Goal: Task Accomplishment & Management: Manage account settings

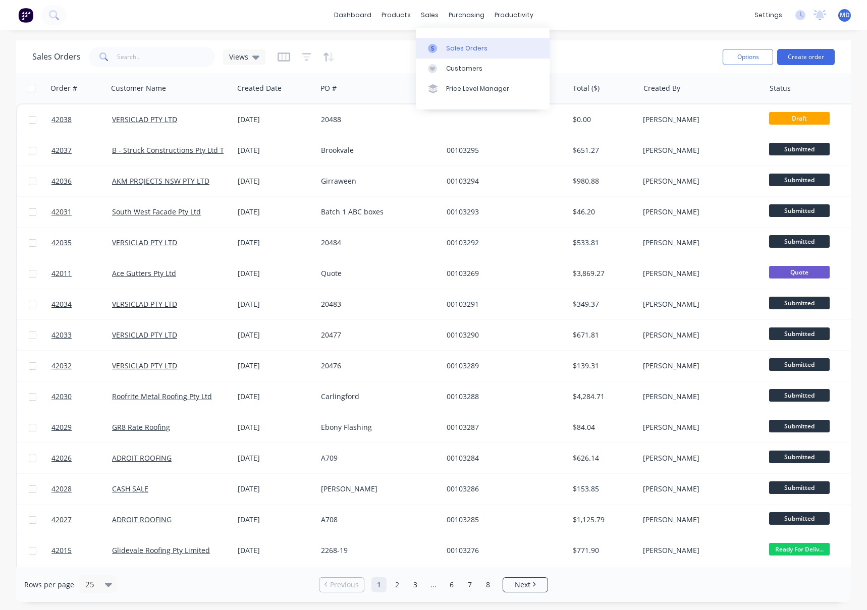
click at [456, 46] on div "Sales Orders" at bounding box center [466, 48] width 41 height 9
click at [241, 55] on span "Views" at bounding box center [238, 56] width 19 height 11
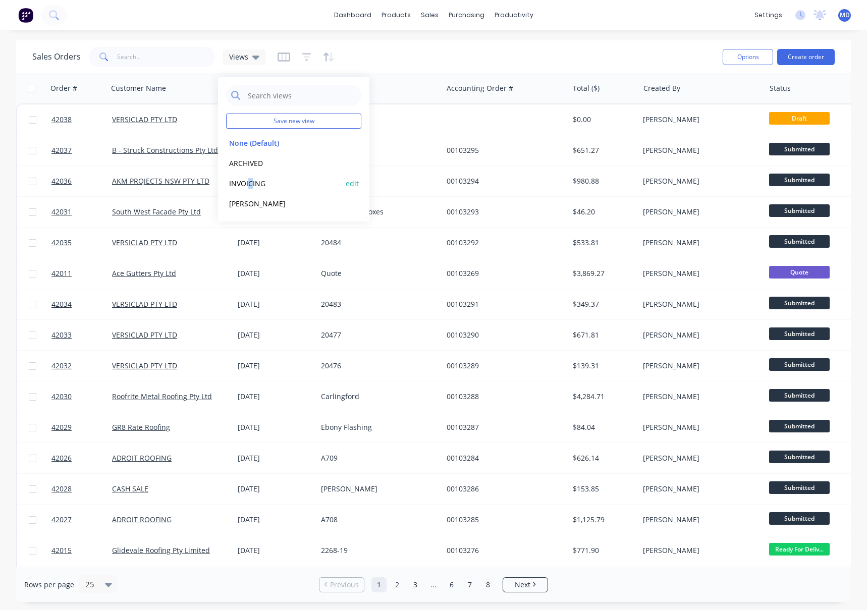
click at [251, 178] on div "INVOICING edit" at bounding box center [293, 183] width 135 height 20
click at [243, 181] on button "INVOICING" at bounding box center [283, 184] width 115 height 12
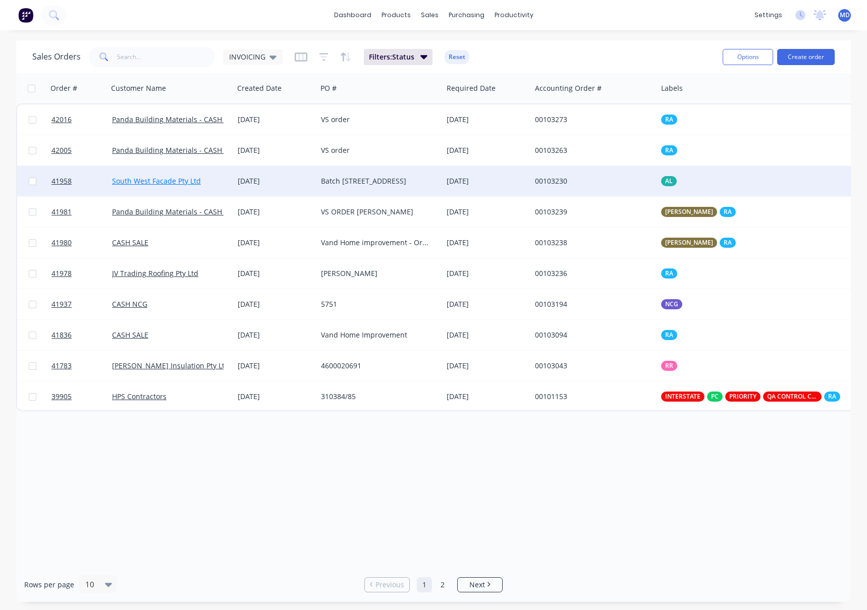
click at [164, 182] on link "South West Facade Pty Ltd" at bounding box center [156, 181] width 89 height 10
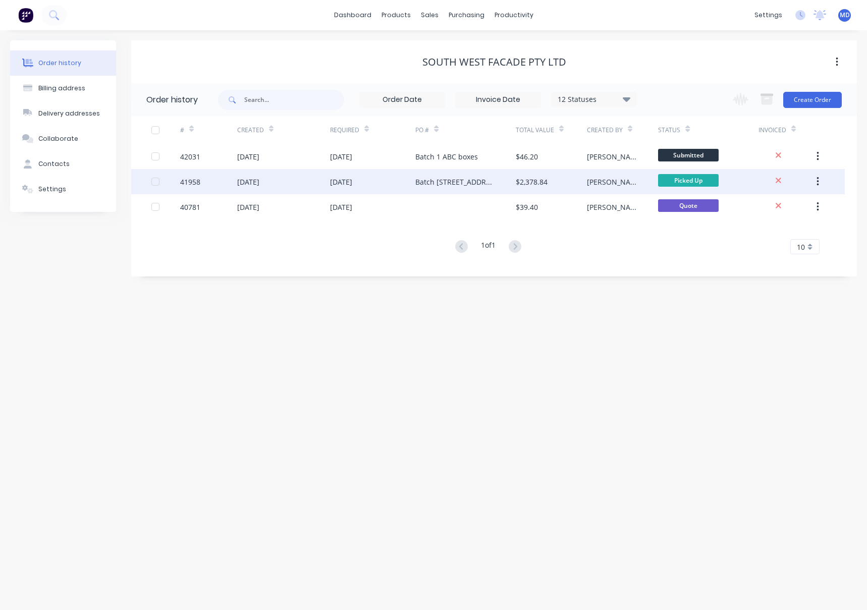
click at [397, 185] on div "[DATE]" at bounding box center [373, 181] width 86 height 25
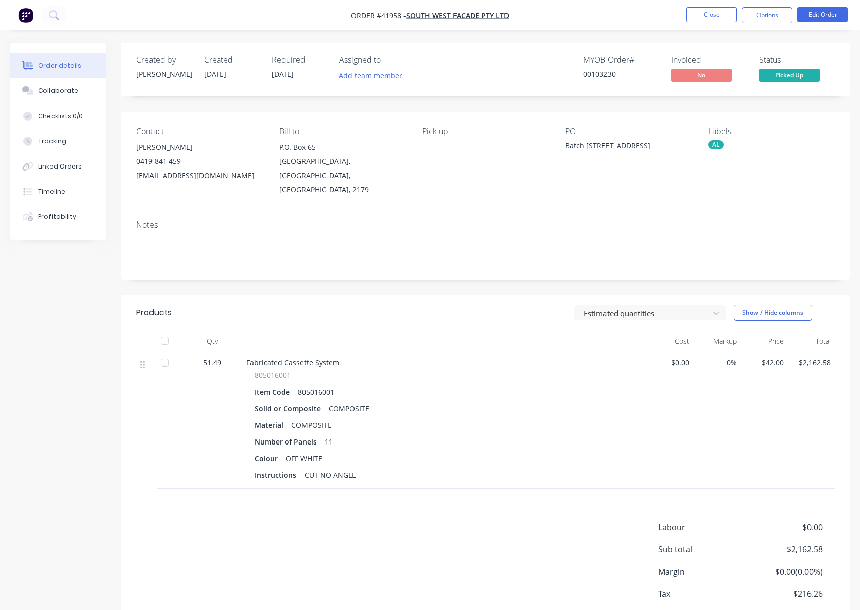
click at [492, 607] on div "Labour $0.00 Sub total $2,162.58 Margin $0.00 ( 0.00 %) Tax $216.26 Total $2,37…" at bounding box center [485, 579] width 698 height 117
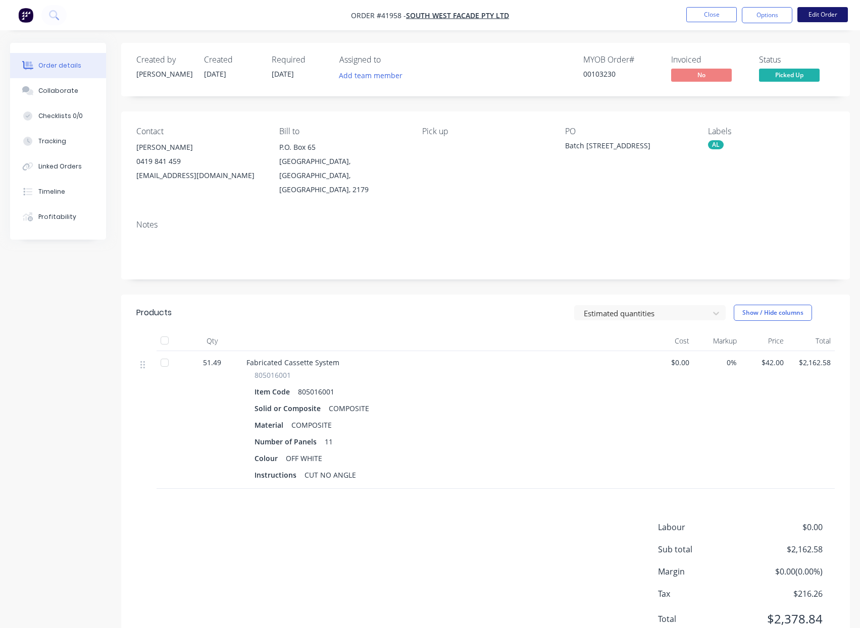
click at [835, 12] on button "Edit Order" at bounding box center [822, 14] width 50 height 15
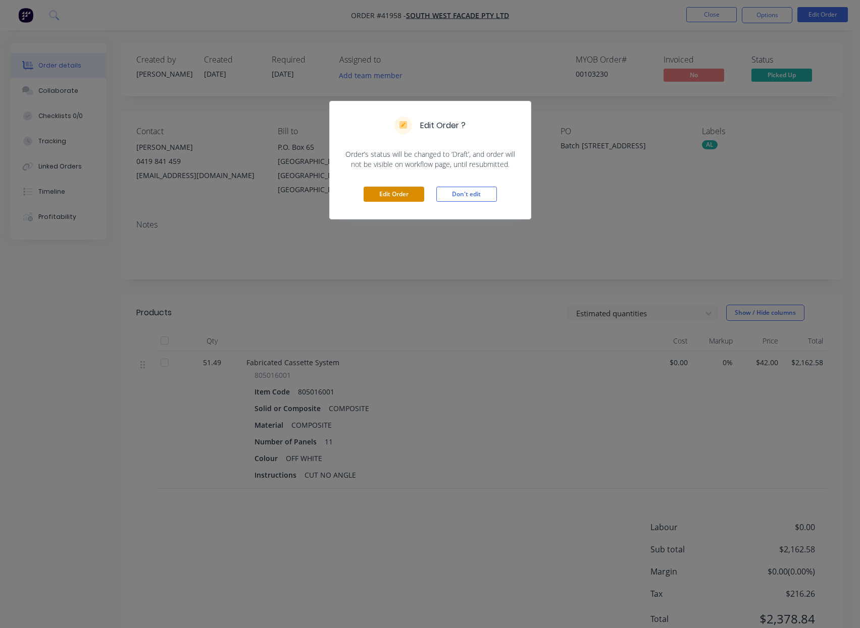
click at [381, 195] on button "Edit Order" at bounding box center [393, 194] width 61 height 15
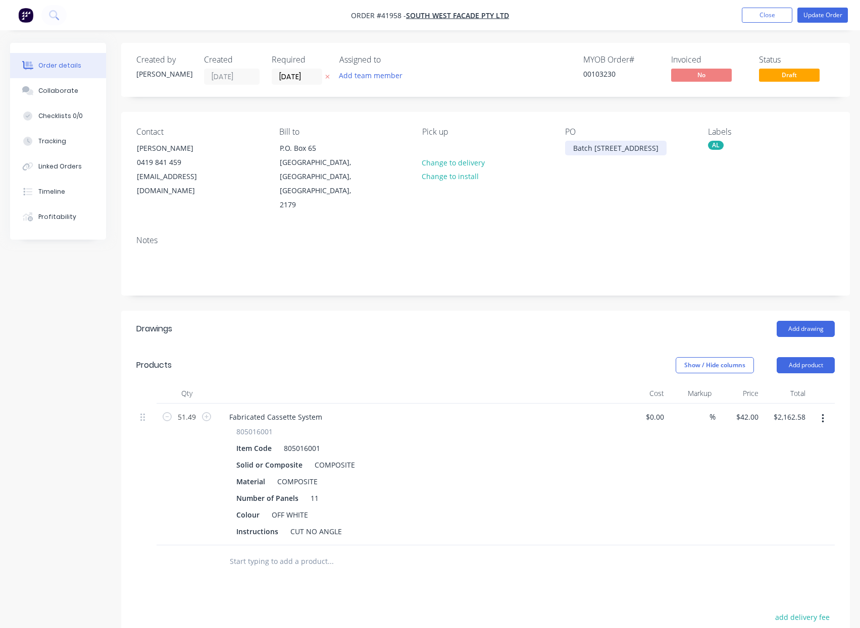
drag, startPoint x: 602, startPoint y: 149, endPoint x: 615, endPoint y: 163, distance: 18.9
click at [602, 150] on div "Batch [STREET_ADDRESS]" at bounding box center [615, 148] width 101 height 15
drag, startPoint x: 608, startPoint y: 150, endPoint x: 628, endPoint y: 168, distance: 27.5
click at [610, 152] on div "[GEOGRAPHIC_DATA]" at bounding box center [608, 148] width 86 height 15
drag, startPoint x: 620, startPoint y: 151, endPoint x: 632, endPoint y: 158, distance: 14.0
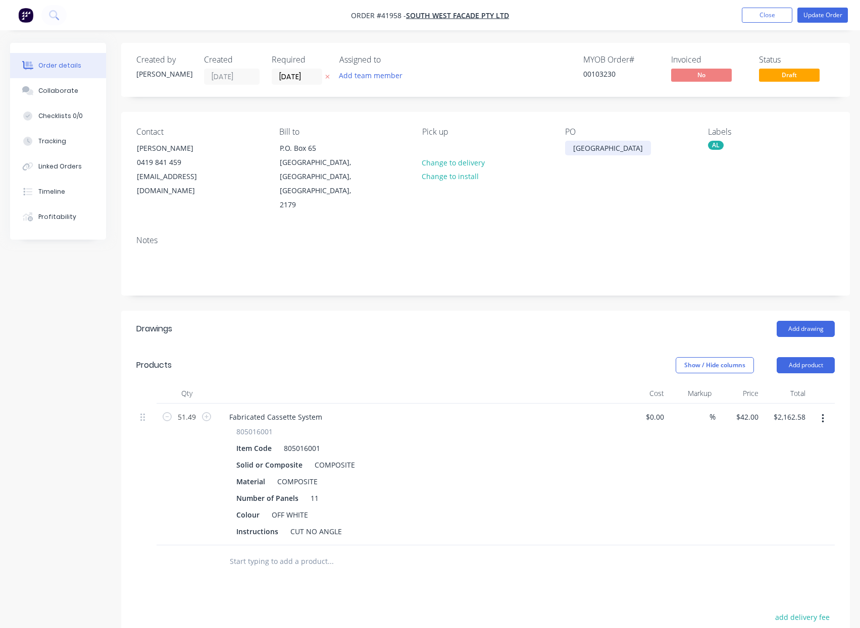
click at [621, 151] on div "[GEOGRAPHIC_DATA]" at bounding box center [608, 148] width 86 height 15
click at [818, 14] on button "Update Order" at bounding box center [822, 15] width 50 height 15
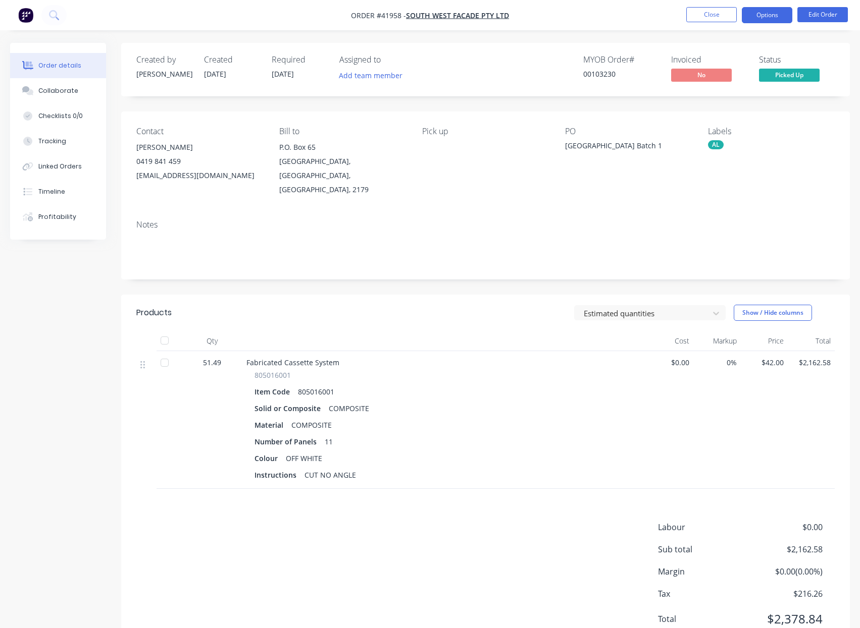
click at [763, 15] on button "Options" at bounding box center [767, 15] width 50 height 16
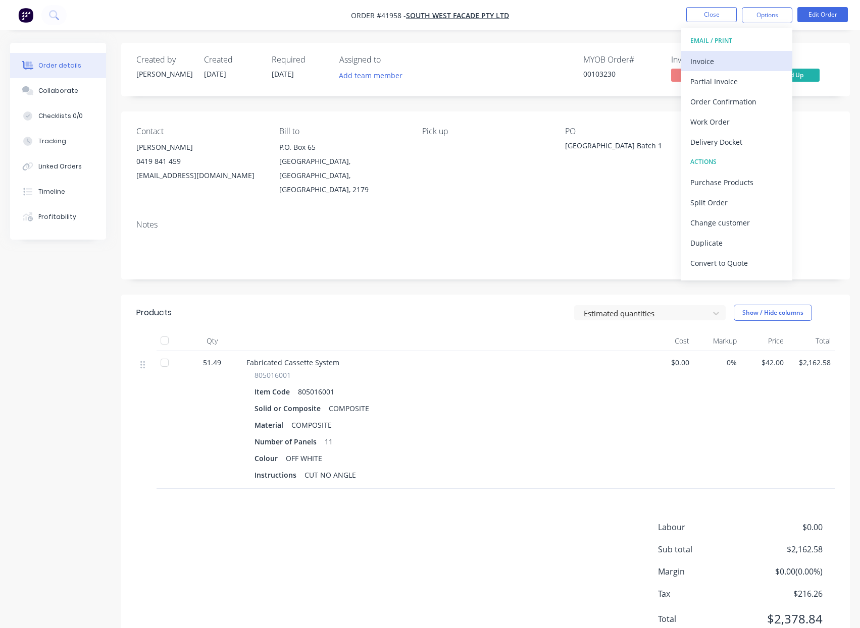
click at [701, 61] on div "Invoice" at bounding box center [736, 61] width 93 height 15
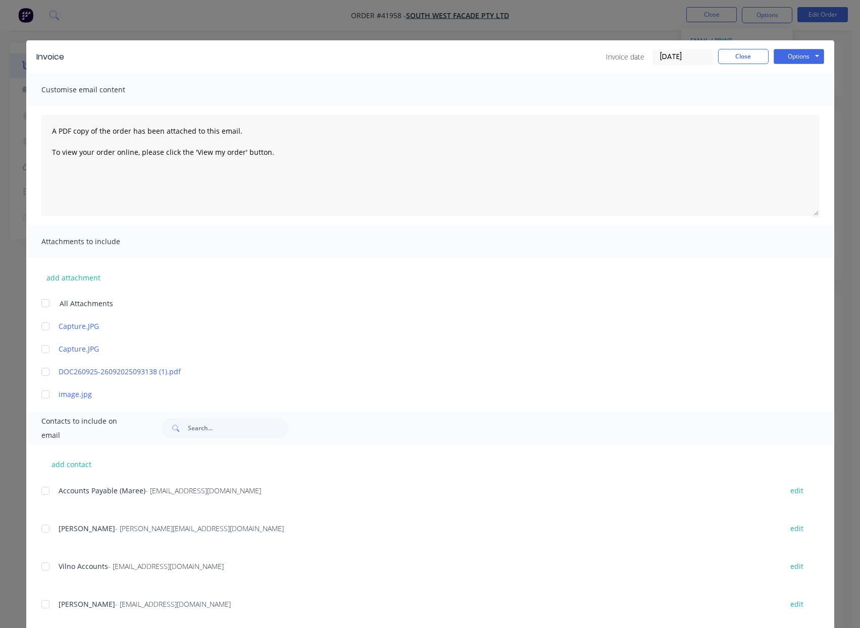
click at [674, 58] on input "[DATE]" at bounding box center [683, 56] width 60 height 15
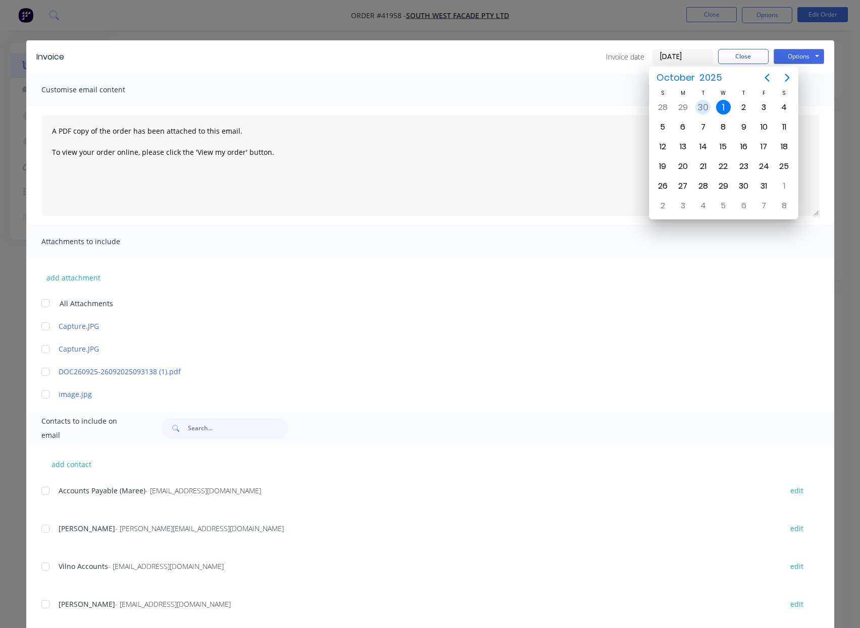
click at [702, 107] on div "30" at bounding box center [702, 107] width 15 height 15
type input "[DATE]"
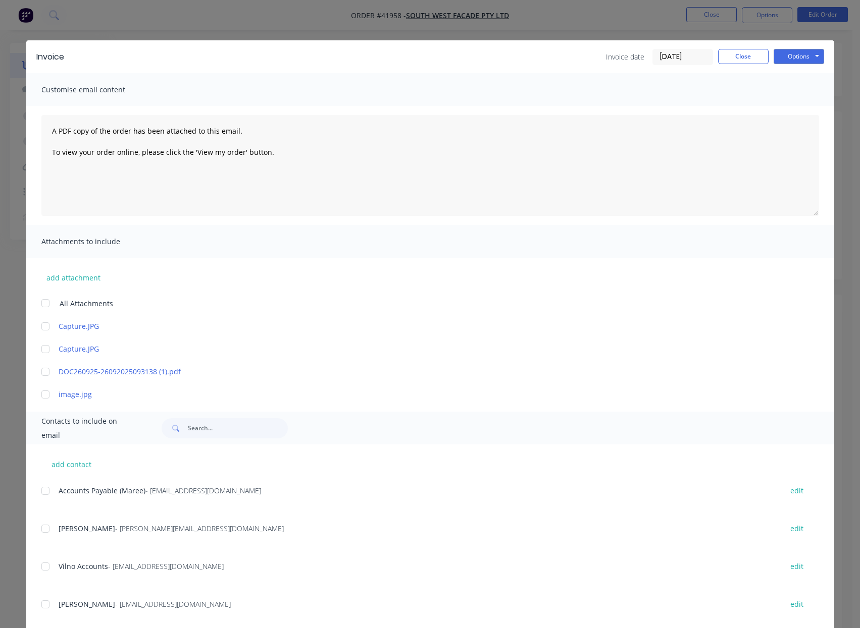
click at [42, 496] on div at bounding box center [45, 491] width 20 height 20
click at [784, 56] on button "Options" at bounding box center [798, 56] width 50 height 15
click at [797, 104] on button "Email" at bounding box center [805, 107] width 65 height 17
click at [740, 61] on button "Close" at bounding box center [743, 56] width 50 height 15
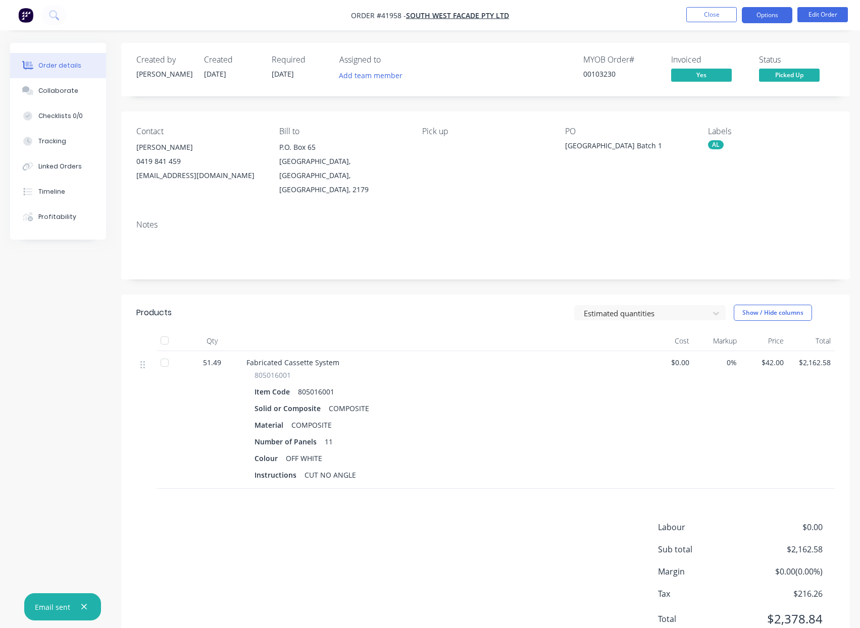
click at [764, 16] on button "Options" at bounding box center [767, 15] width 50 height 16
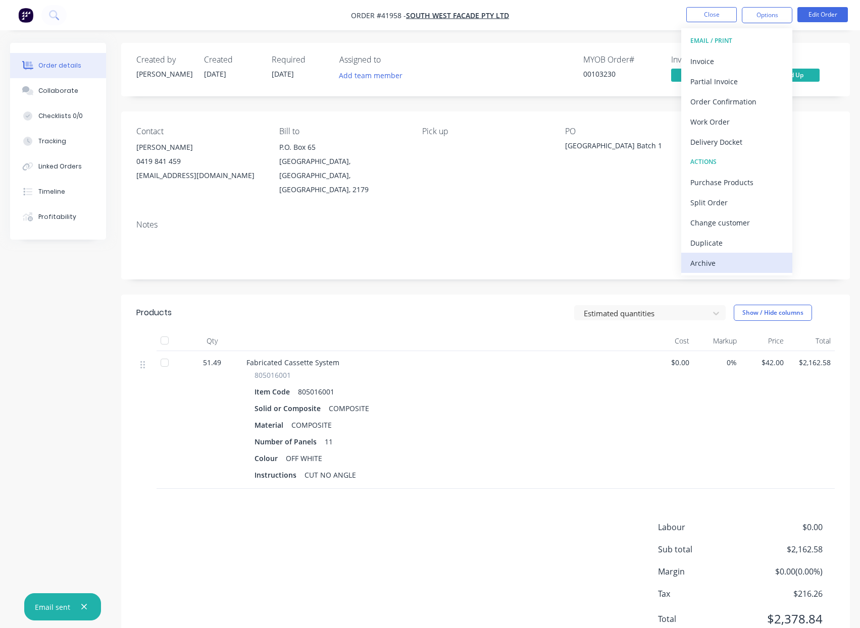
click at [701, 265] on div "Archive" at bounding box center [736, 263] width 93 height 15
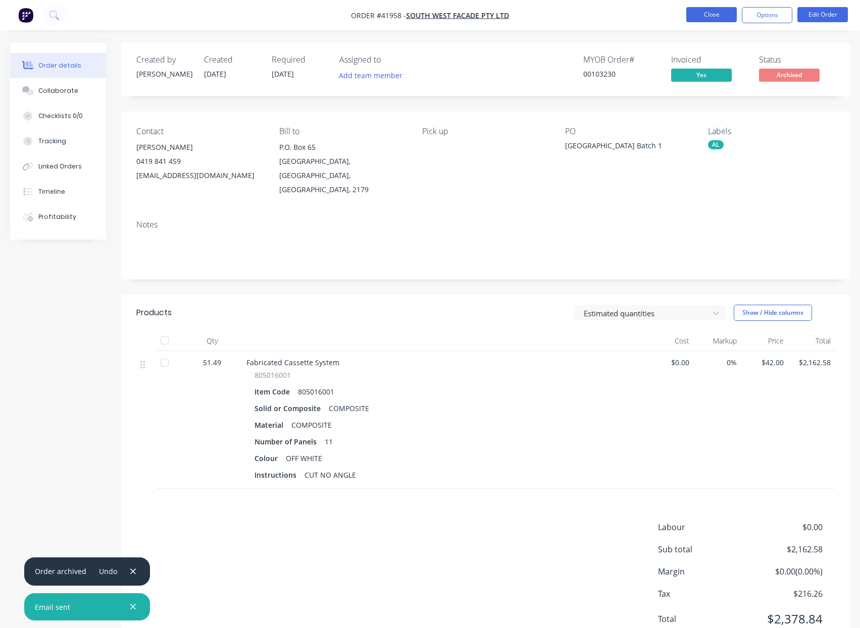
click at [718, 13] on button "Close" at bounding box center [711, 14] width 50 height 15
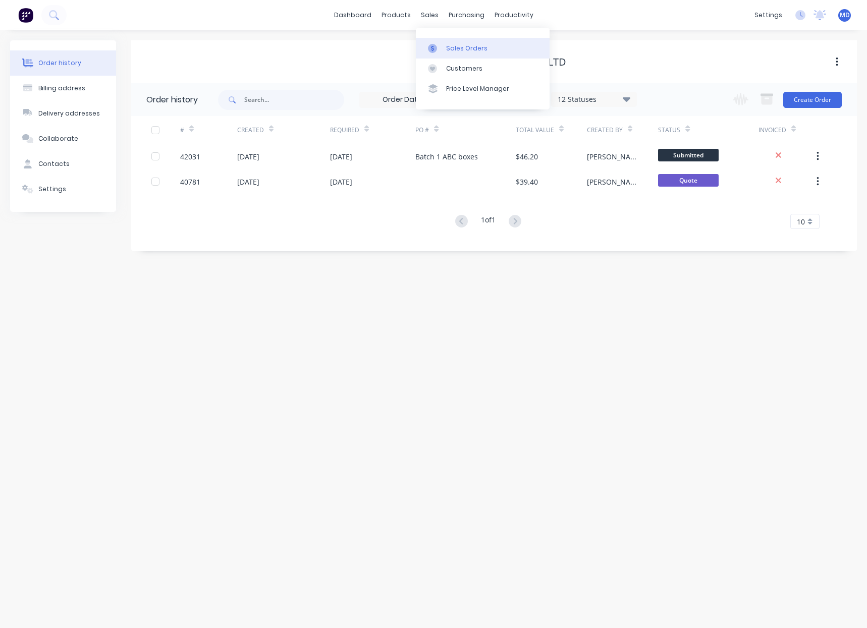
click at [459, 45] on div "Sales Orders" at bounding box center [466, 48] width 41 height 9
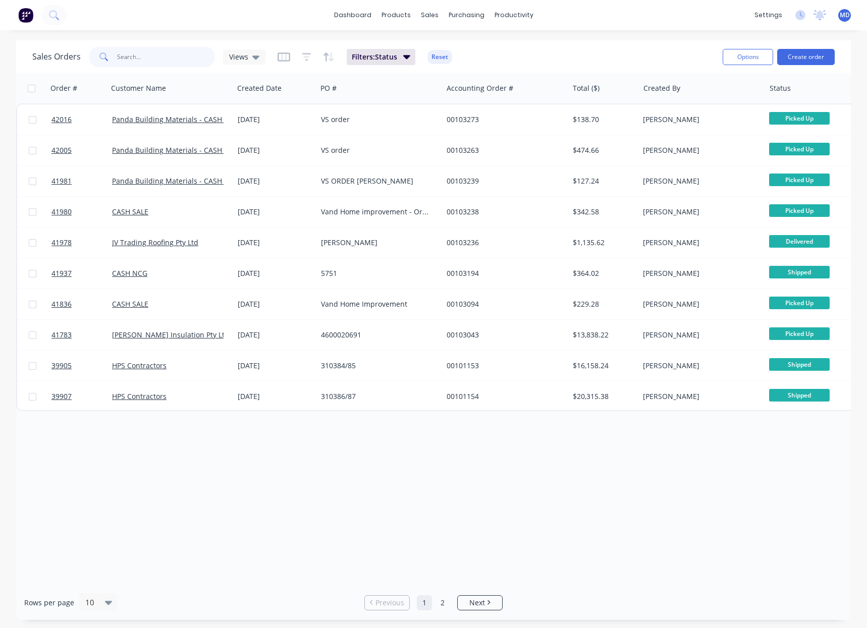
click at [153, 62] on input "text" at bounding box center [166, 57] width 98 height 20
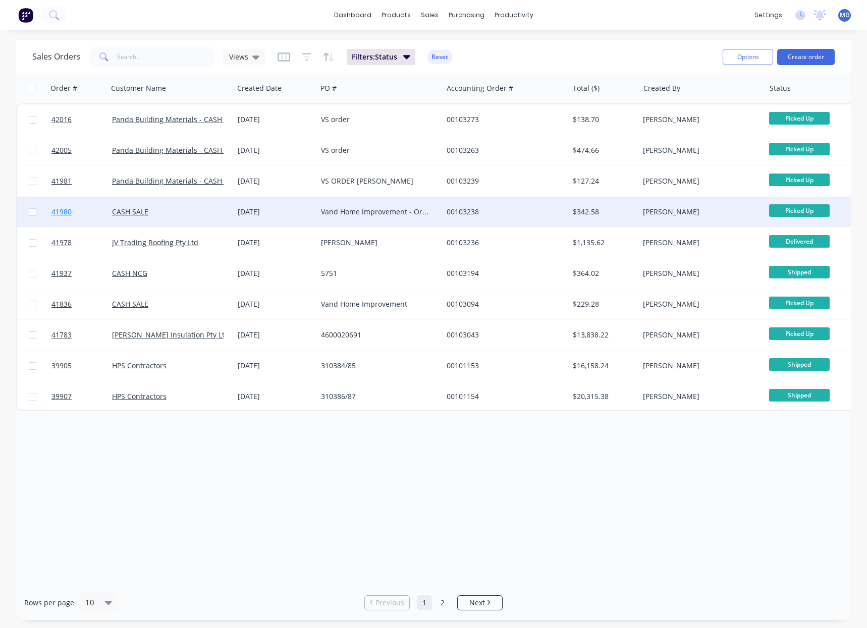
click at [56, 213] on span "41980" at bounding box center [61, 212] width 20 height 10
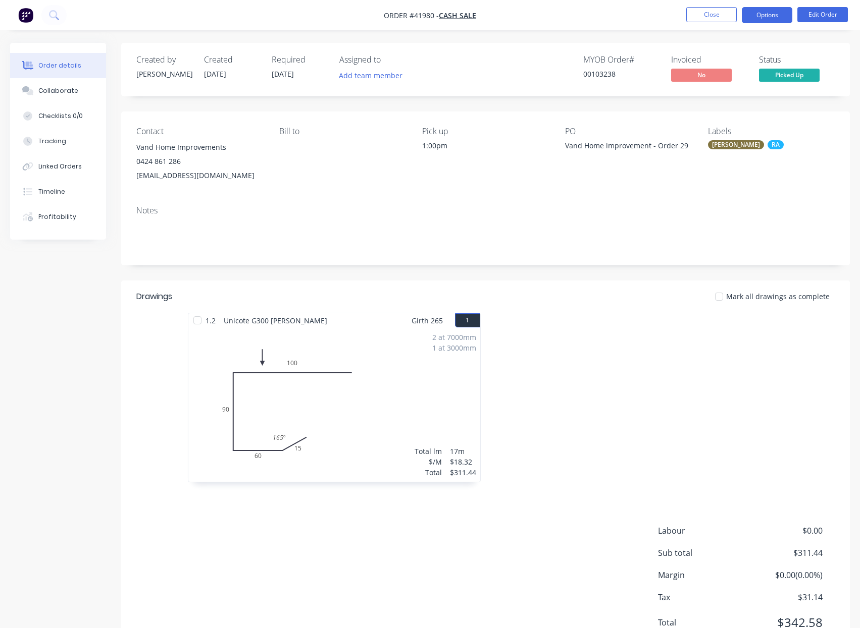
click at [761, 17] on button "Options" at bounding box center [767, 15] width 50 height 16
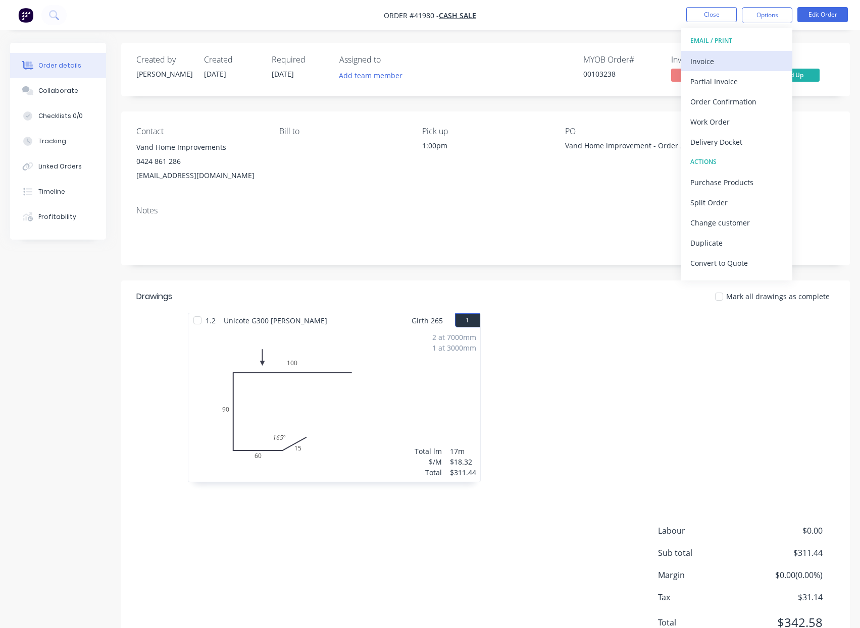
click at [702, 59] on div "Invoice" at bounding box center [736, 61] width 93 height 15
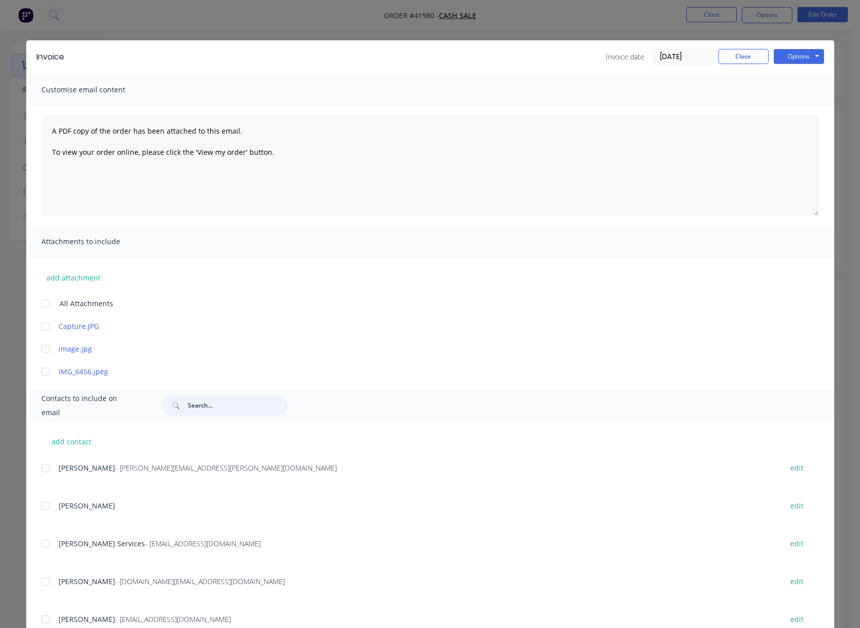
click at [208, 406] on input "text" at bounding box center [238, 406] width 100 height 20
type input "v"
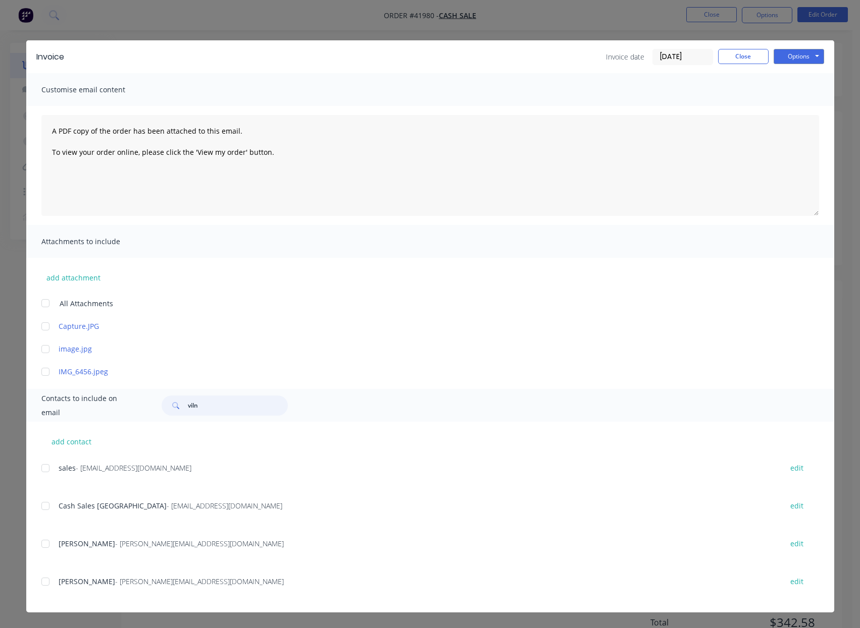
drag, startPoint x: 49, startPoint y: 507, endPoint x: 176, endPoint y: 482, distance: 129.2
click at [49, 507] on div at bounding box center [45, 506] width 20 height 20
type input "viln"
click at [795, 52] on button "Options" at bounding box center [798, 56] width 50 height 15
click at [674, 57] on input "[DATE]" at bounding box center [683, 56] width 60 height 15
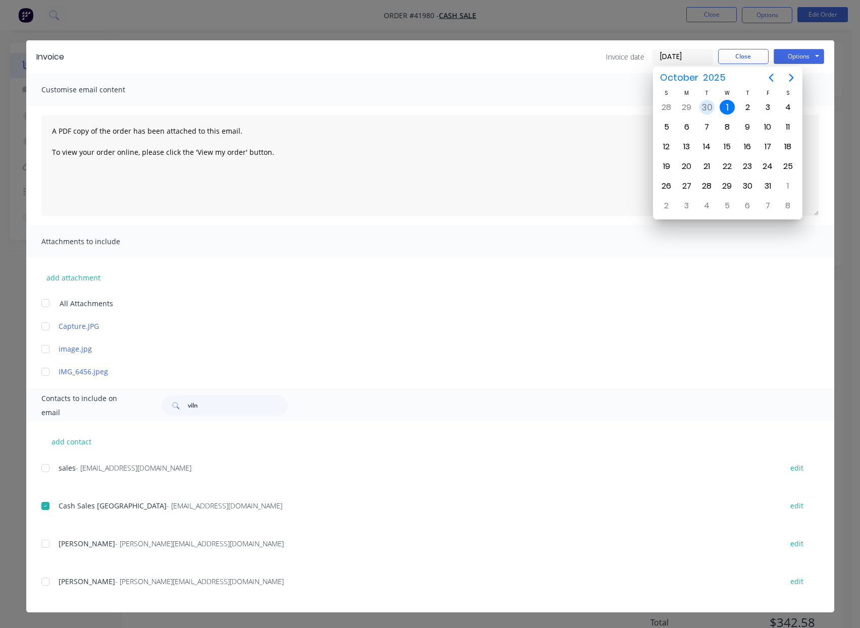
drag, startPoint x: 706, startPoint y: 105, endPoint x: 715, endPoint y: 106, distance: 8.6
click at [706, 106] on div "30" at bounding box center [706, 107] width 15 height 15
type input "[DATE]"
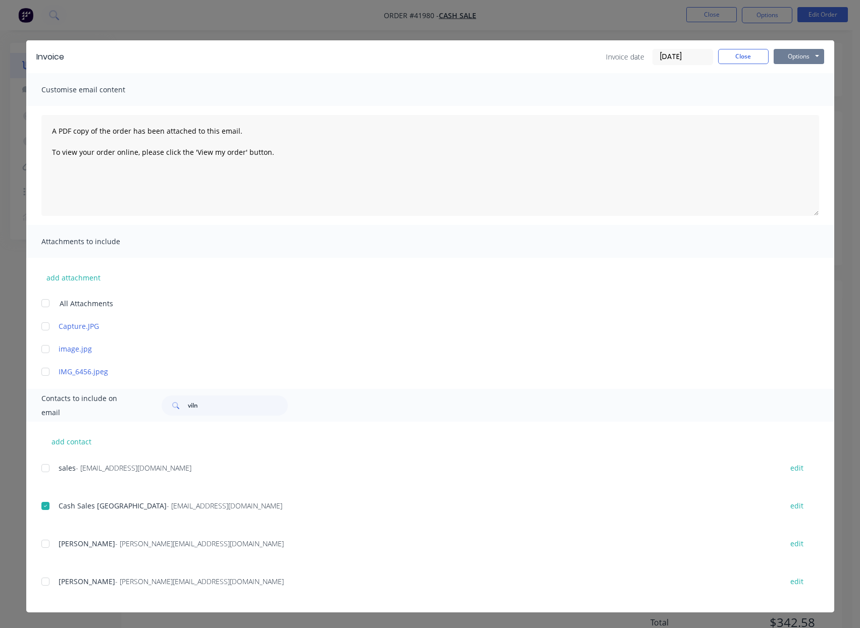
click at [786, 53] on button "Options" at bounding box center [798, 56] width 50 height 15
click at [798, 104] on button "Email" at bounding box center [805, 107] width 65 height 17
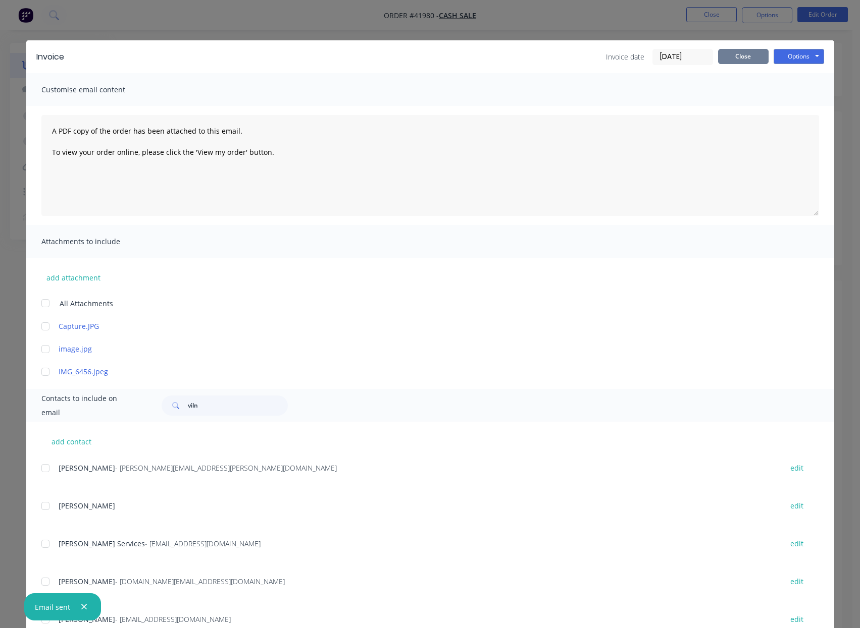
click at [741, 56] on button "Close" at bounding box center [743, 56] width 50 height 15
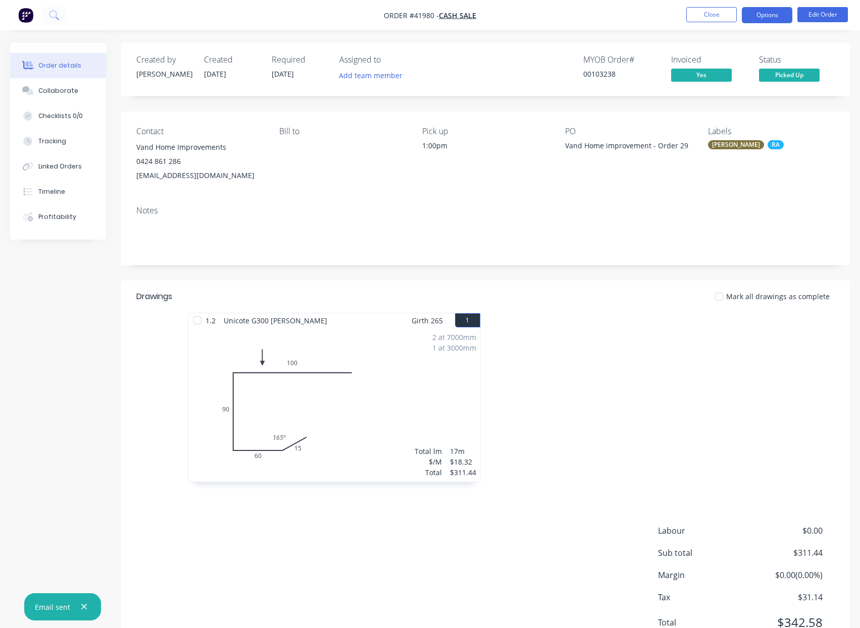
click at [762, 15] on button "Options" at bounding box center [767, 15] width 50 height 16
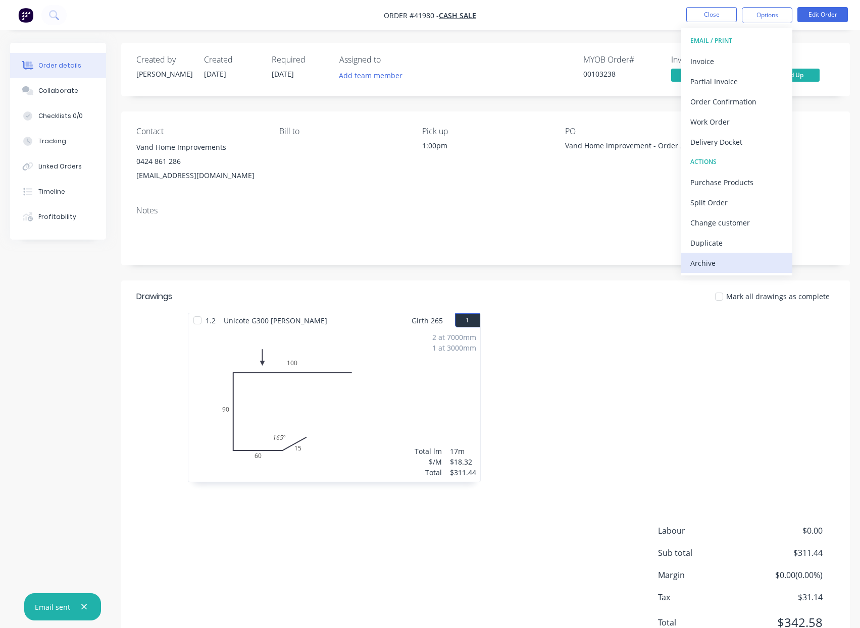
click at [703, 260] on div "Archive" at bounding box center [736, 263] width 93 height 15
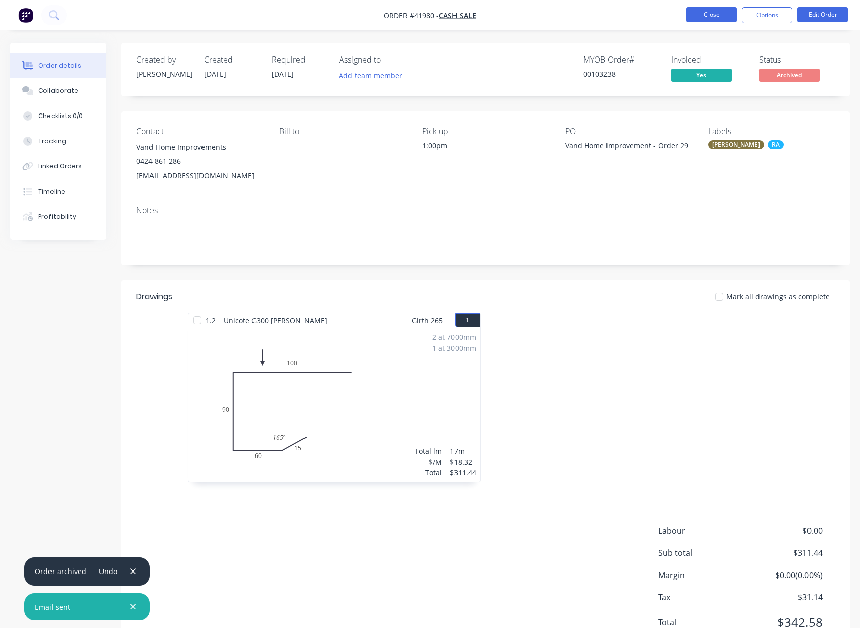
click at [701, 16] on button "Close" at bounding box center [711, 14] width 50 height 15
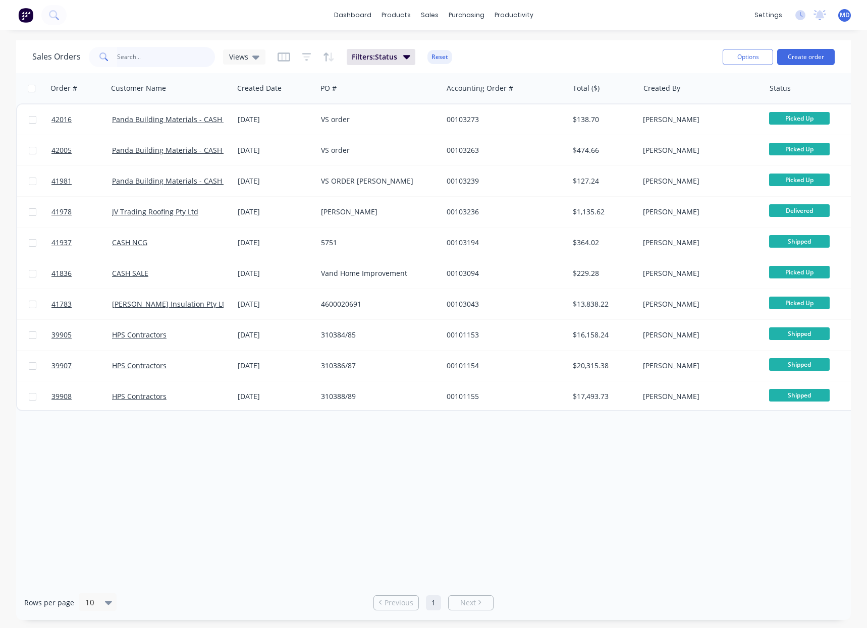
click at [151, 60] on input "text" at bounding box center [166, 57] width 98 height 20
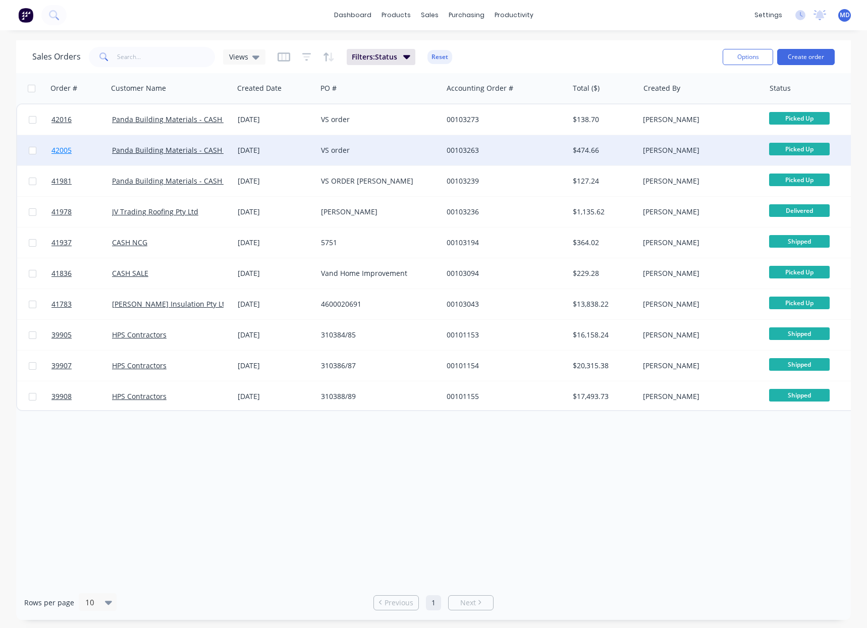
click at [57, 148] on span "42005" at bounding box center [61, 150] width 20 height 10
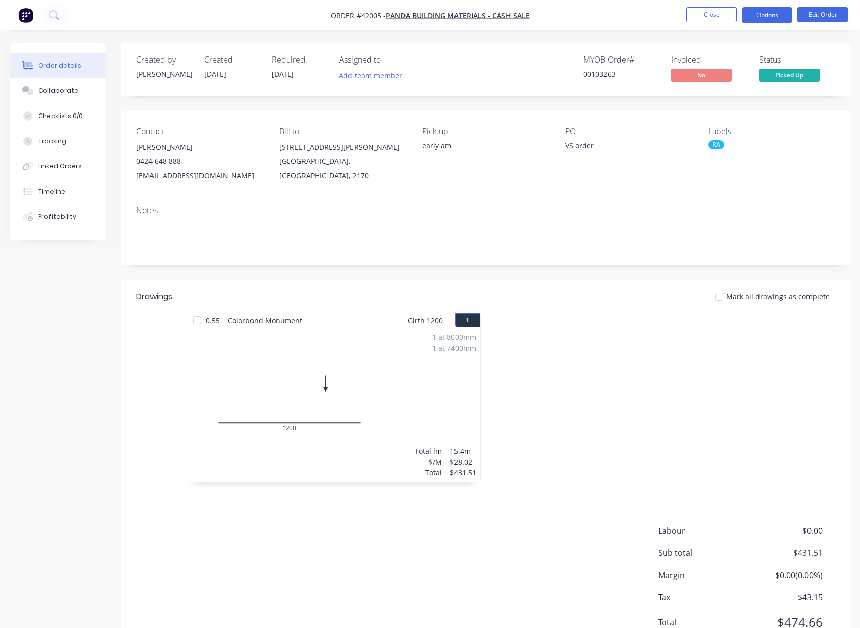
click at [770, 16] on button "Options" at bounding box center [767, 15] width 50 height 16
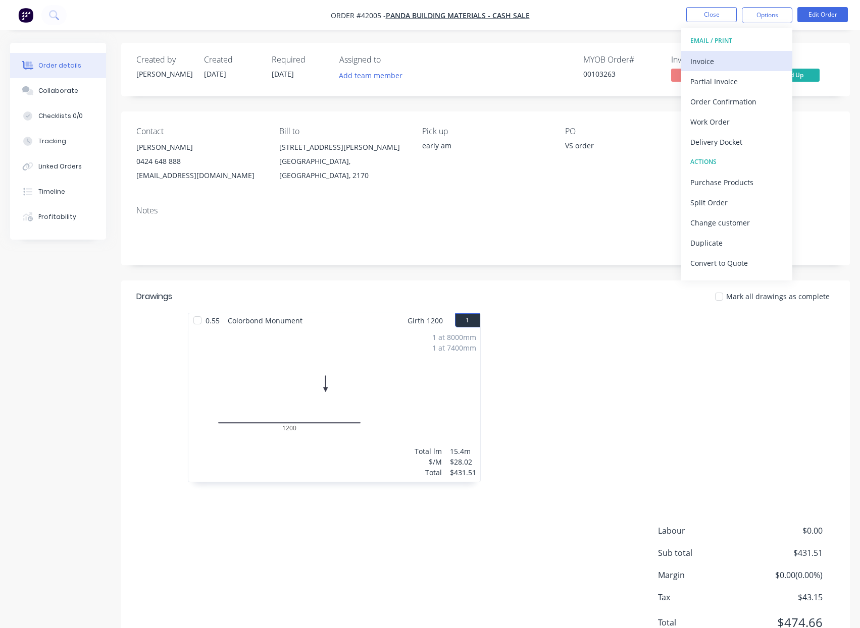
click at [705, 62] on div "Invoice" at bounding box center [736, 61] width 93 height 15
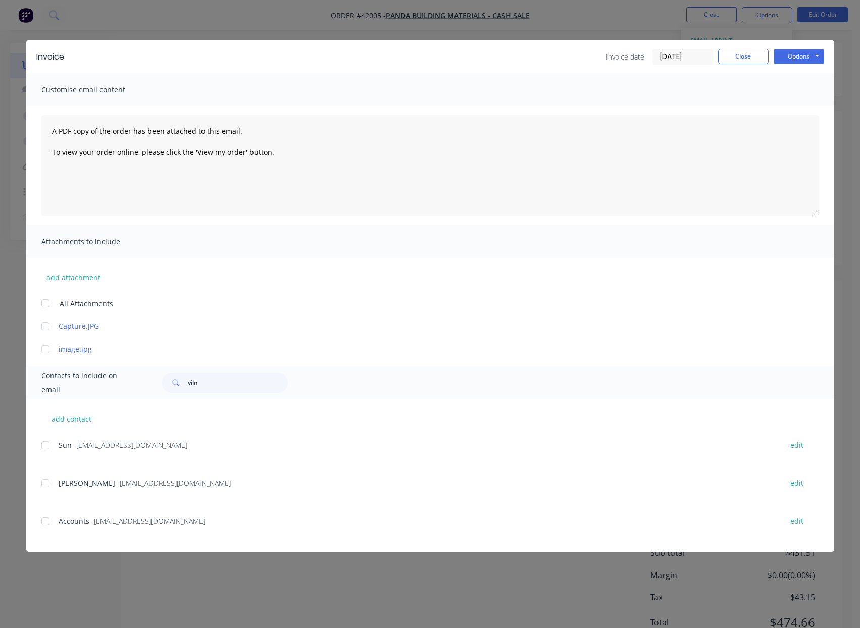
click at [683, 58] on input "[DATE]" at bounding box center [683, 56] width 60 height 15
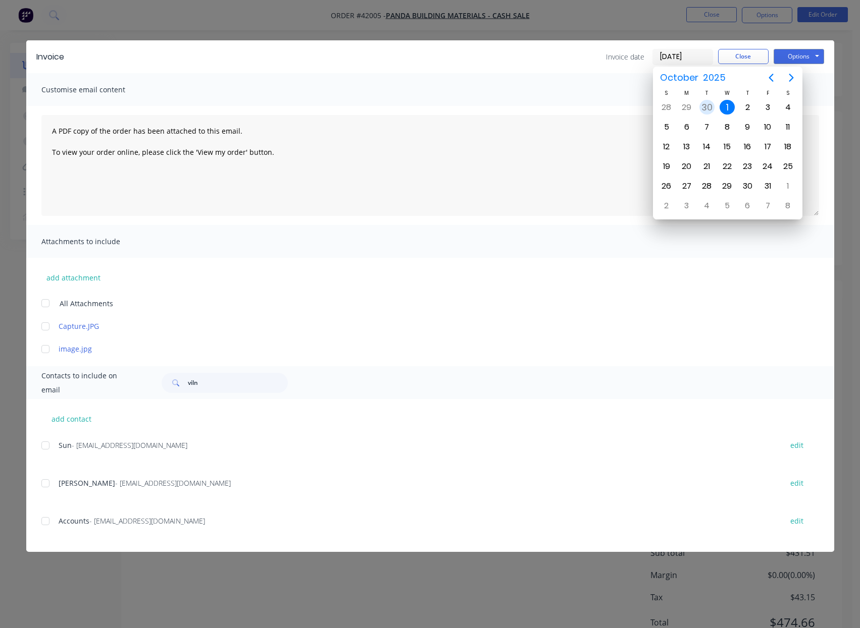
click at [709, 108] on div "30" at bounding box center [706, 107] width 15 height 15
type input "[DATE]"
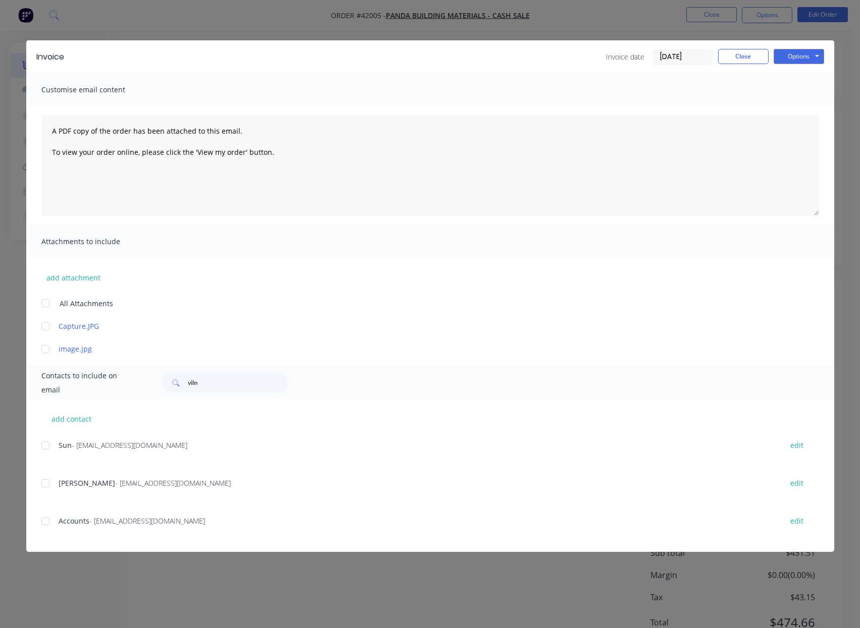
click at [43, 524] on div at bounding box center [45, 521] width 20 height 20
click at [785, 58] on button "Options" at bounding box center [798, 56] width 50 height 15
click at [799, 108] on button "Email" at bounding box center [805, 107] width 65 height 17
click at [744, 60] on button "Close" at bounding box center [743, 56] width 50 height 15
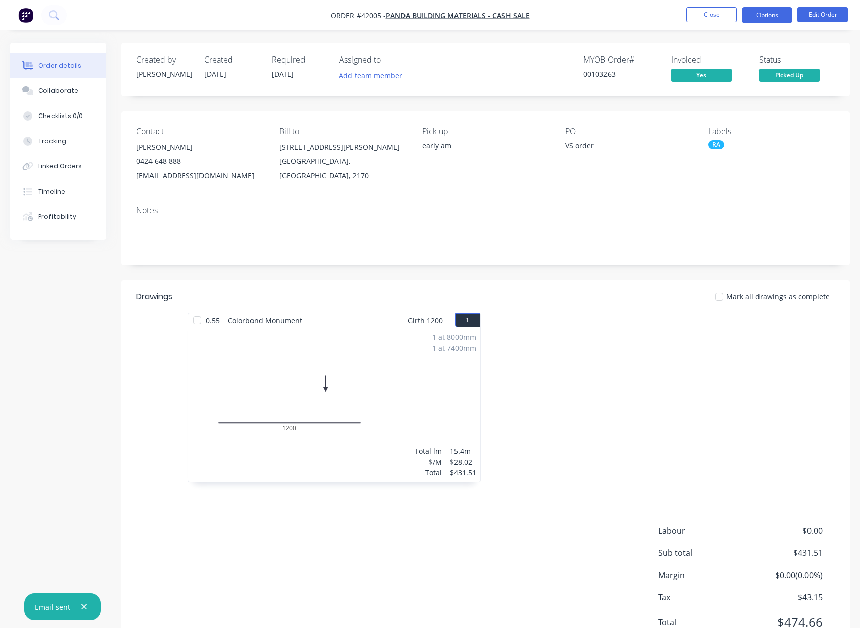
click at [752, 19] on button "Options" at bounding box center [767, 15] width 50 height 16
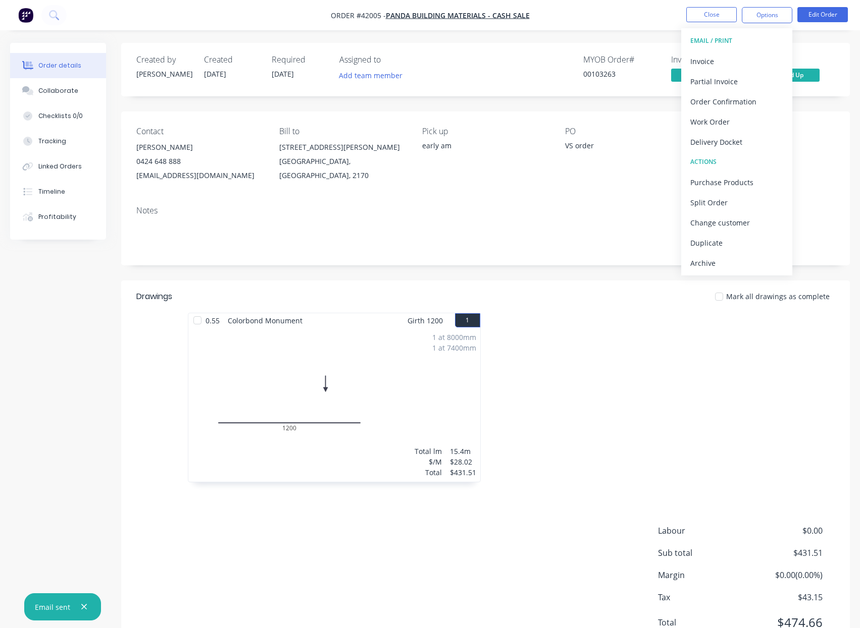
drag, startPoint x: 697, startPoint y: 266, endPoint x: 689, endPoint y: 259, distance: 10.5
click at [698, 266] on div "Archive" at bounding box center [736, 263] width 93 height 15
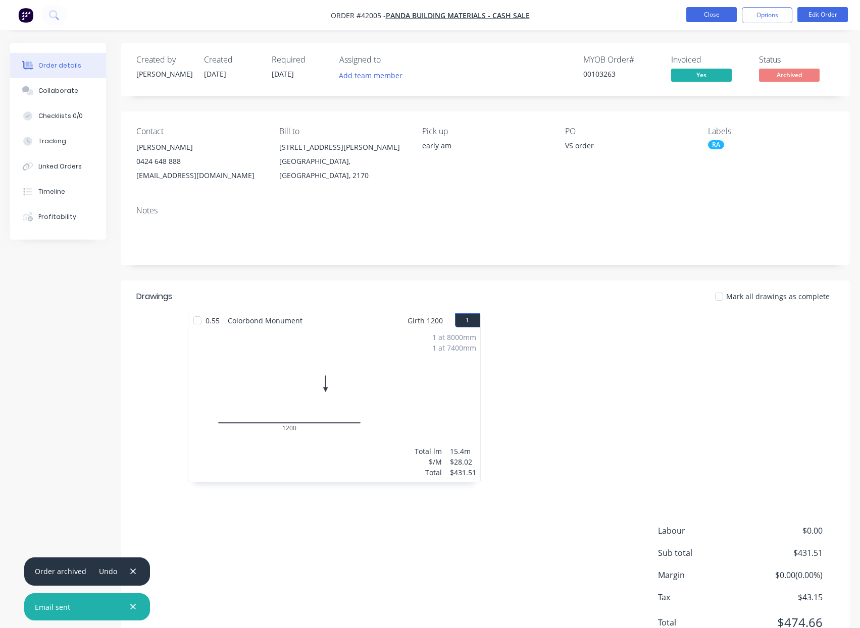
click at [707, 15] on button "Close" at bounding box center [711, 14] width 50 height 15
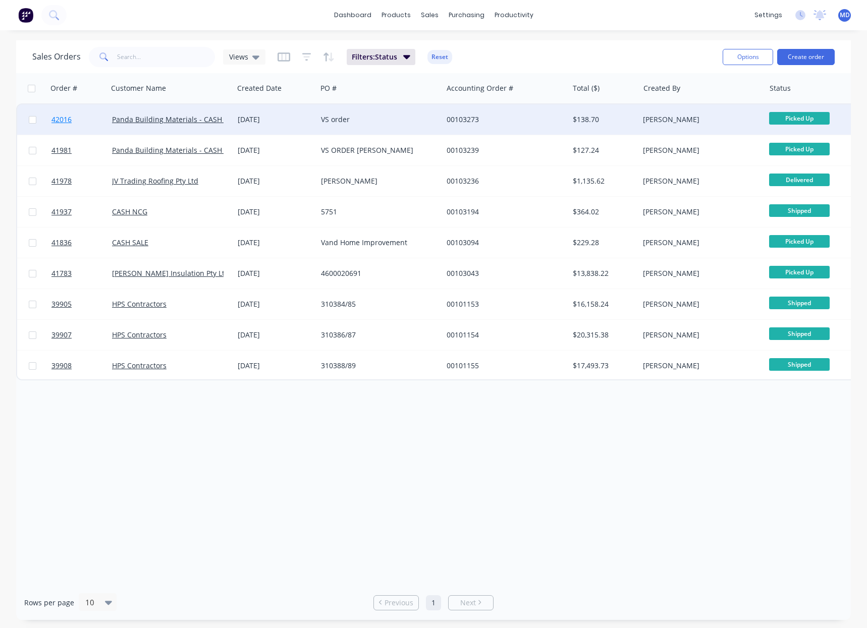
click at [58, 119] on span "42016" at bounding box center [61, 120] width 20 height 10
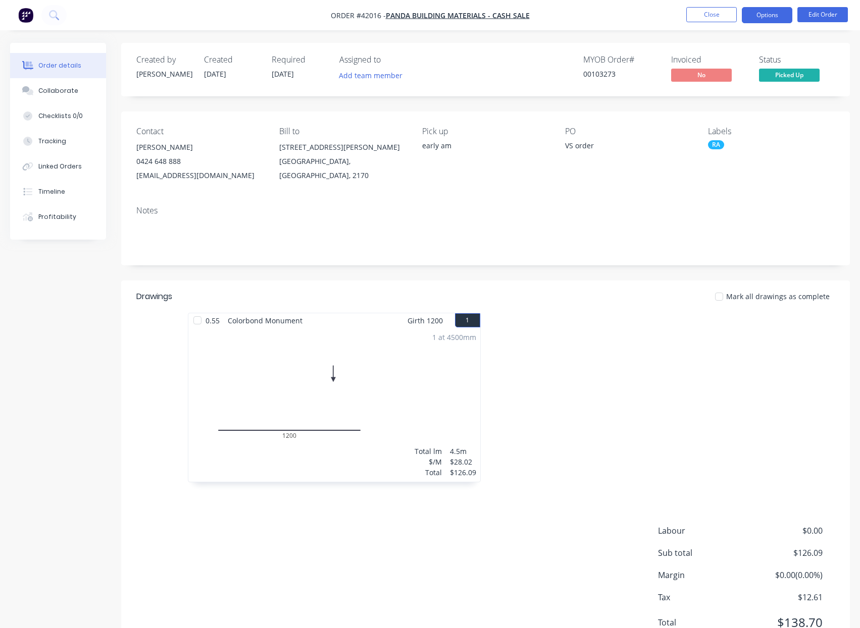
click at [766, 18] on button "Options" at bounding box center [767, 15] width 50 height 16
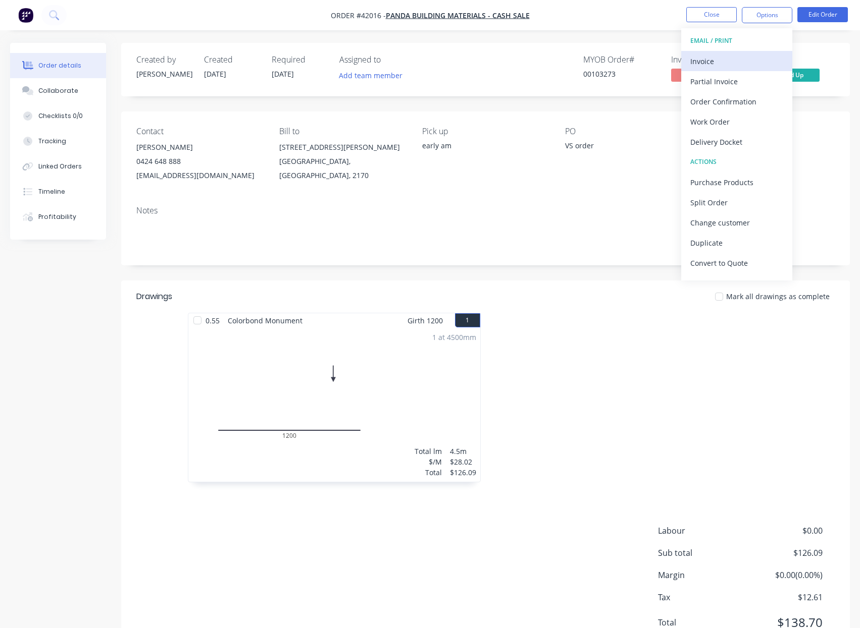
click at [702, 65] on div "Invoice" at bounding box center [736, 61] width 93 height 15
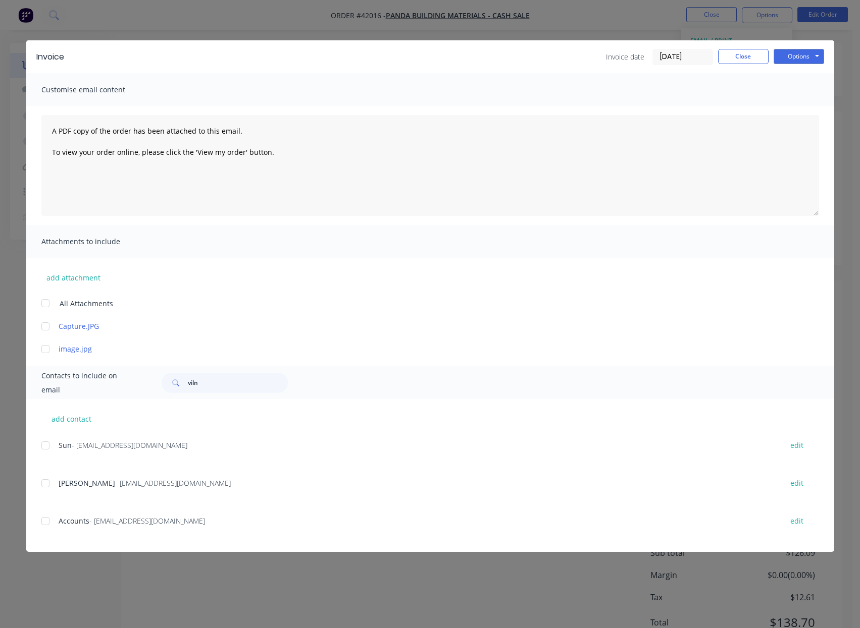
click at [45, 522] on div at bounding box center [45, 521] width 20 height 20
click at [666, 55] on input "[DATE]" at bounding box center [683, 56] width 60 height 15
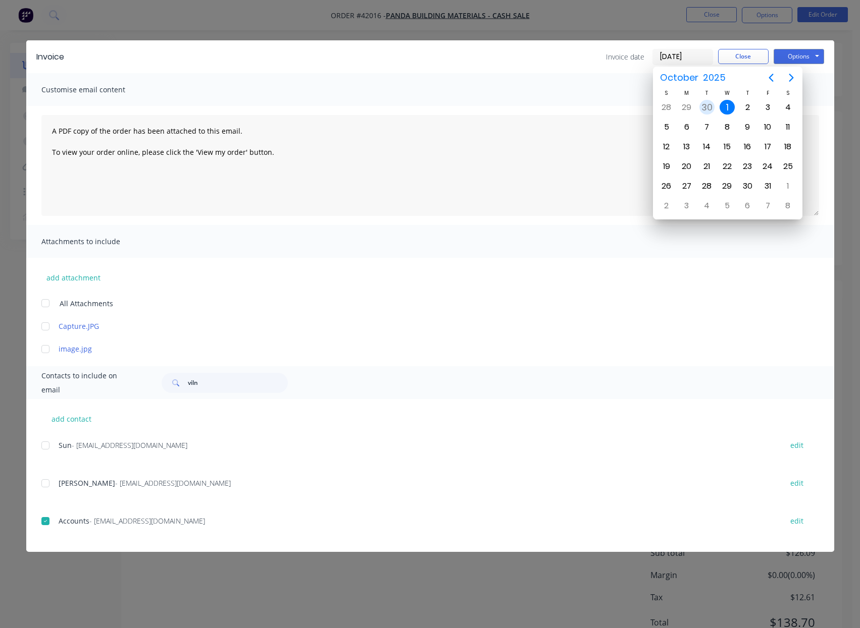
click at [705, 108] on div "30" at bounding box center [706, 107] width 15 height 15
type input "[DATE]"
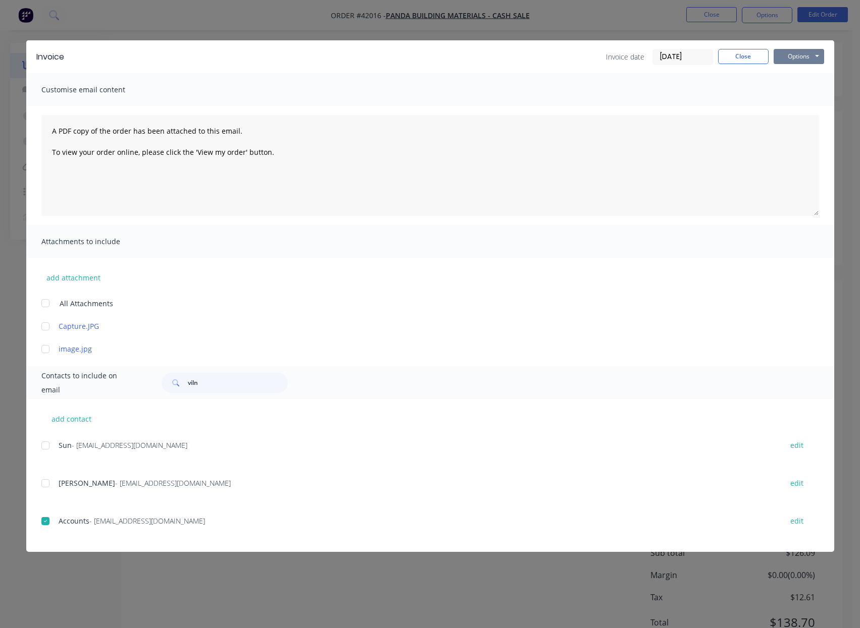
click at [793, 59] on button "Options" at bounding box center [798, 56] width 50 height 15
click at [793, 108] on button "Email" at bounding box center [805, 107] width 65 height 17
click at [747, 58] on button "Close" at bounding box center [743, 56] width 50 height 15
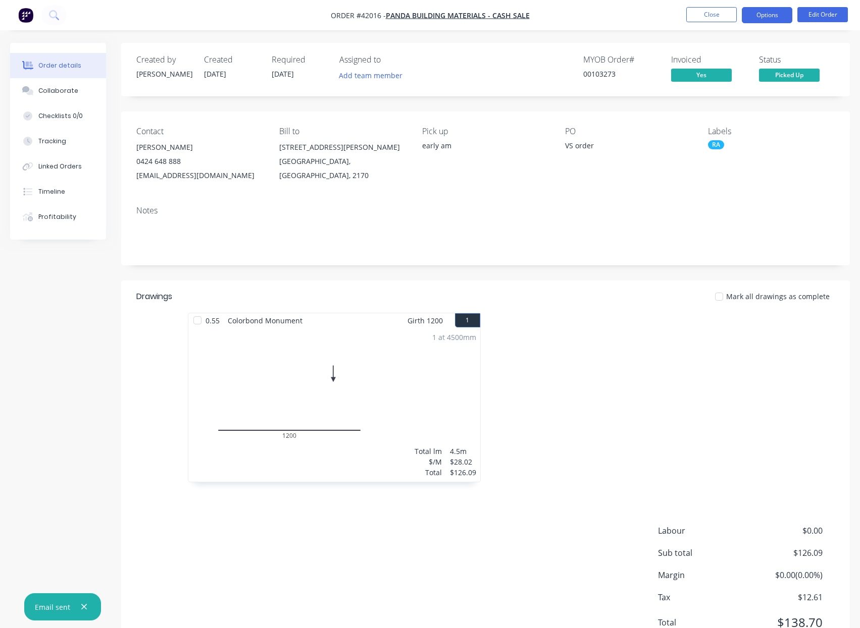
click at [761, 13] on button "Options" at bounding box center [767, 15] width 50 height 16
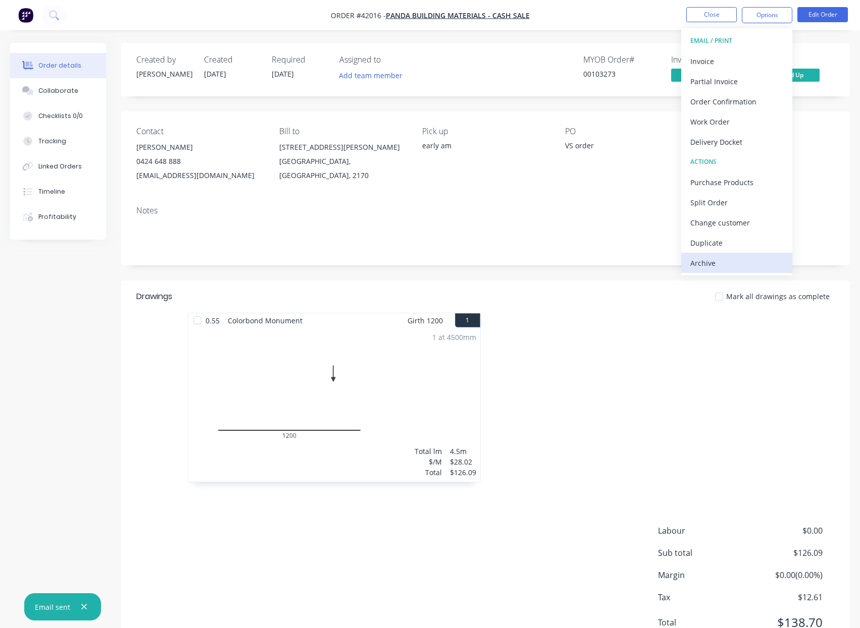
click at [703, 265] on div "Archive" at bounding box center [736, 263] width 93 height 15
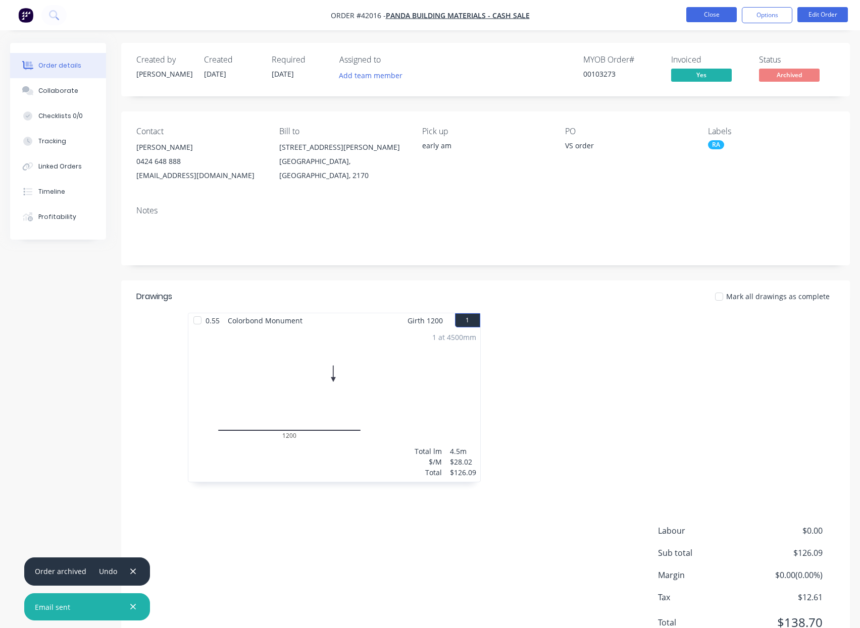
click at [707, 11] on button "Close" at bounding box center [711, 14] width 50 height 15
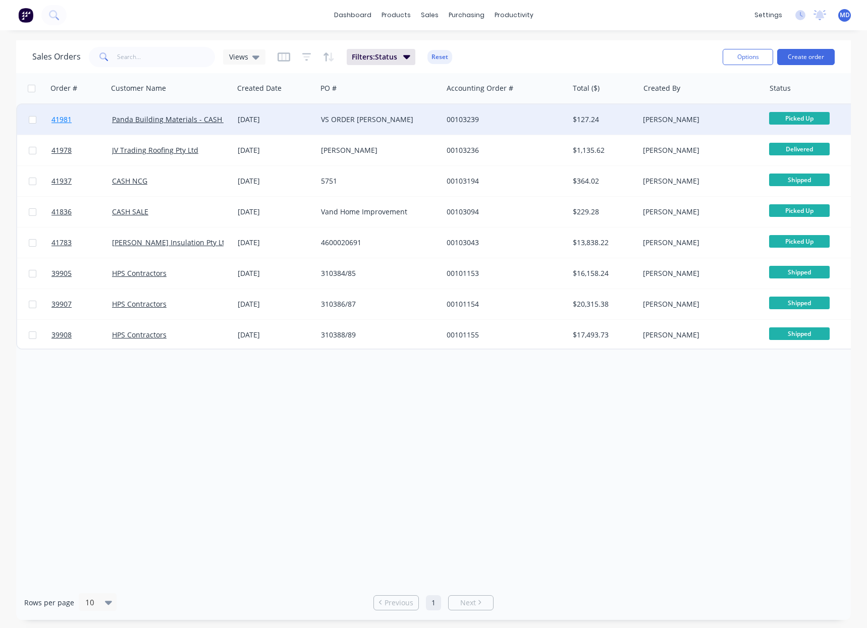
click at [55, 119] on span "41981" at bounding box center [61, 120] width 20 height 10
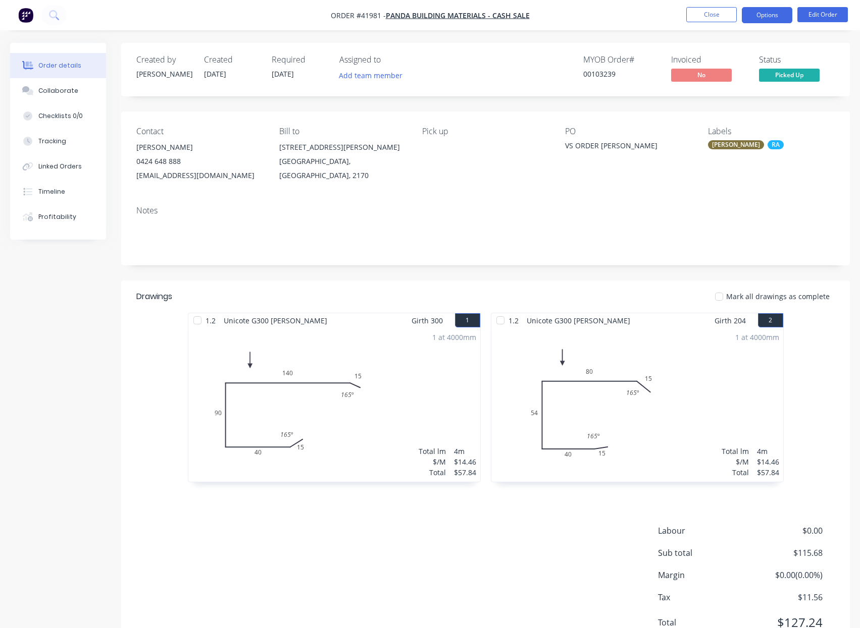
click at [764, 20] on button "Options" at bounding box center [767, 15] width 50 height 16
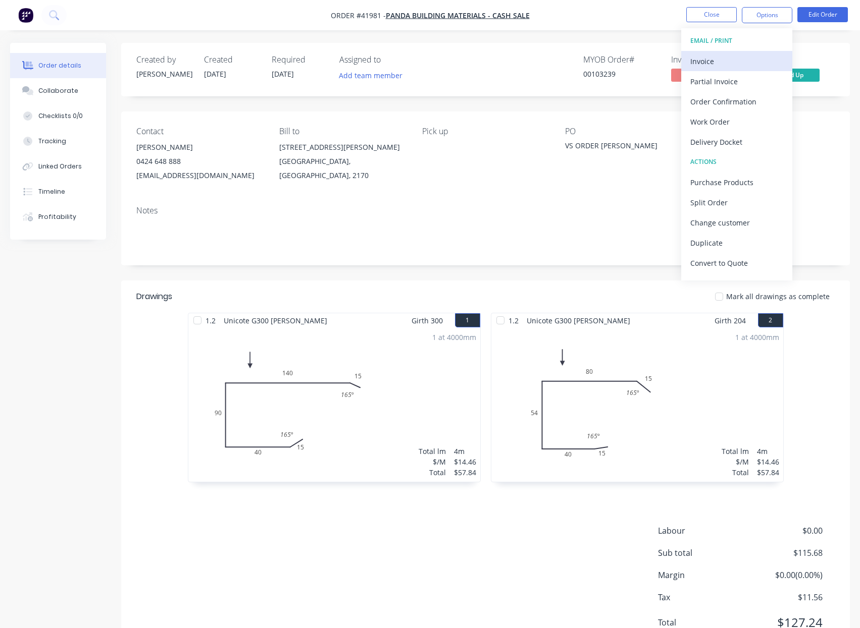
click at [706, 62] on div "Invoice" at bounding box center [736, 61] width 93 height 15
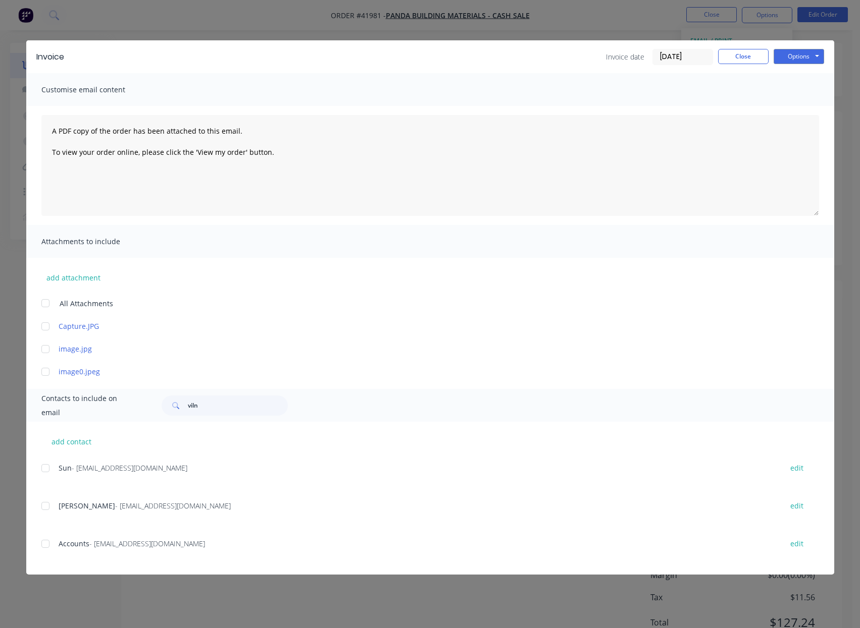
click at [666, 60] on input "[DATE]" at bounding box center [683, 56] width 60 height 15
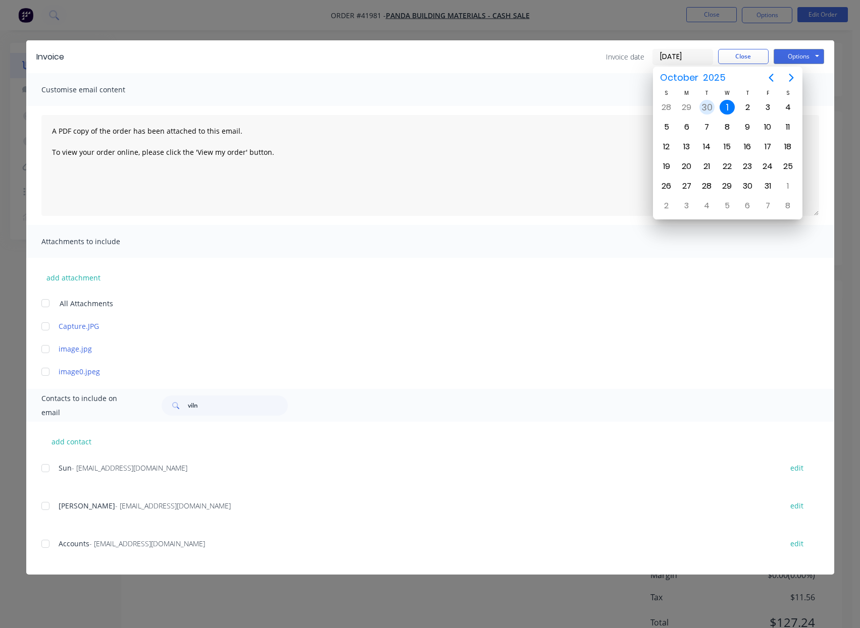
click at [705, 103] on div "30" at bounding box center [706, 107] width 15 height 15
type input "[DATE]"
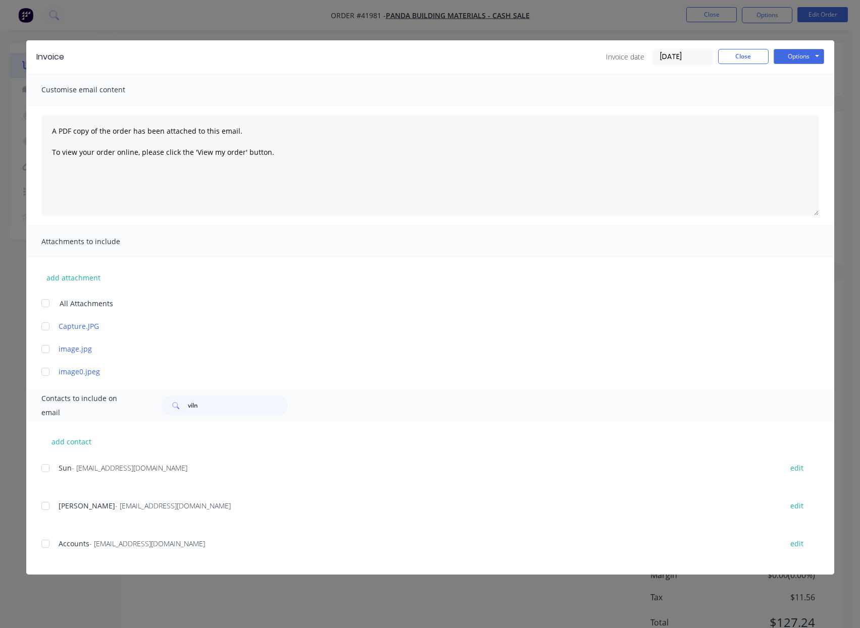
click at [42, 545] on div at bounding box center [45, 544] width 20 height 20
click at [800, 53] on button "Options" at bounding box center [798, 56] width 50 height 15
click at [796, 109] on button "Email" at bounding box center [805, 107] width 65 height 17
click at [741, 52] on button "Close" at bounding box center [743, 56] width 50 height 15
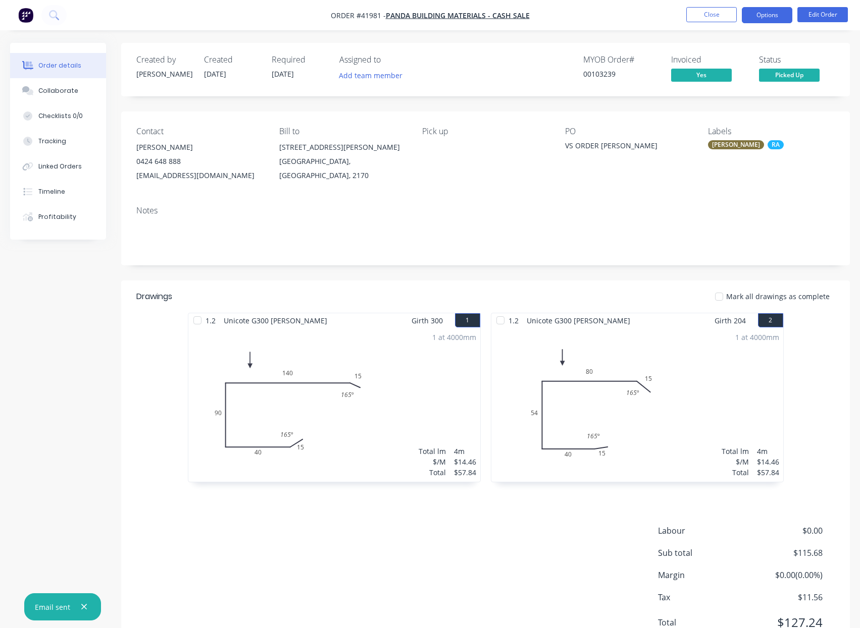
click at [766, 17] on button "Options" at bounding box center [767, 15] width 50 height 16
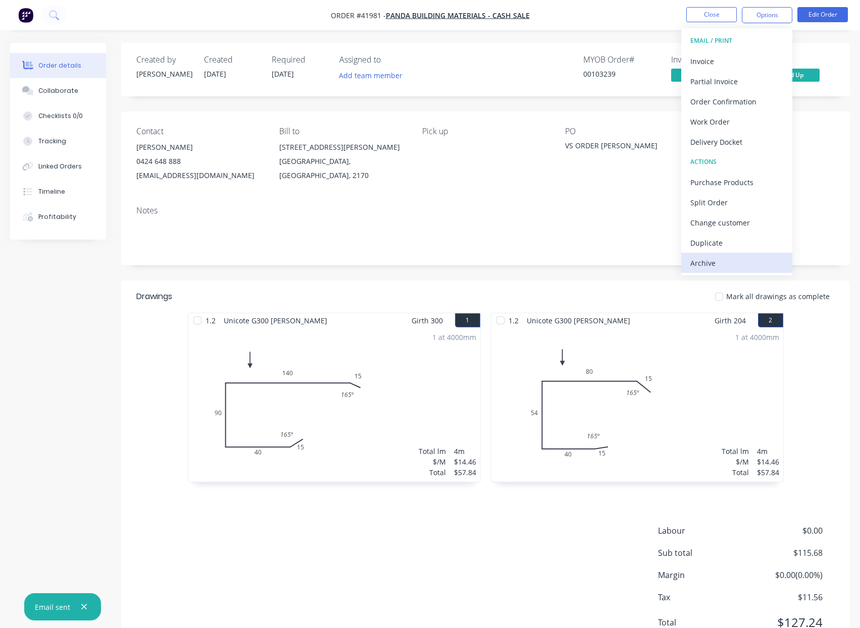
click at [698, 262] on div "Archive" at bounding box center [736, 263] width 93 height 15
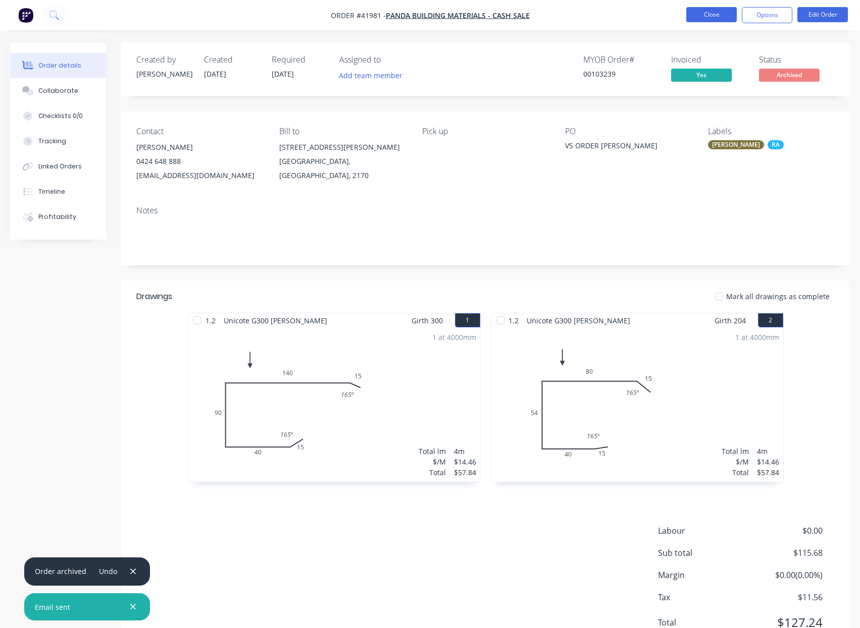
click at [704, 13] on button "Close" at bounding box center [711, 14] width 50 height 15
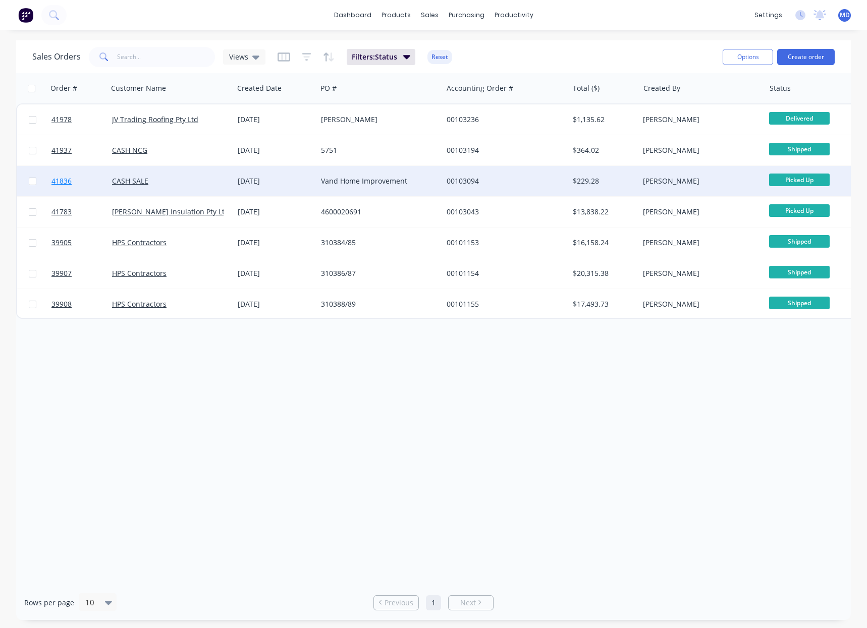
click at [66, 179] on span "41836" at bounding box center [61, 181] width 20 height 10
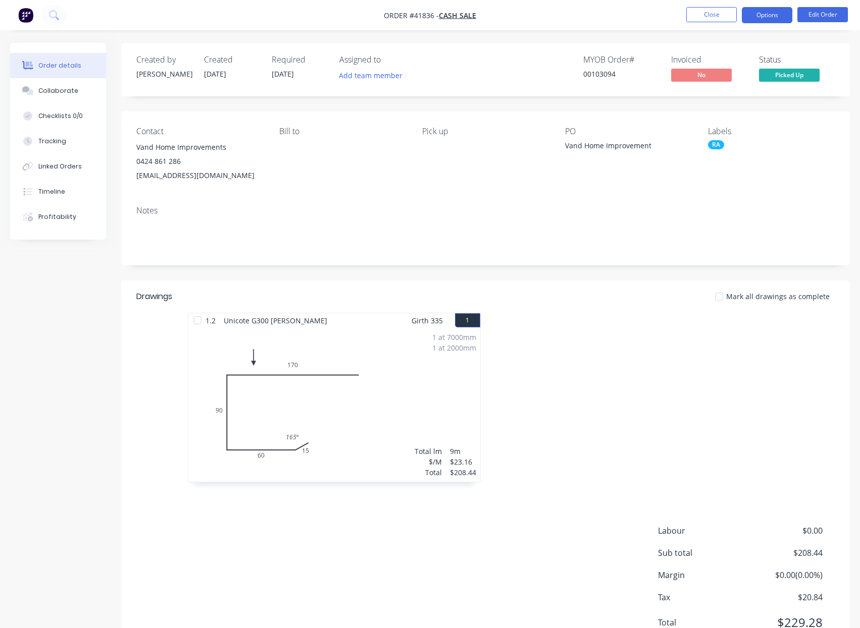
click at [770, 17] on button "Options" at bounding box center [767, 15] width 50 height 16
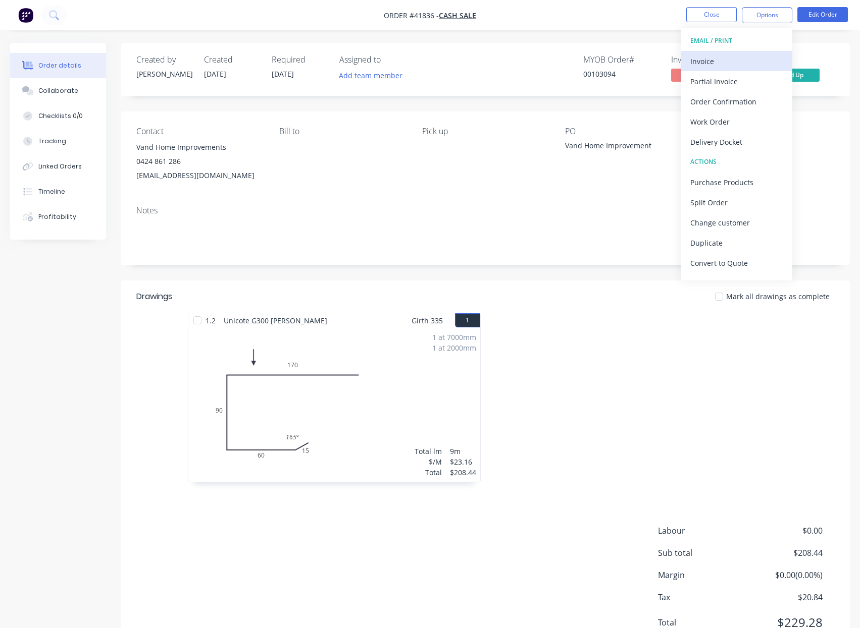
click at [707, 61] on div "Invoice" at bounding box center [736, 61] width 93 height 15
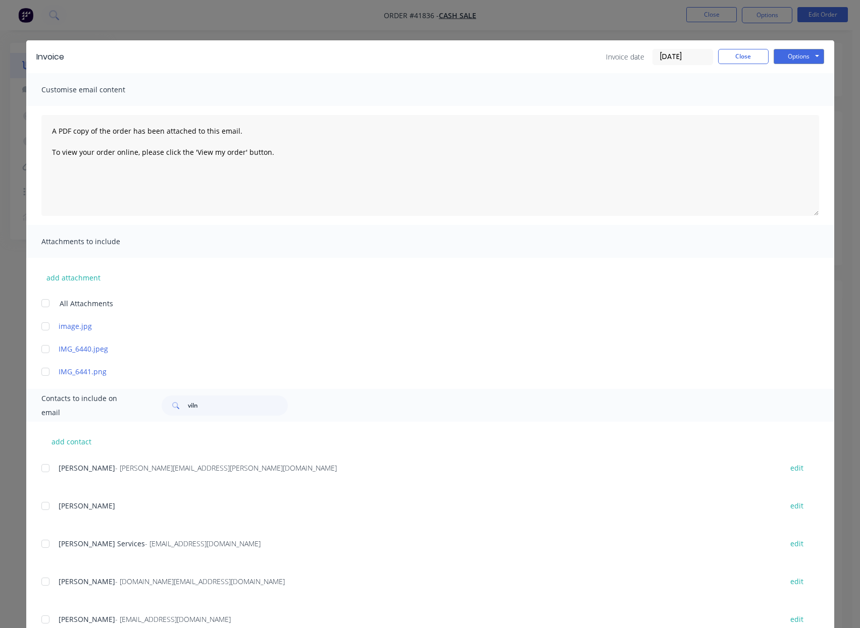
click at [668, 60] on input "[DATE]" at bounding box center [683, 56] width 60 height 15
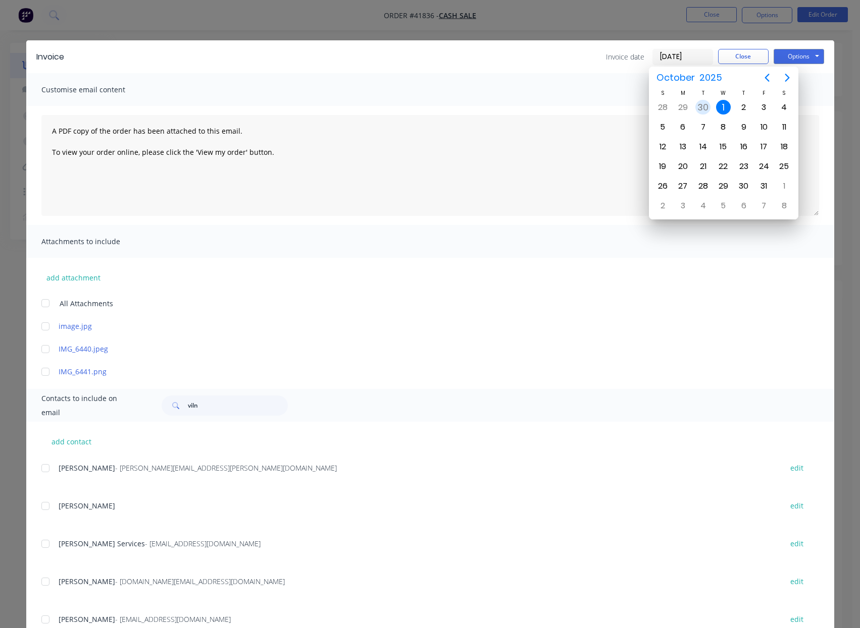
click at [702, 108] on div "30" at bounding box center [702, 107] width 15 height 15
type input "[DATE]"
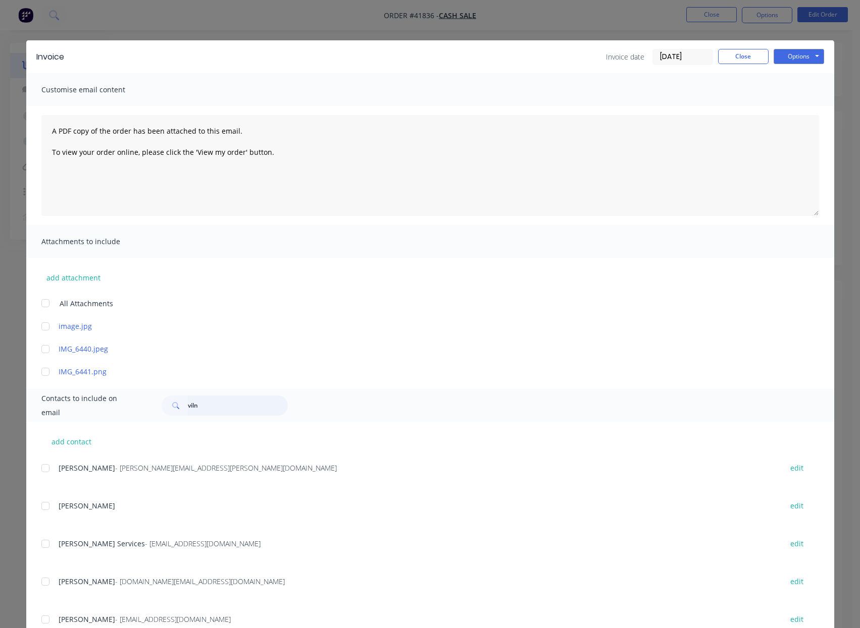
click at [220, 408] on input "viln" at bounding box center [238, 406] width 100 height 20
type input "vilno"
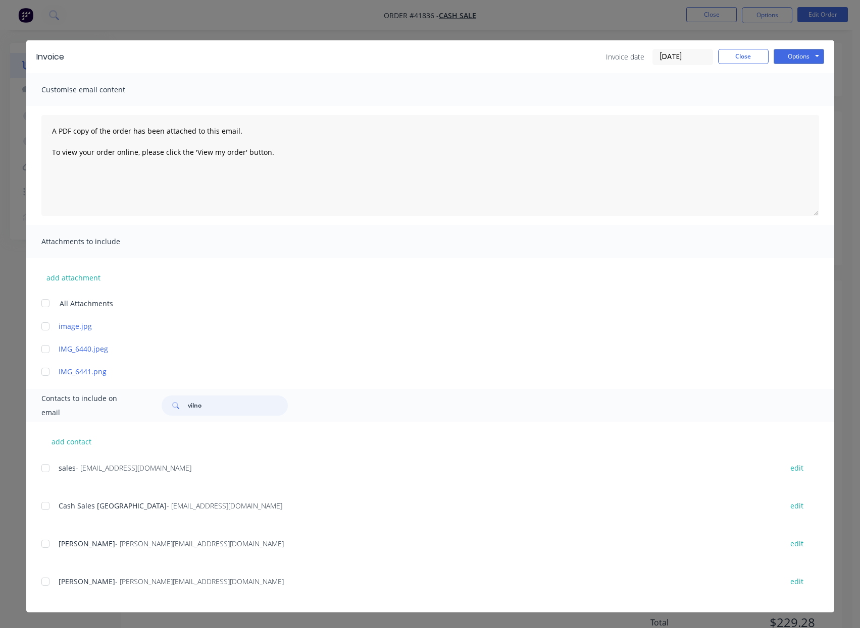
scroll to position [44, 0]
click at [43, 507] on div at bounding box center [45, 506] width 20 height 20
click at [794, 58] on button "Options" at bounding box center [798, 56] width 50 height 15
click at [804, 109] on button "Email" at bounding box center [805, 107] width 65 height 17
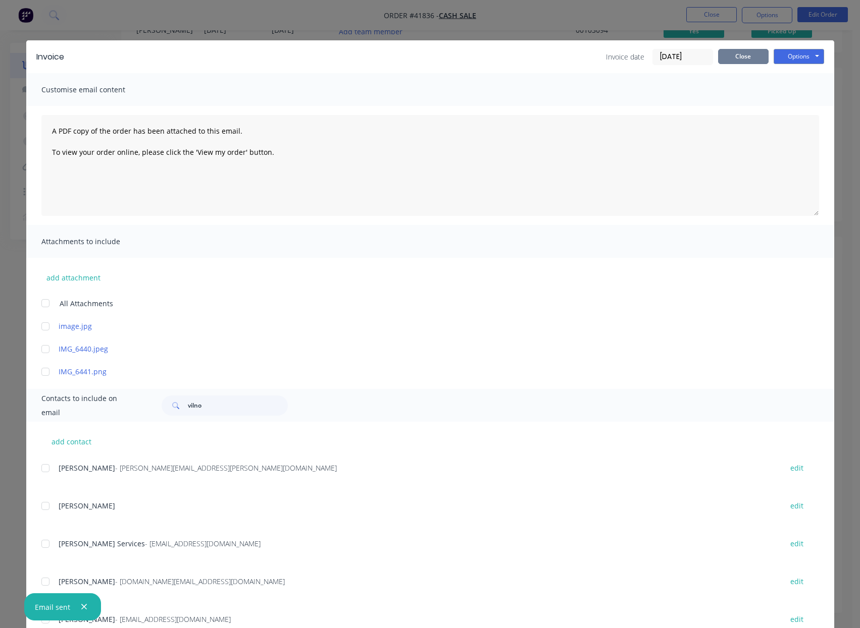
click at [746, 59] on button "Close" at bounding box center [743, 56] width 50 height 15
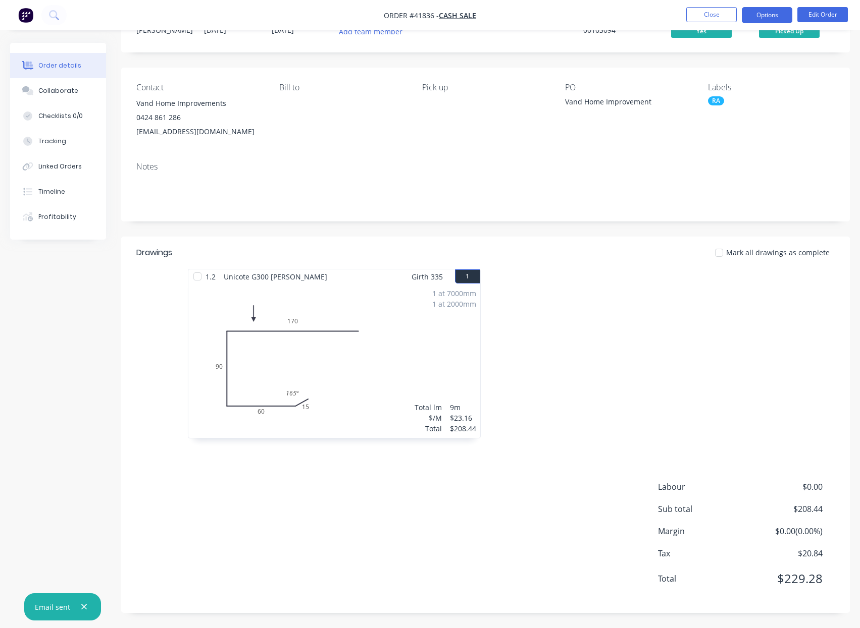
click at [766, 16] on button "Options" at bounding box center [767, 15] width 50 height 16
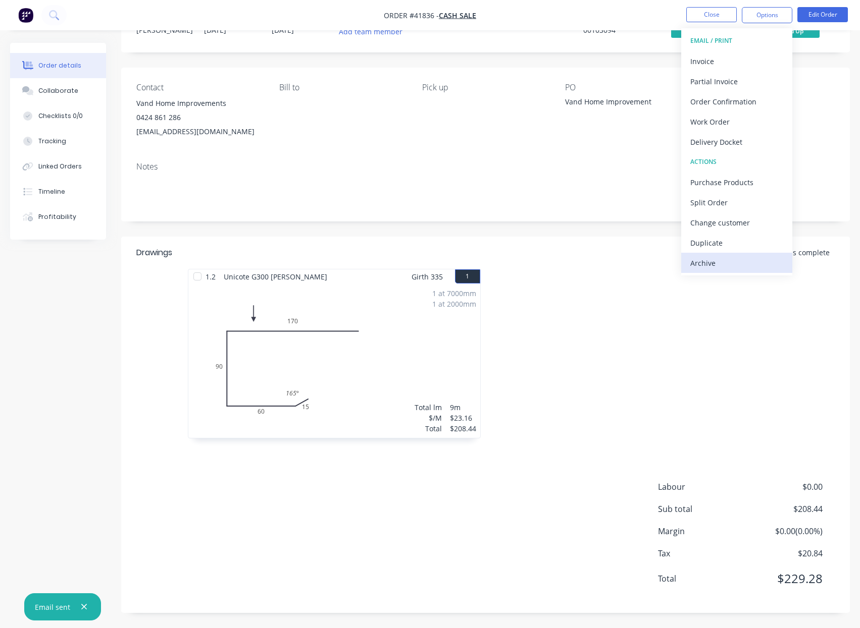
click at [698, 261] on div "Archive" at bounding box center [736, 263] width 93 height 15
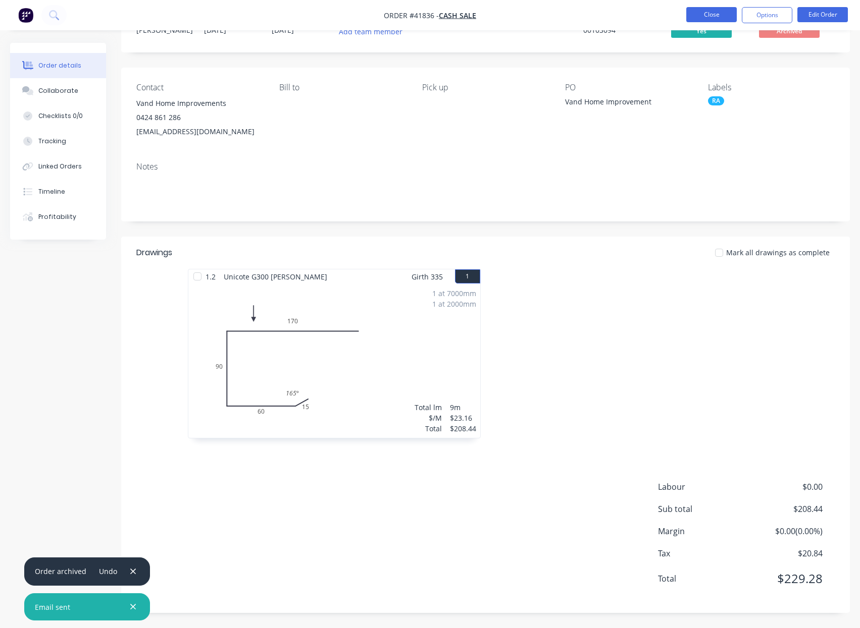
click at [710, 10] on button "Close" at bounding box center [711, 14] width 50 height 15
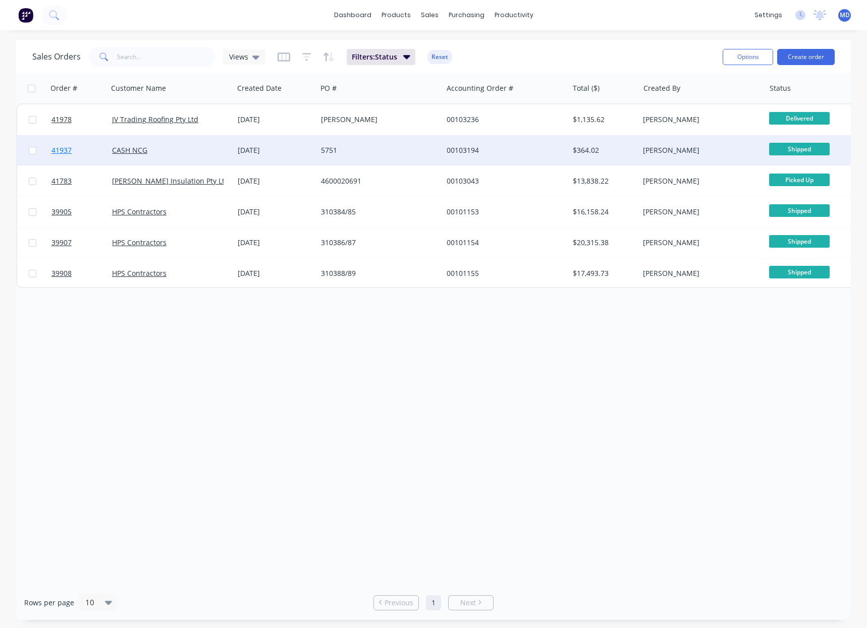
click at [65, 150] on span "41937" at bounding box center [61, 150] width 20 height 10
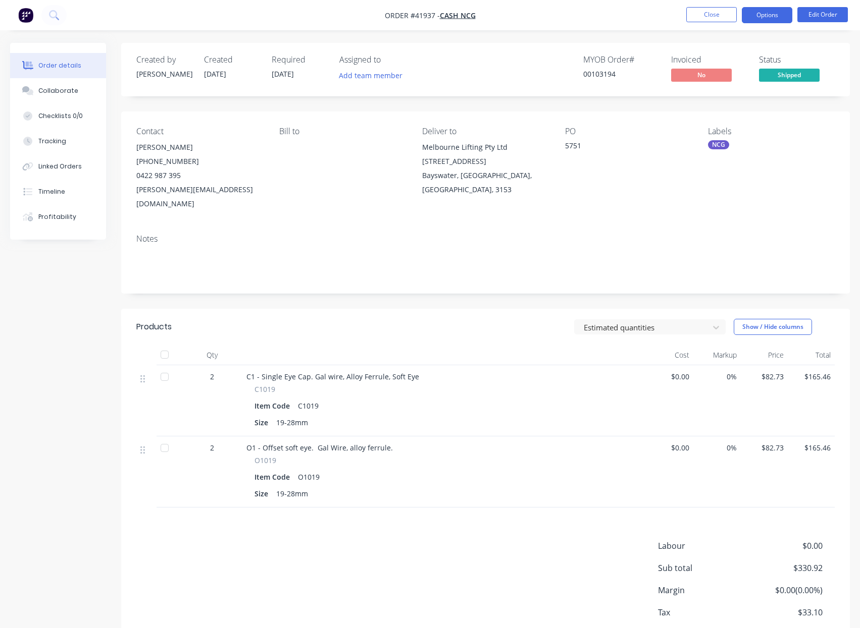
click at [763, 14] on button "Options" at bounding box center [767, 15] width 50 height 16
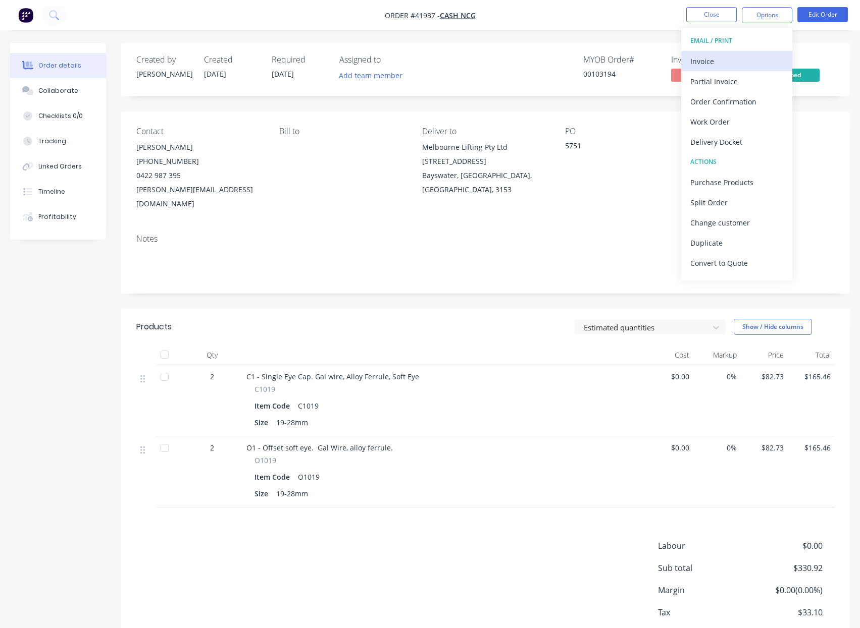
click at [701, 62] on div "Invoice" at bounding box center [736, 61] width 93 height 15
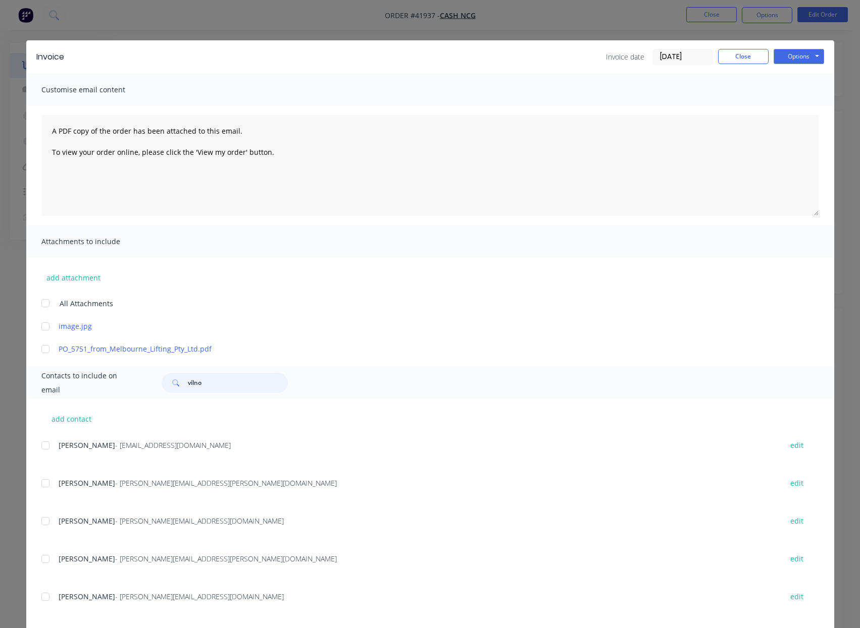
click at [218, 384] on input "vilno" at bounding box center [238, 383] width 100 height 20
type input "vilno"
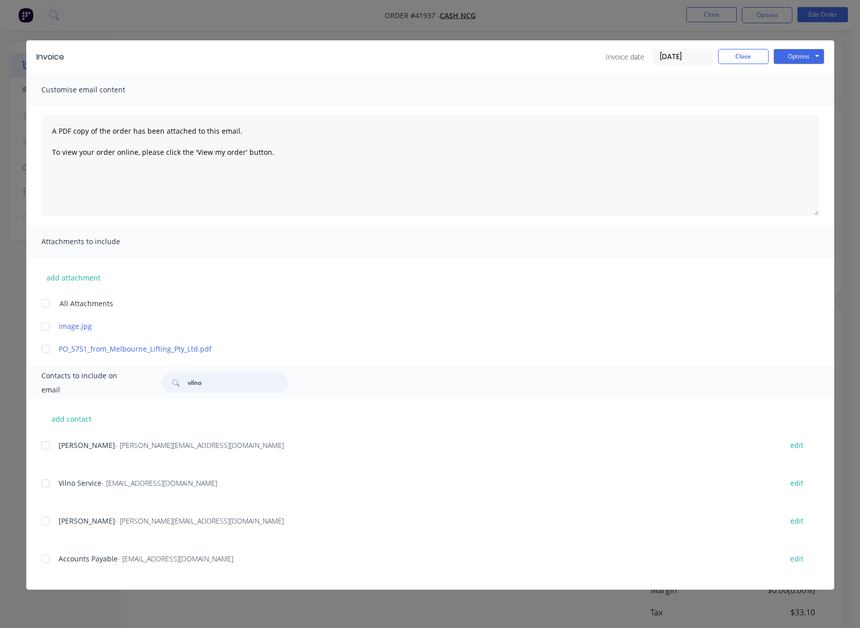
click at [50, 561] on div at bounding box center [45, 559] width 20 height 20
click at [678, 57] on input "[DATE]" at bounding box center [683, 56] width 60 height 15
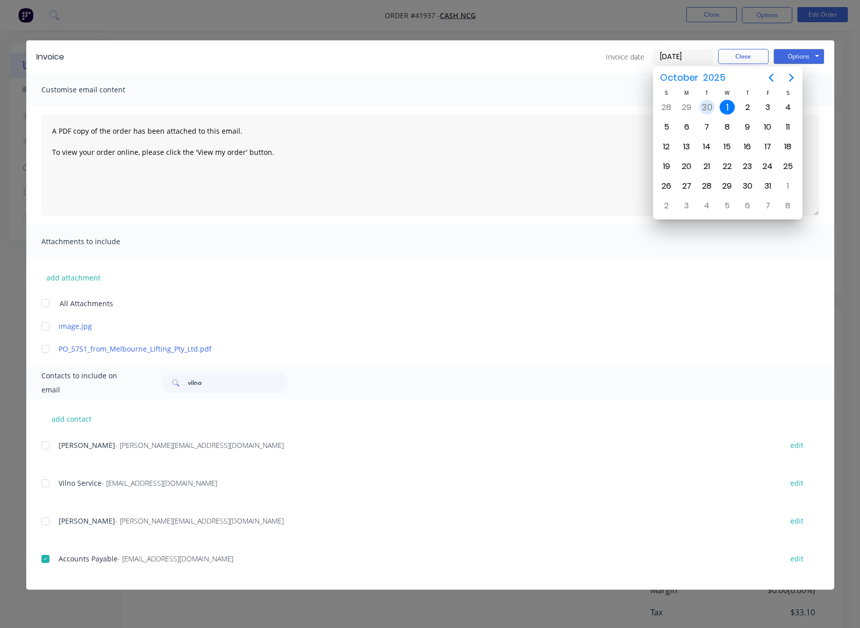
click at [707, 103] on div "30" at bounding box center [706, 107] width 15 height 15
type input "[DATE]"
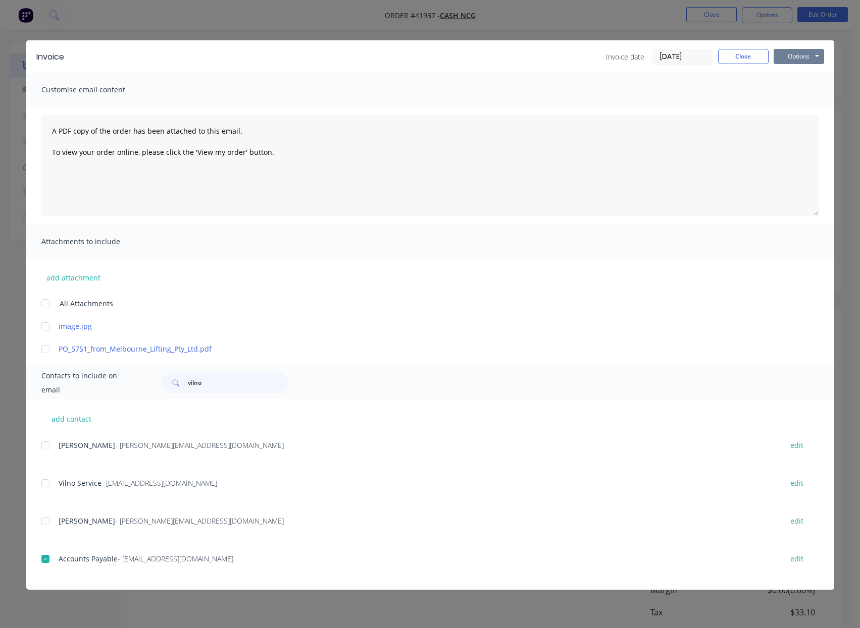
click at [787, 54] on button "Options" at bounding box center [798, 56] width 50 height 15
click at [793, 108] on button "Email" at bounding box center [805, 107] width 65 height 17
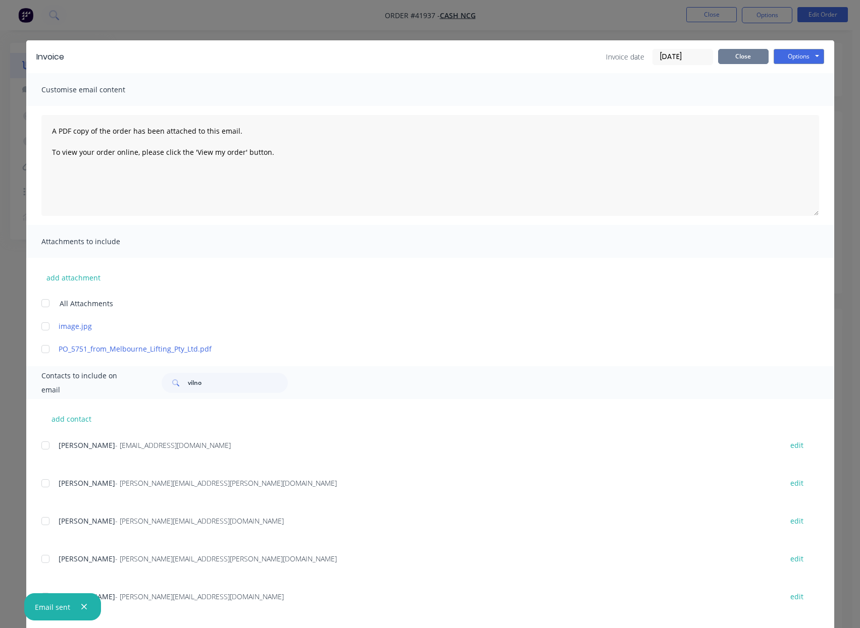
click at [737, 60] on button "Close" at bounding box center [743, 56] width 50 height 15
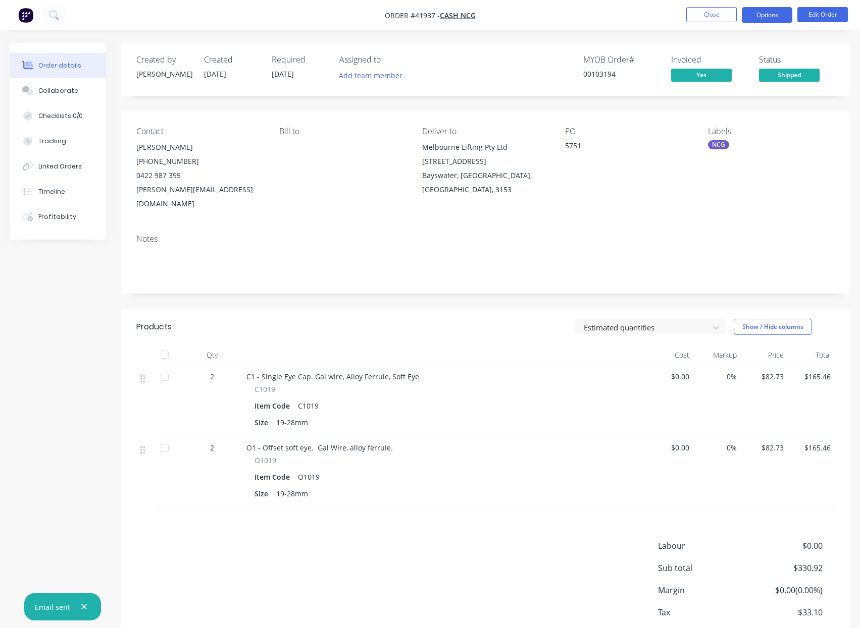
click at [769, 13] on button "Options" at bounding box center [767, 15] width 50 height 16
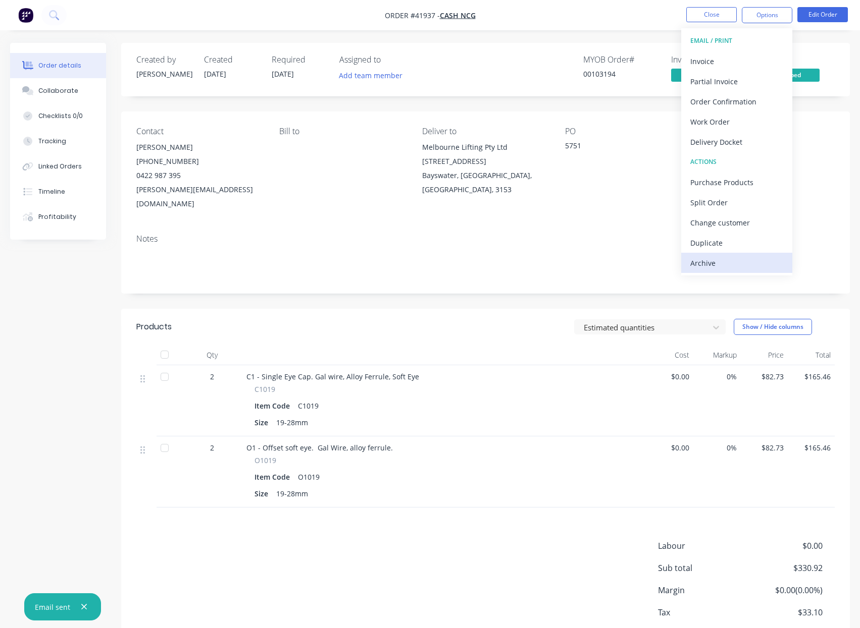
click at [707, 261] on div "Archive" at bounding box center [736, 263] width 93 height 15
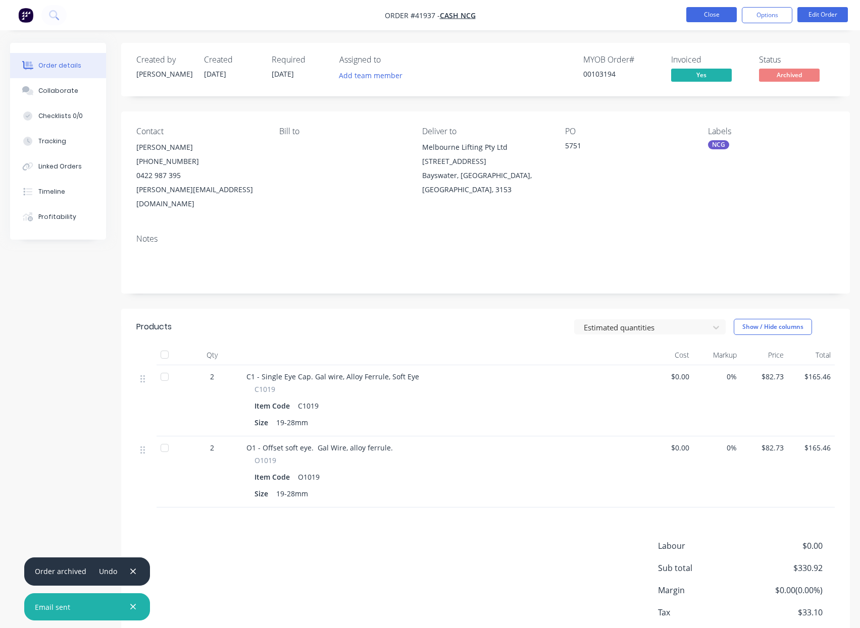
click at [705, 14] on button "Close" at bounding box center [711, 14] width 50 height 15
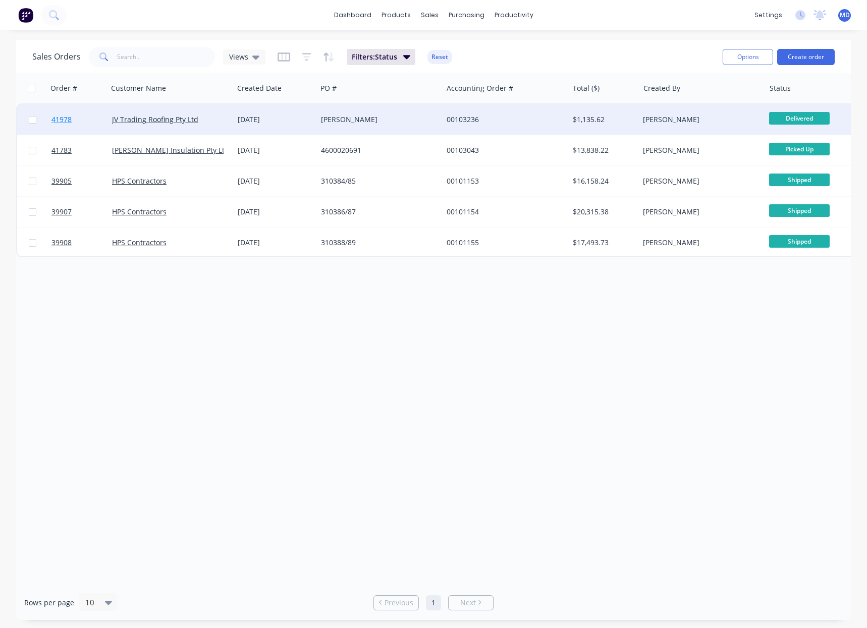
click at [63, 122] on span "41978" at bounding box center [61, 120] width 20 height 10
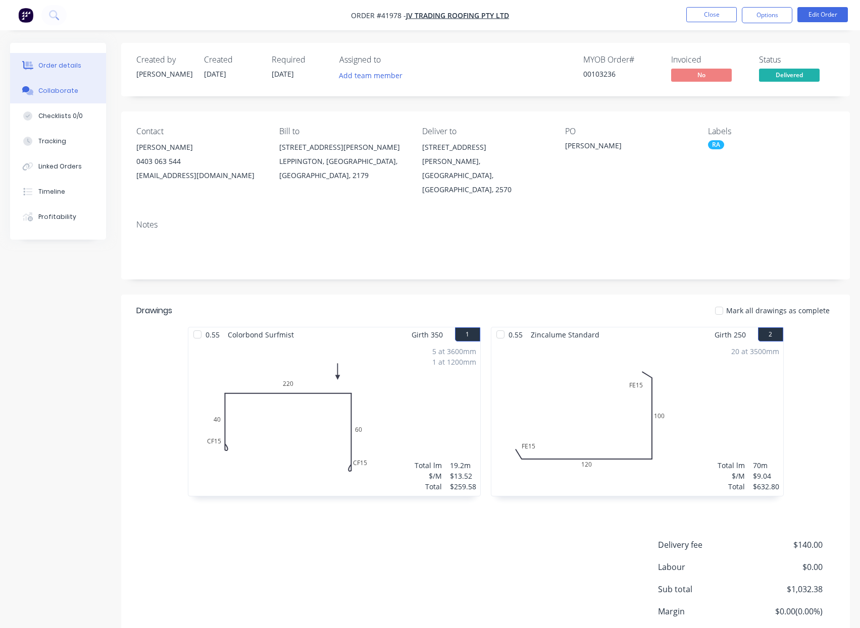
click at [59, 88] on div "Collaborate" at bounding box center [58, 90] width 40 height 9
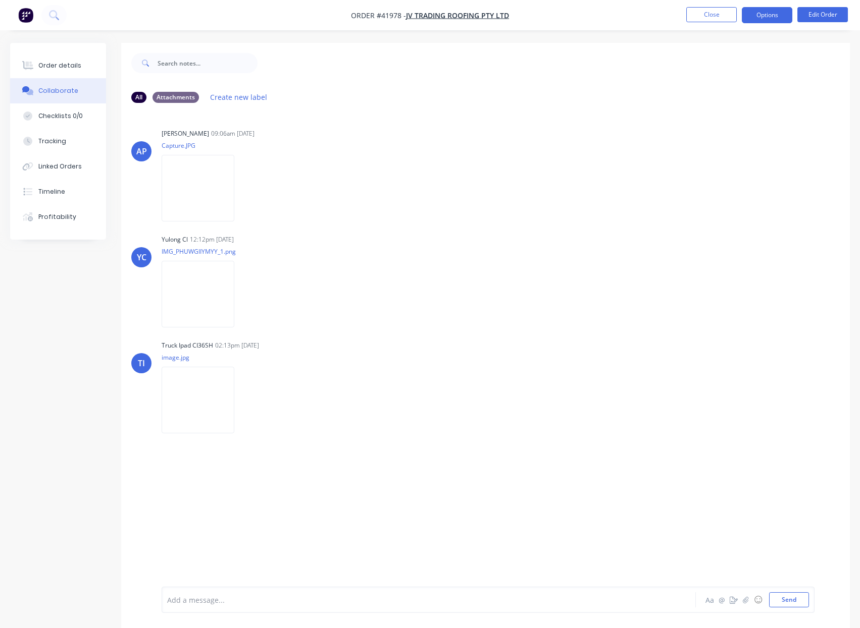
click at [767, 14] on button "Options" at bounding box center [767, 15] width 50 height 16
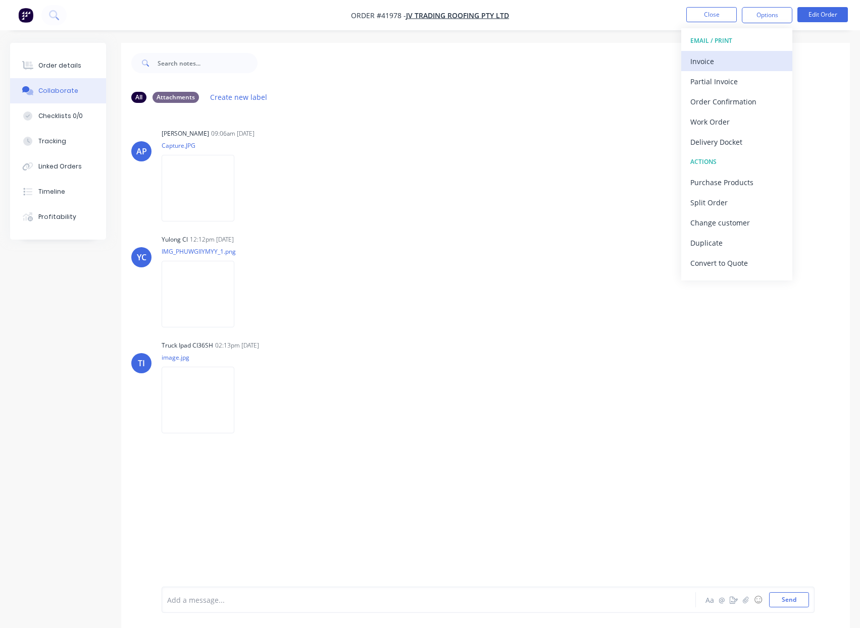
click at [703, 61] on div "Invoice" at bounding box center [736, 61] width 93 height 15
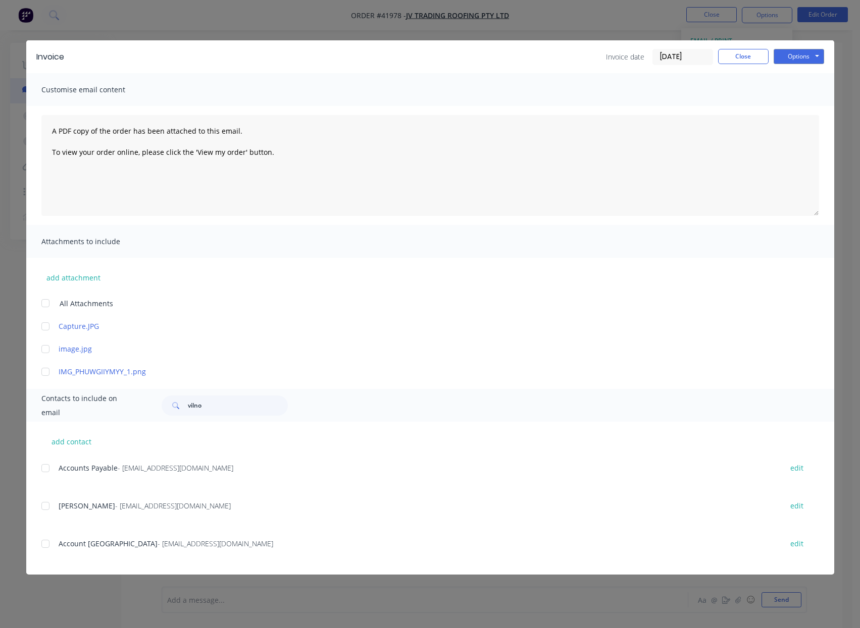
click at [674, 57] on input "[DATE]" at bounding box center [683, 56] width 60 height 15
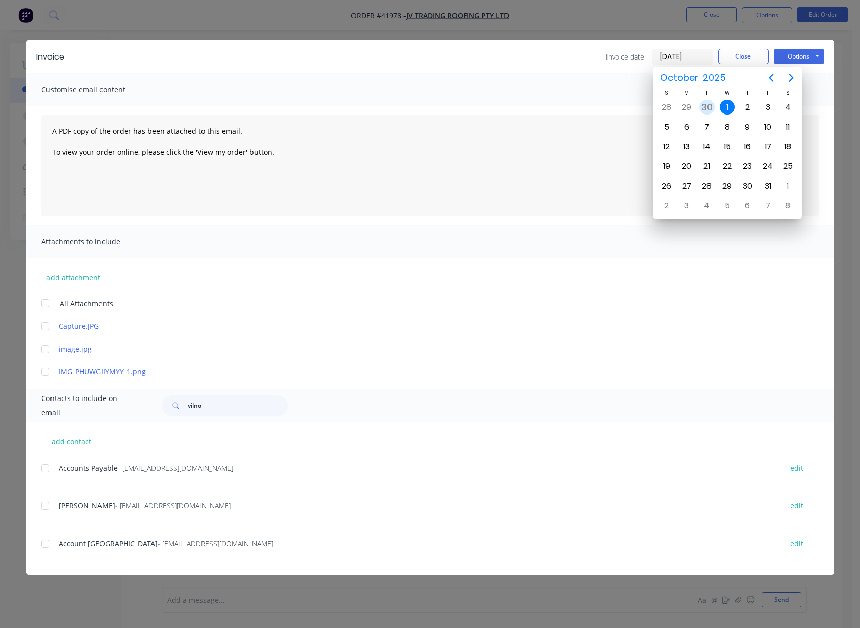
click at [704, 106] on div "30" at bounding box center [706, 107] width 15 height 15
type input "[DATE]"
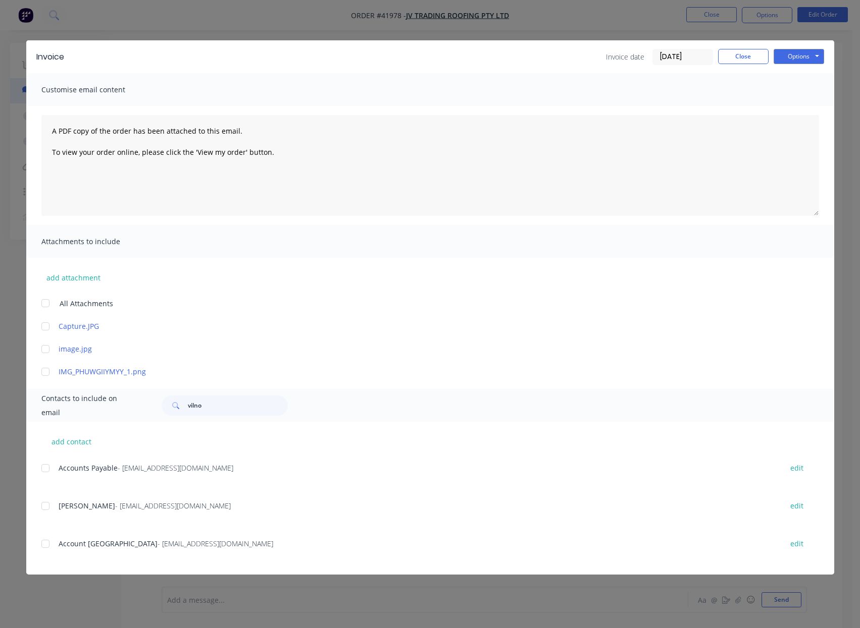
click at [45, 472] on div at bounding box center [45, 468] width 20 height 20
click at [792, 55] on button "Options" at bounding box center [798, 56] width 50 height 15
click at [802, 107] on button "Email" at bounding box center [805, 107] width 65 height 17
drag, startPoint x: 743, startPoint y: 61, endPoint x: 752, endPoint y: 35, distance: 26.8
click at [743, 60] on button "Close" at bounding box center [743, 56] width 50 height 15
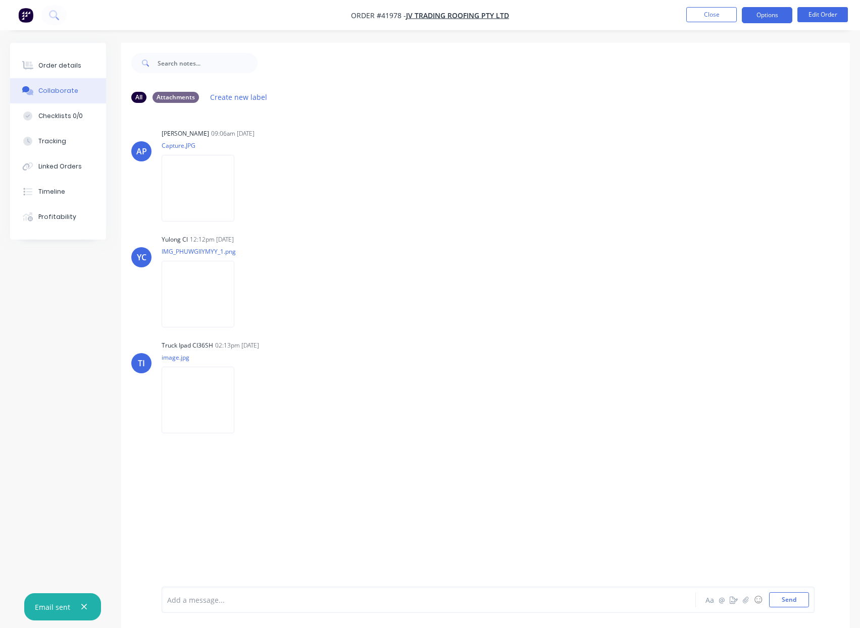
click at [758, 17] on button "Options" at bounding box center [767, 15] width 50 height 16
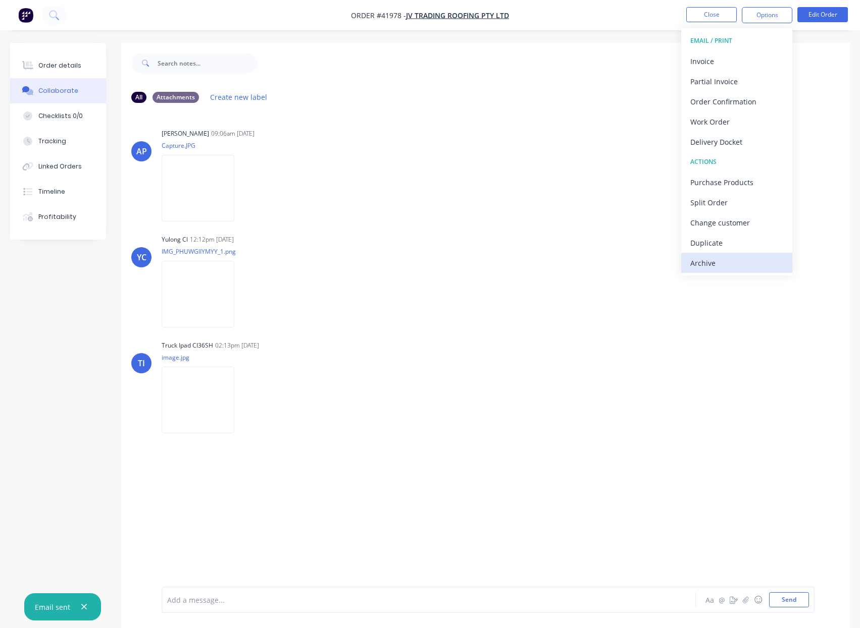
click at [700, 264] on div "Archive" at bounding box center [736, 263] width 93 height 15
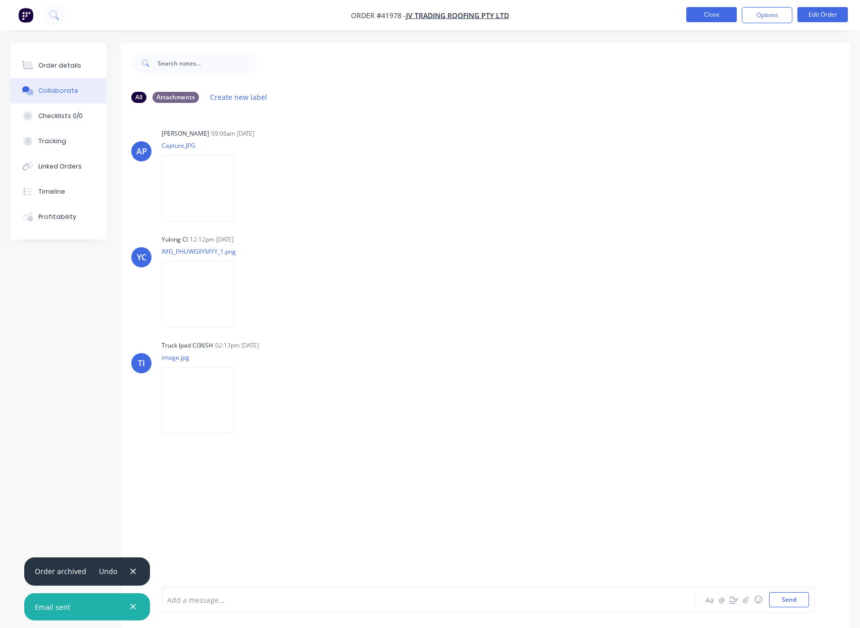
click at [703, 15] on button "Close" at bounding box center [711, 14] width 50 height 15
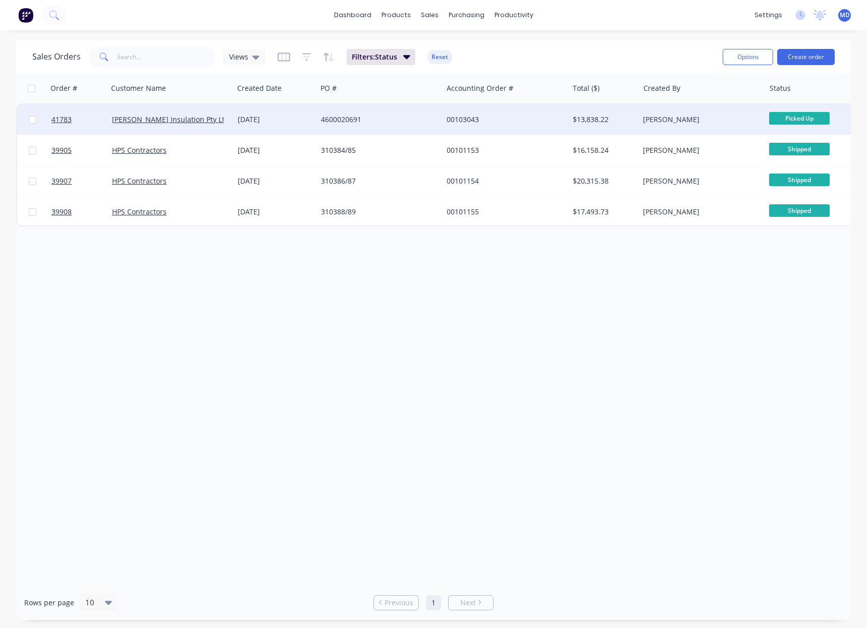
click at [216, 121] on div "[PERSON_NAME] Insulation Pty Ltd" at bounding box center [168, 120] width 112 height 10
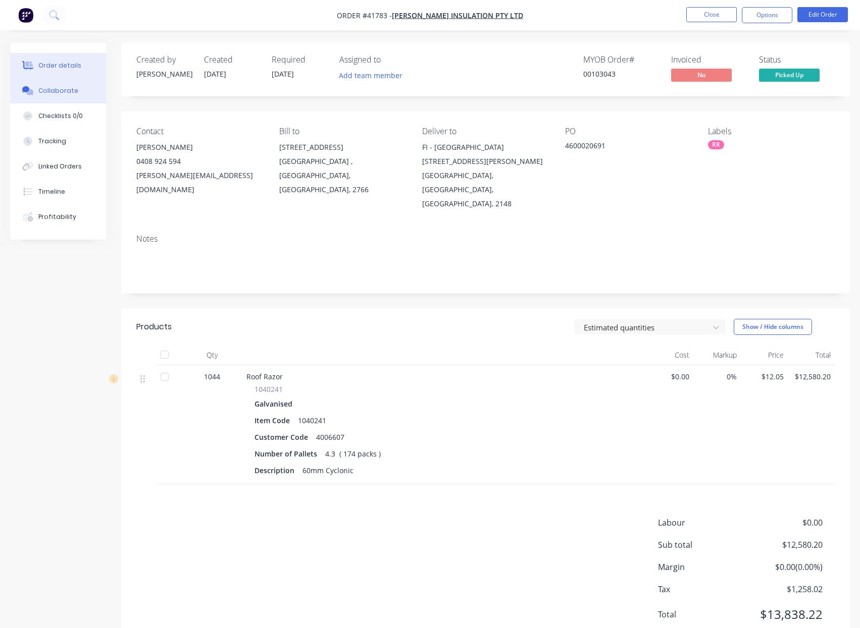
click at [55, 87] on div "Collaborate" at bounding box center [58, 90] width 40 height 9
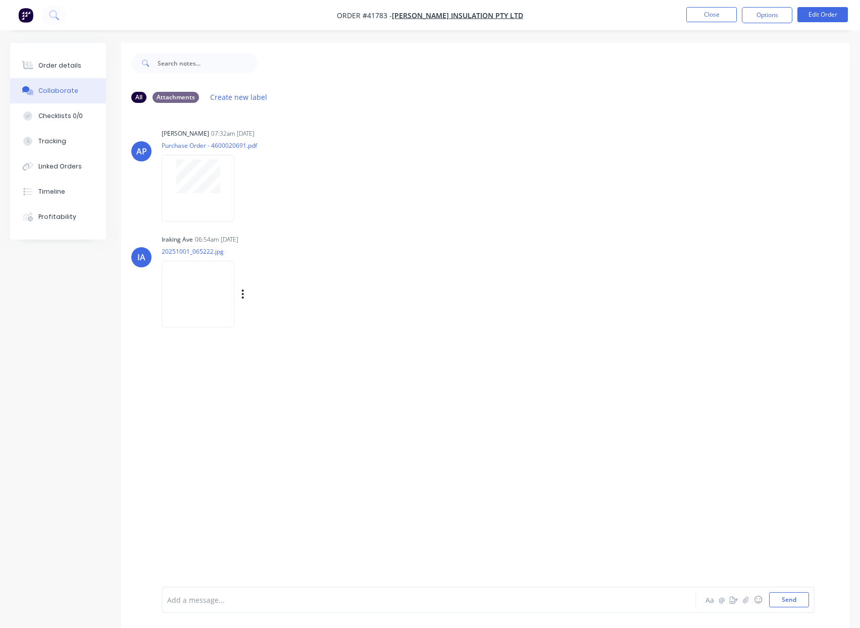
click at [203, 299] on img at bounding box center [198, 294] width 73 height 66
click at [63, 64] on div "Order details" at bounding box center [59, 65] width 43 height 9
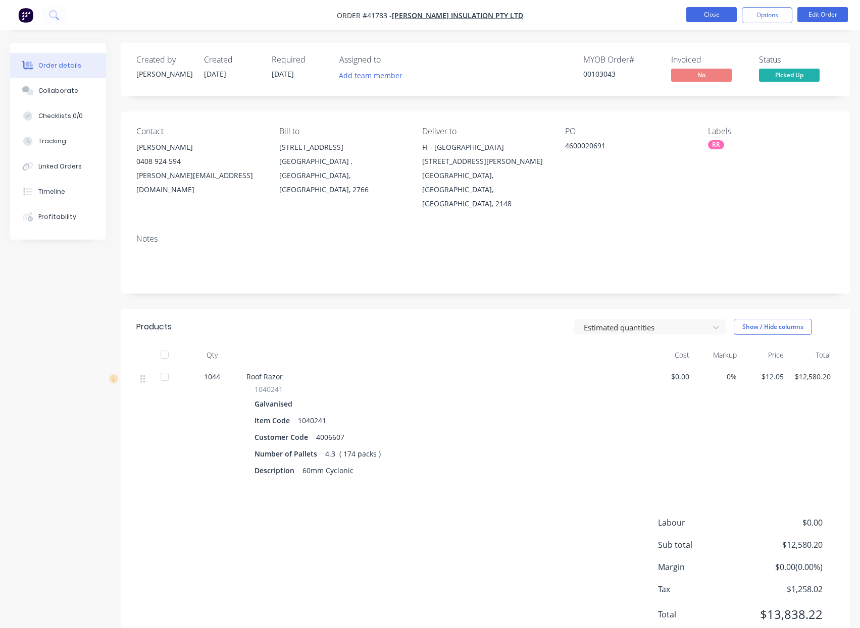
click at [704, 11] on button "Close" at bounding box center [711, 14] width 50 height 15
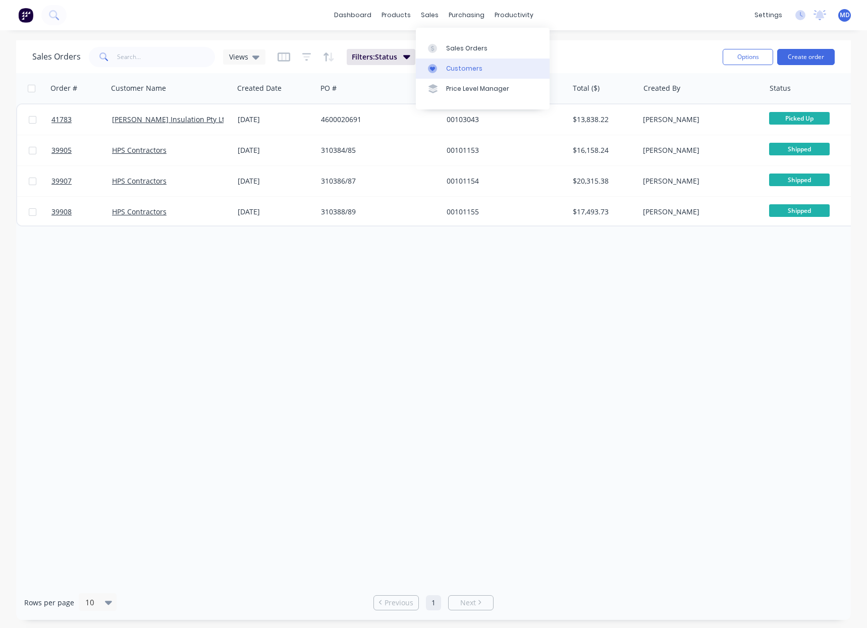
drag, startPoint x: 468, startPoint y: 71, endPoint x: 451, endPoint y: 75, distance: 17.6
click at [467, 71] on div "Customers" at bounding box center [464, 68] width 36 height 9
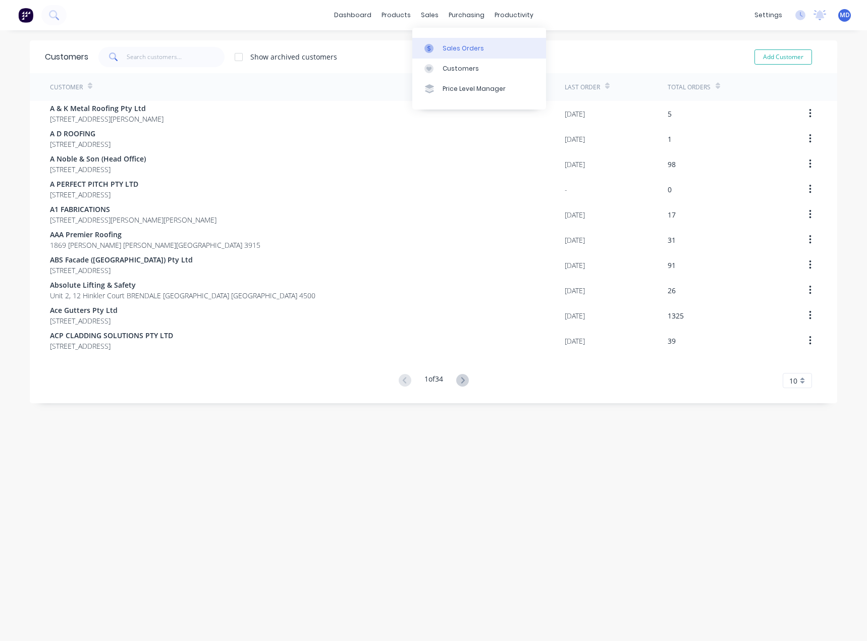
click at [451, 47] on div "Sales Orders" at bounding box center [463, 48] width 41 height 9
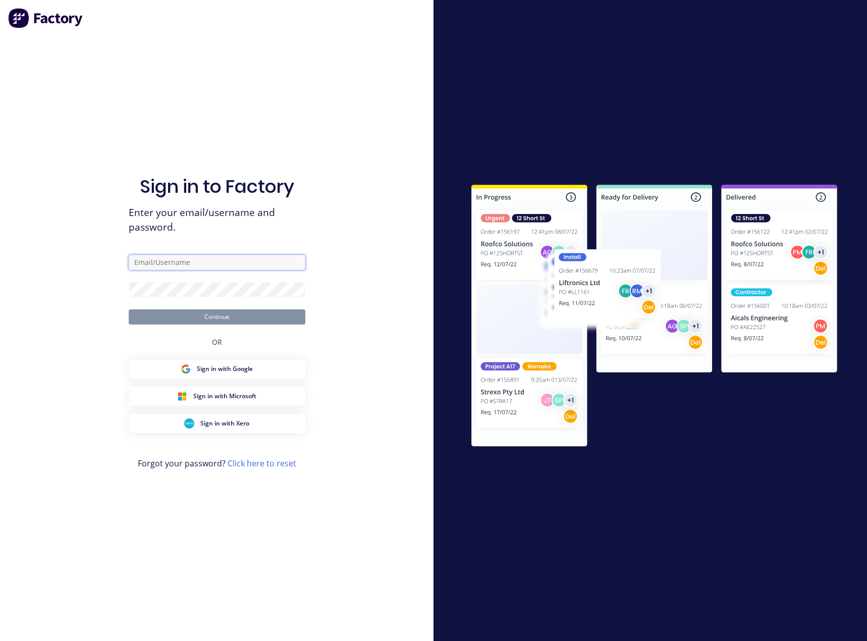
type input "[PERSON_NAME][EMAIL_ADDRESS][DOMAIN_NAME]"
click at [220, 320] on button "Continue" at bounding box center [217, 316] width 177 height 15
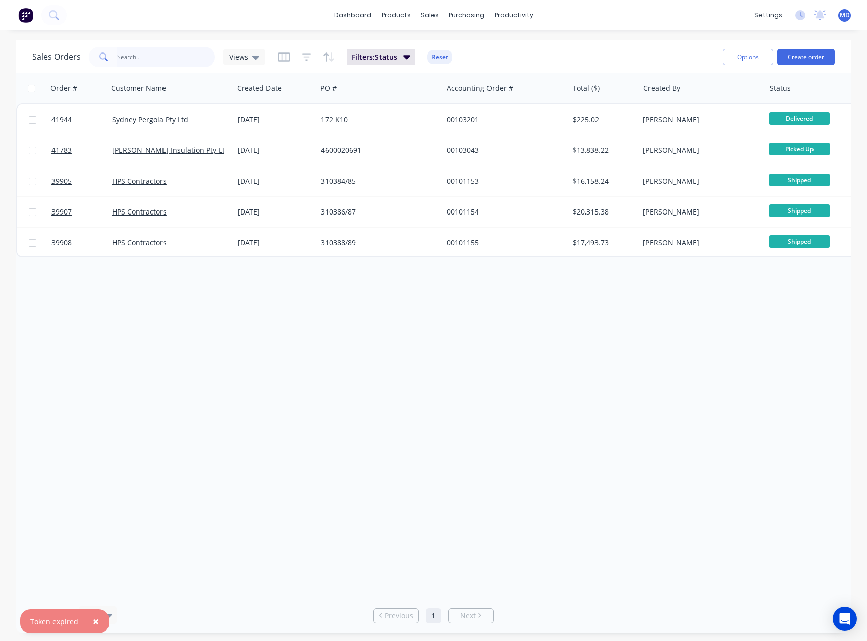
click at [148, 59] on input "text" at bounding box center [166, 57] width 98 height 20
type input "42004"
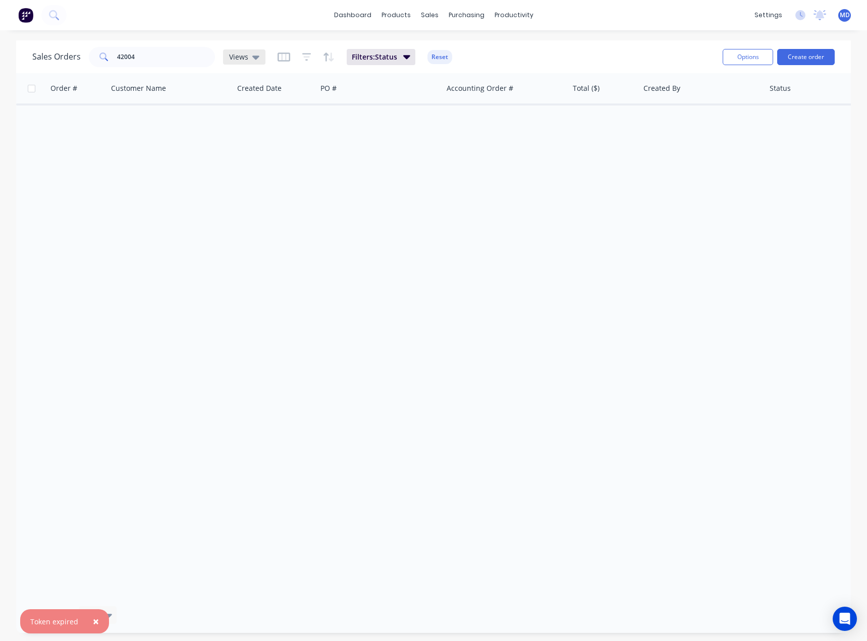
click at [256, 58] on icon at bounding box center [255, 58] width 7 height 4
click at [239, 197] on div "[PERSON_NAME]" at bounding box center [293, 203] width 135 height 20
click at [241, 205] on button "[PERSON_NAME]" at bounding box center [283, 204] width 115 height 12
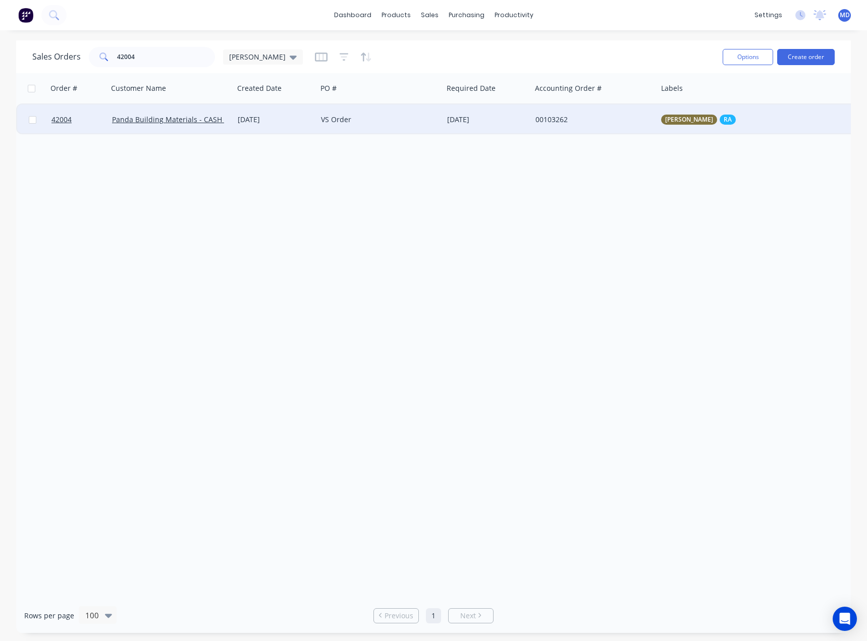
click at [388, 119] on div "VS Order" at bounding box center [377, 120] width 112 height 10
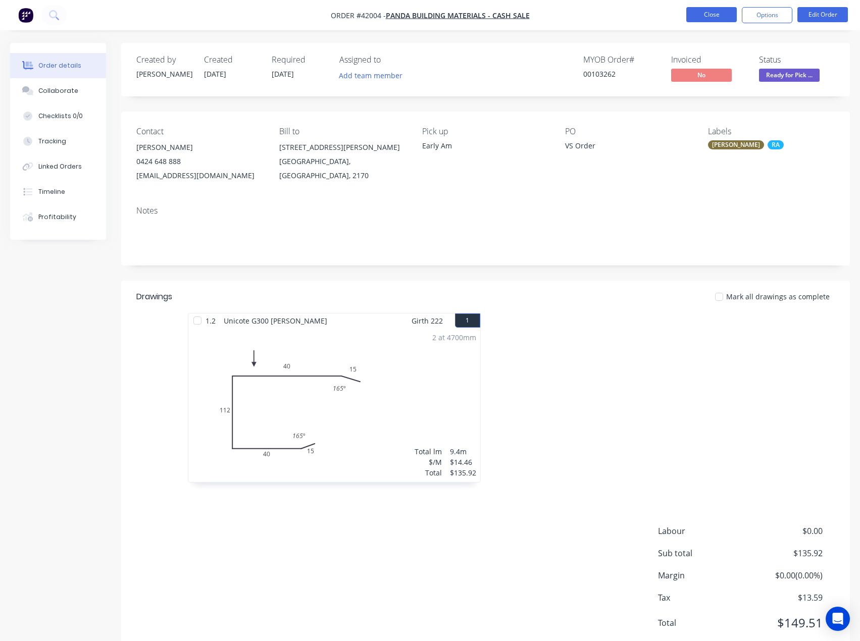
click at [714, 10] on button "Close" at bounding box center [711, 14] width 50 height 15
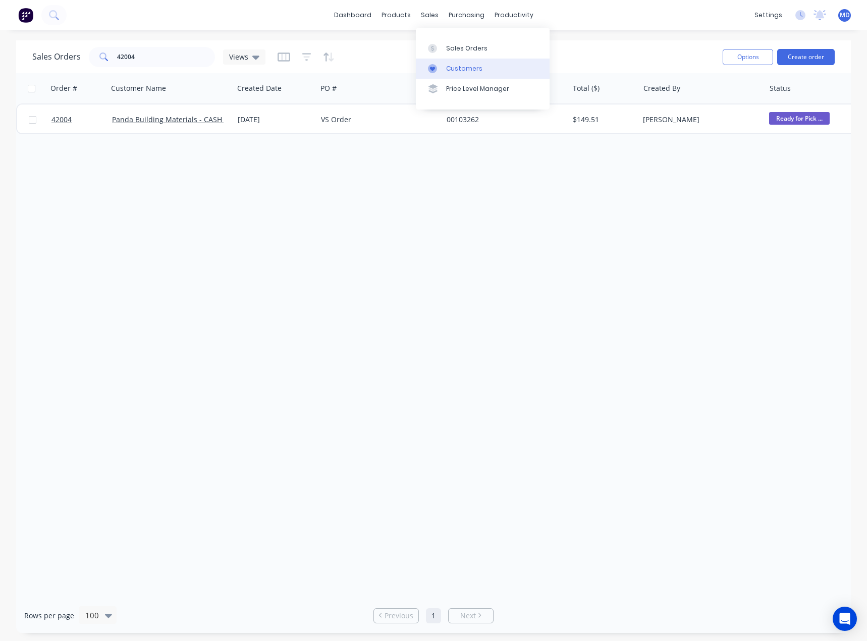
click at [452, 67] on div "Customers" at bounding box center [464, 68] width 36 height 9
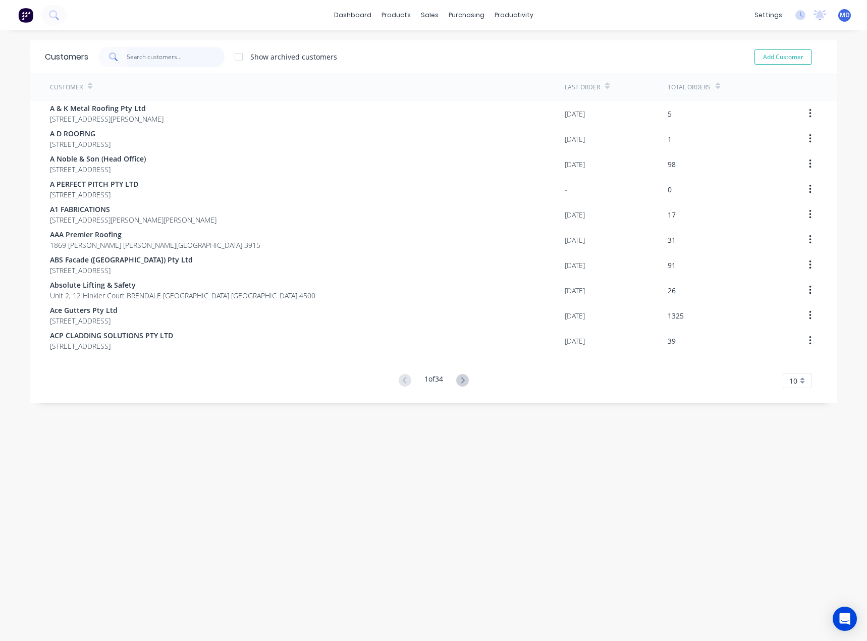
click at [163, 59] on input "text" at bounding box center [176, 57] width 98 height 20
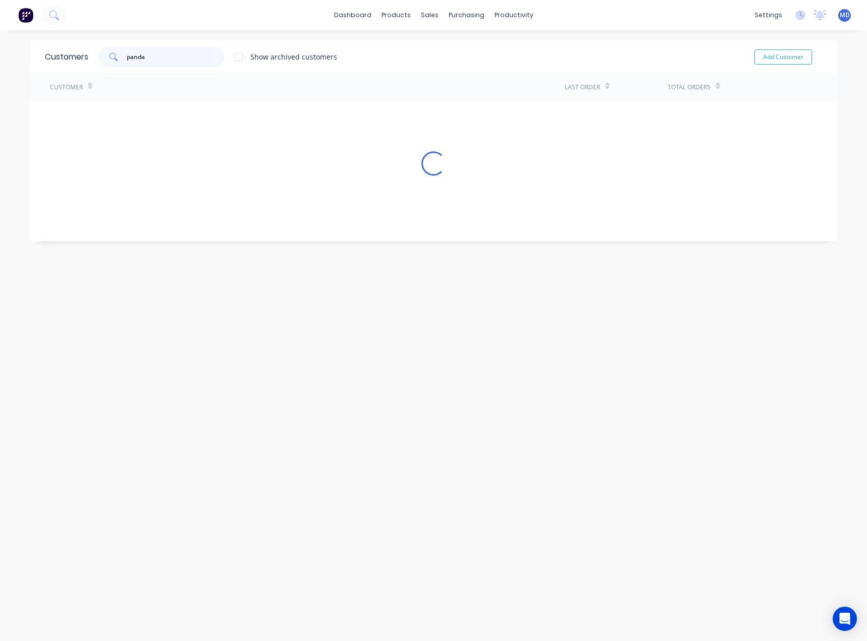
type input "panda"
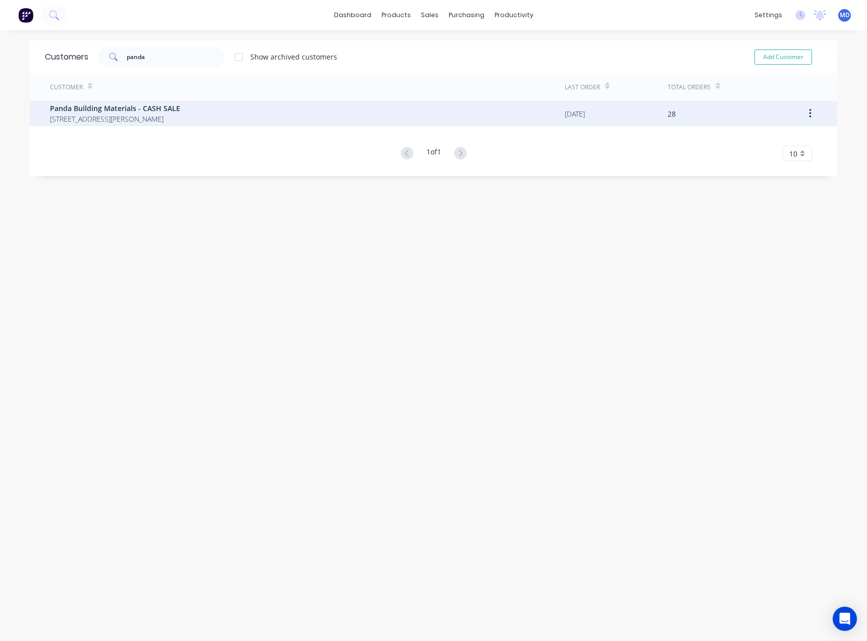
click at [116, 111] on span "Panda Building Materials - CASH SALE" at bounding box center [115, 108] width 130 height 11
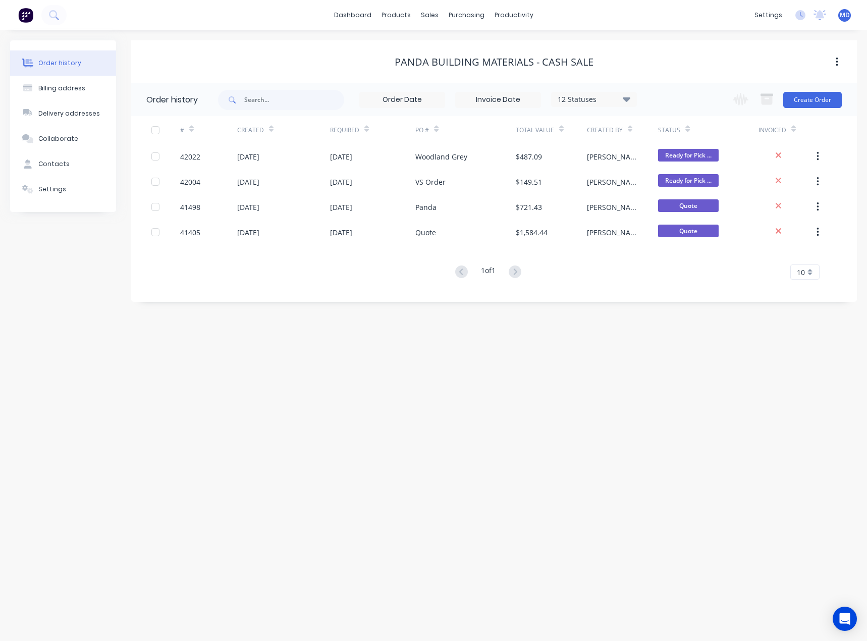
click at [627, 96] on icon at bounding box center [627, 99] width 8 height 12
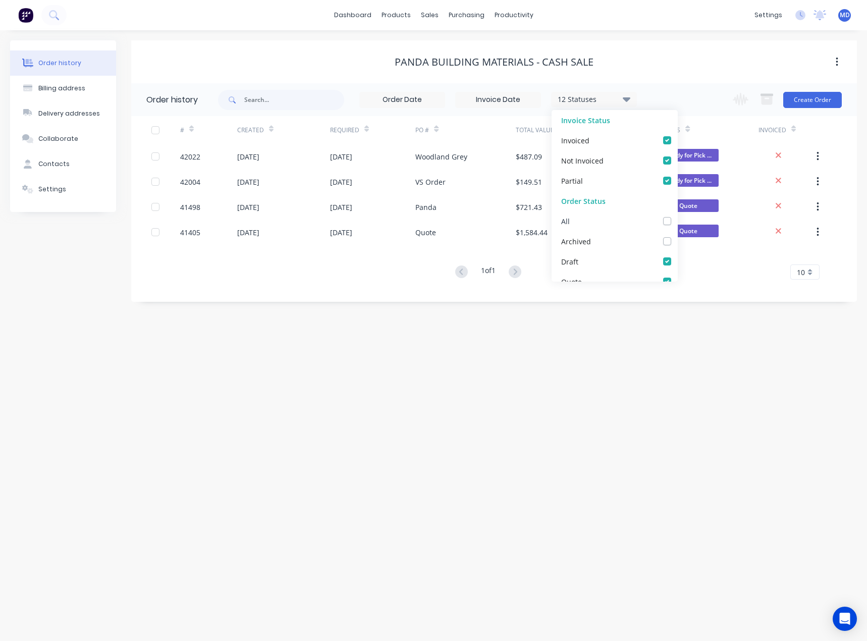
click at [677, 216] on label at bounding box center [677, 216] width 0 height 0
click at [677, 217] on input "checkbox" at bounding box center [681, 221] width 8 height 10
checkbox input "true"
drag, startPoint x: 723, startPoint y: 316, endPoint x: 722, endPoint y: 321, distance: 5.1
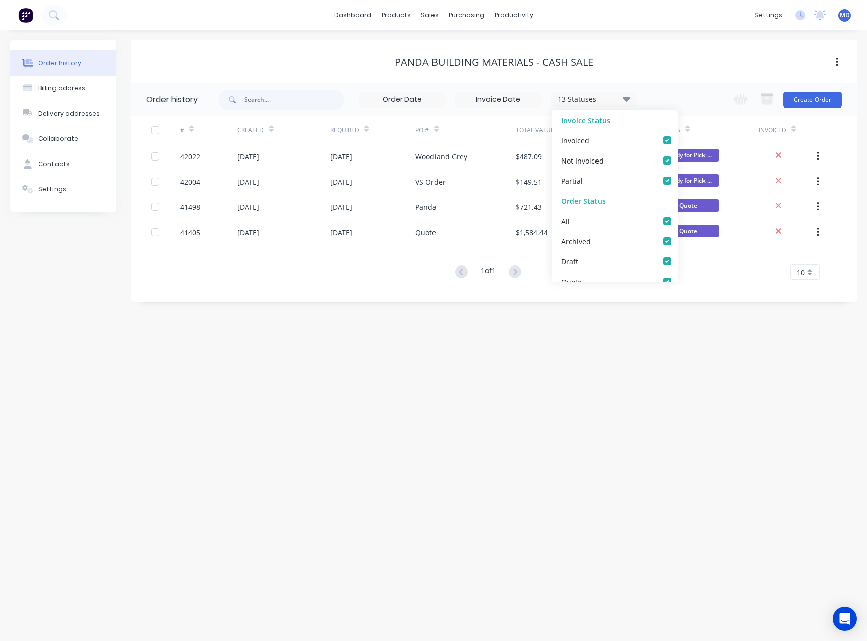
click at [724, 317] on div "Order history Billing address Delivery addresses Collaborate Contacts Settings …" at bounding box center [433, 335] width 867 height 611
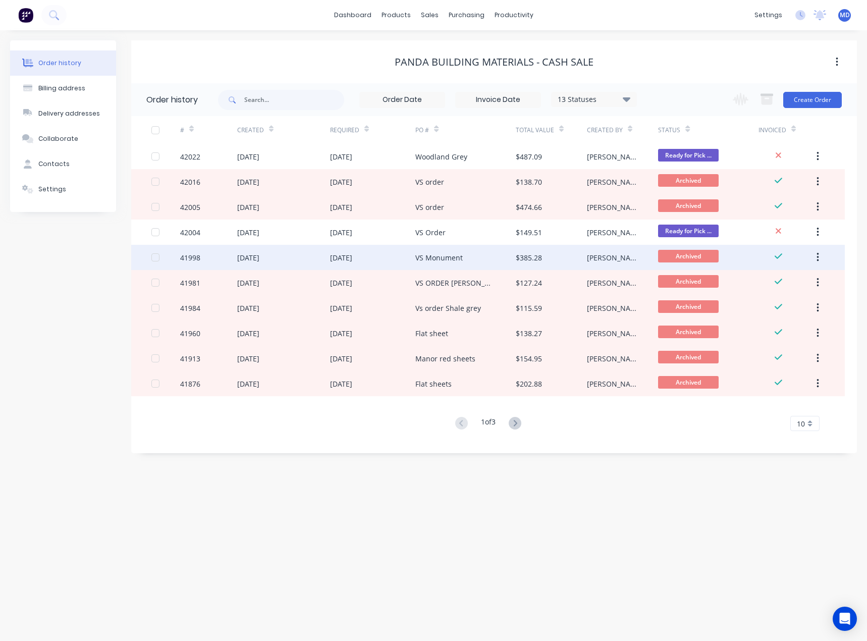
click at [484, 257] on div "VS Monument" at bounding box center [465, 257] width 100 height 25
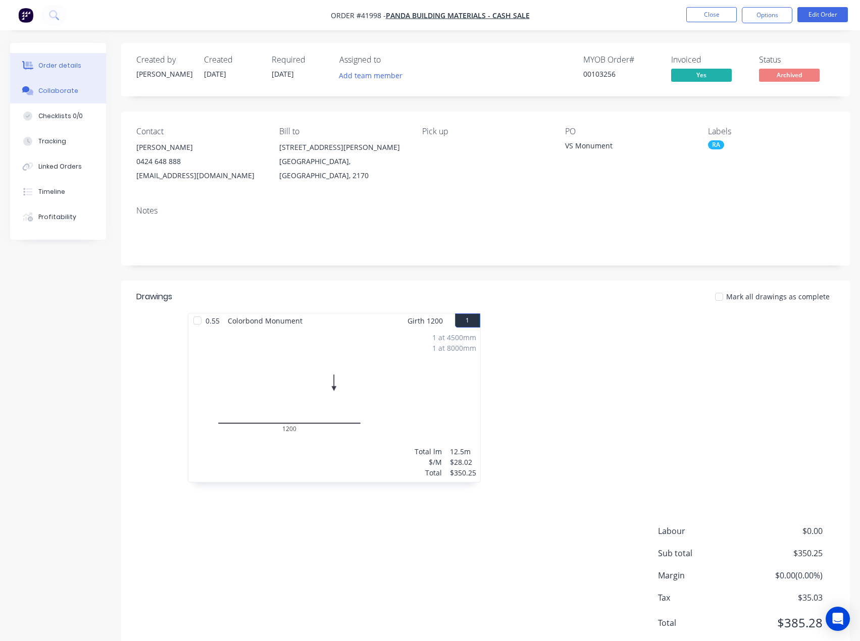
click at [60, 90] on div "Collaborate" at bounding box center [58, 90] width 40 height 9
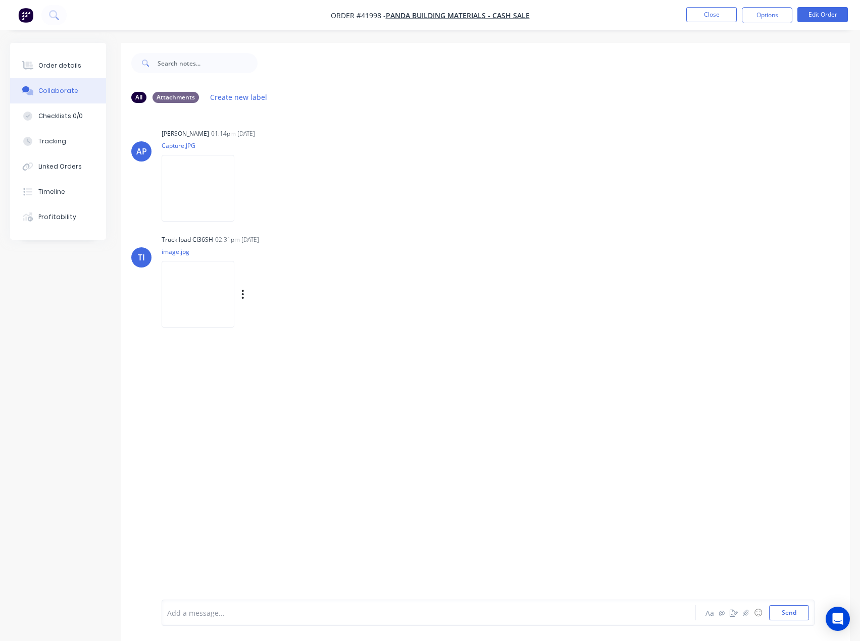
click at [187, 294] on img at bounding box center [198, 294] width 73 height 66
click at [708, 14] on button "Close" at bounding box center [711, 14] width 50 height 15
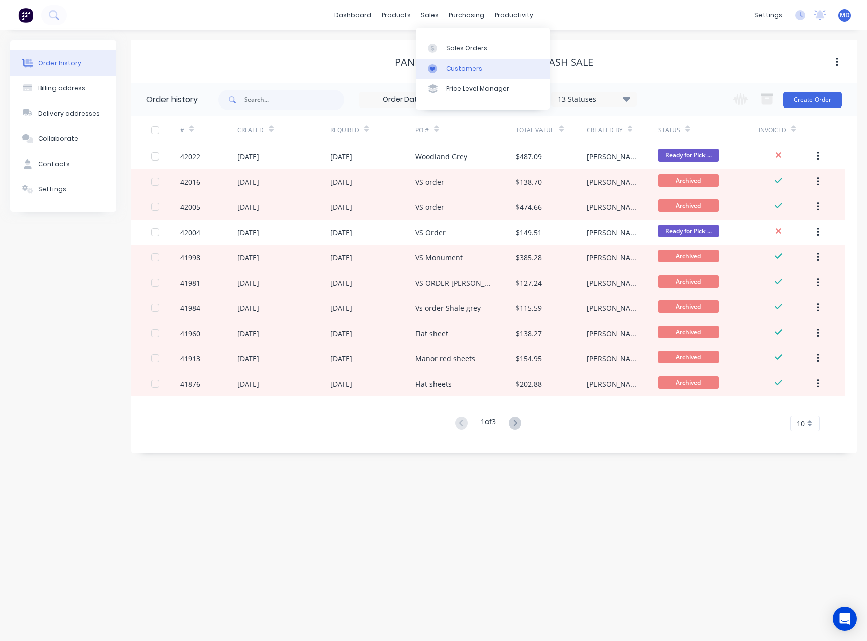
click at [460, 66] on div "Customers" at bounding box center [464, 68] width 36 height 9
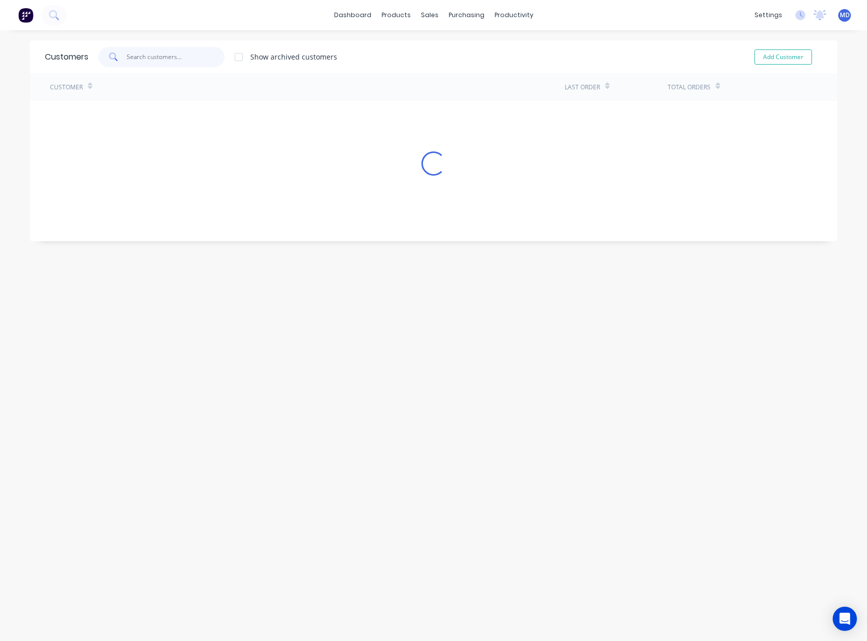
click at [173, 58] on input "text" at bounding box center [176, 57] width 98 height 20
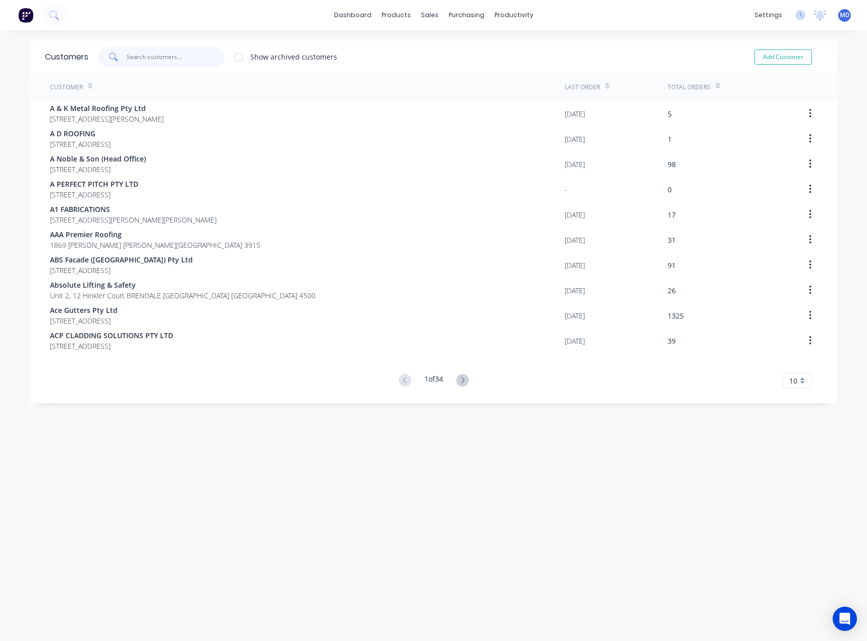
type input "d"
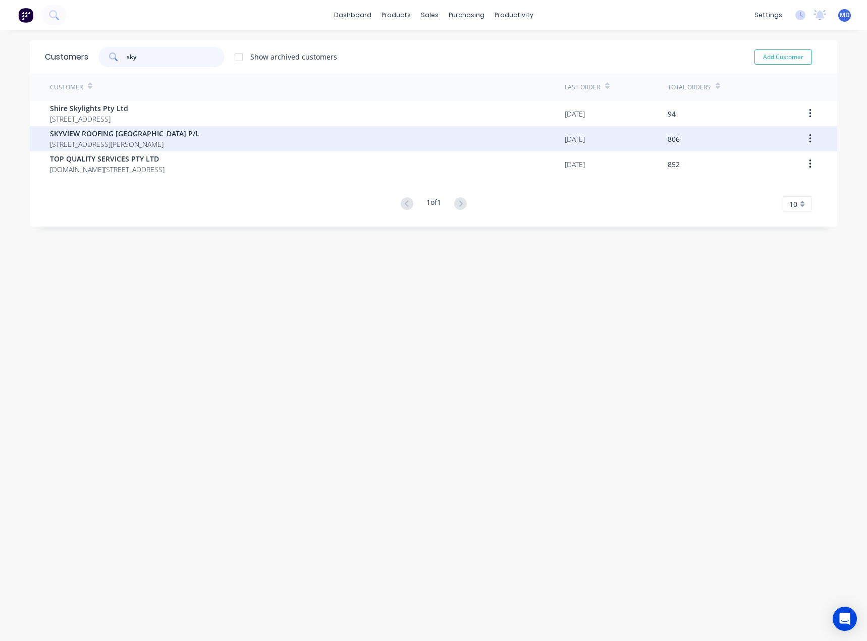
type input "sky"
click at [112, 141] on span "[STREET_ADDRESS][PERSON_NAME]" at bounding box center [124, 144] width 149 height 11
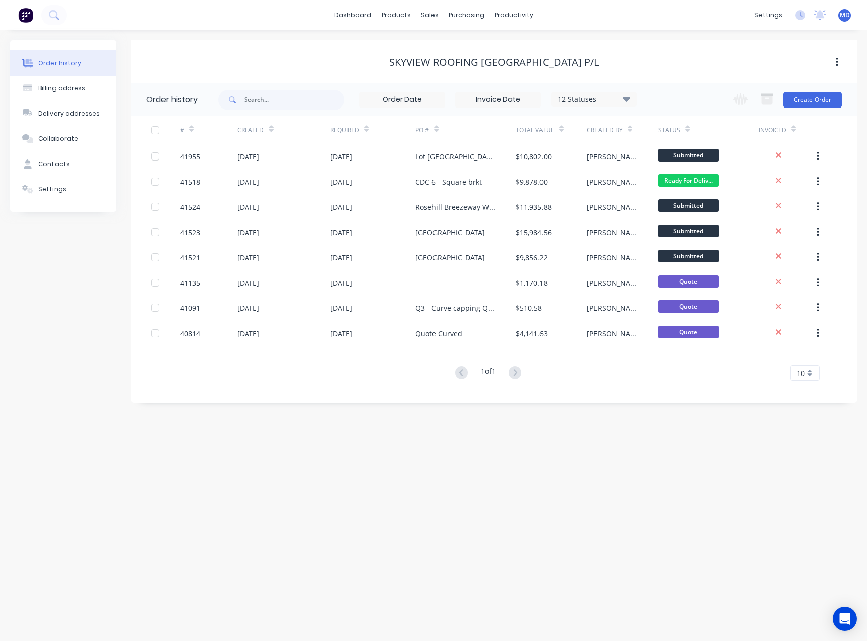
click at [627, 98] on icon at bounding box center [627, 99] width 8 height 5
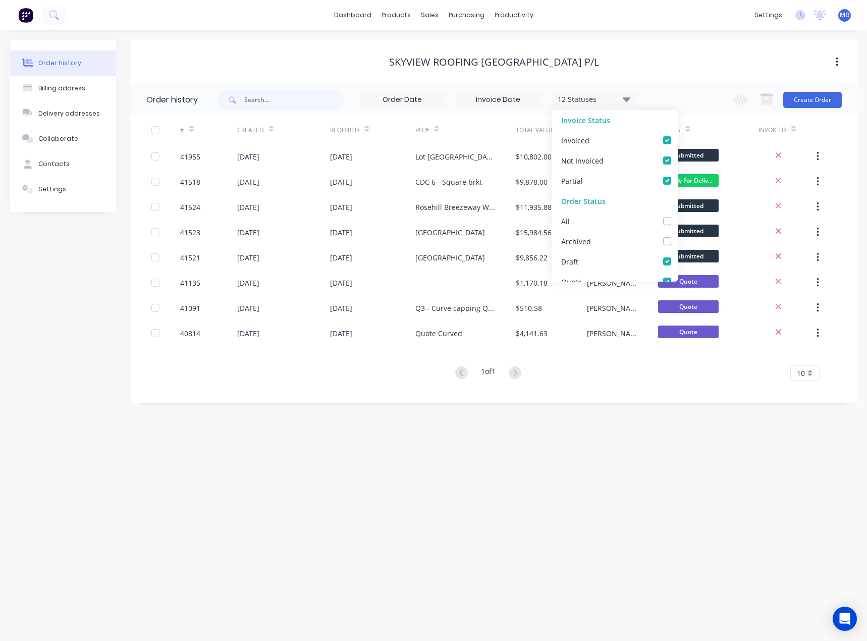
drag, startPoint x: 659, startPoint y: 224, endPoint x: 662, endPoint y: 213, distance: 11.4
click at [677, 216] on label at bounding box center [677, 216] width 0 height 0
click at [677, 223] on input "checkbox" at bounding box center [681, 221] width 8 height 10
checkbox input "true"
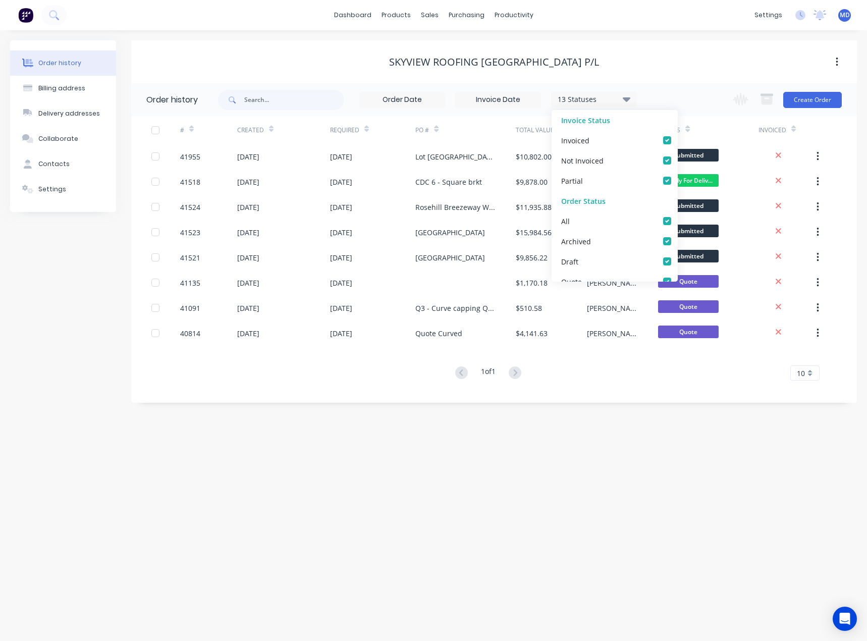
click at [675, 57] on div "SKYVIEW ROOFING [GEOGRAPHIC_DATA] P/L" at bounding box center [494, 62] width 726 height 12
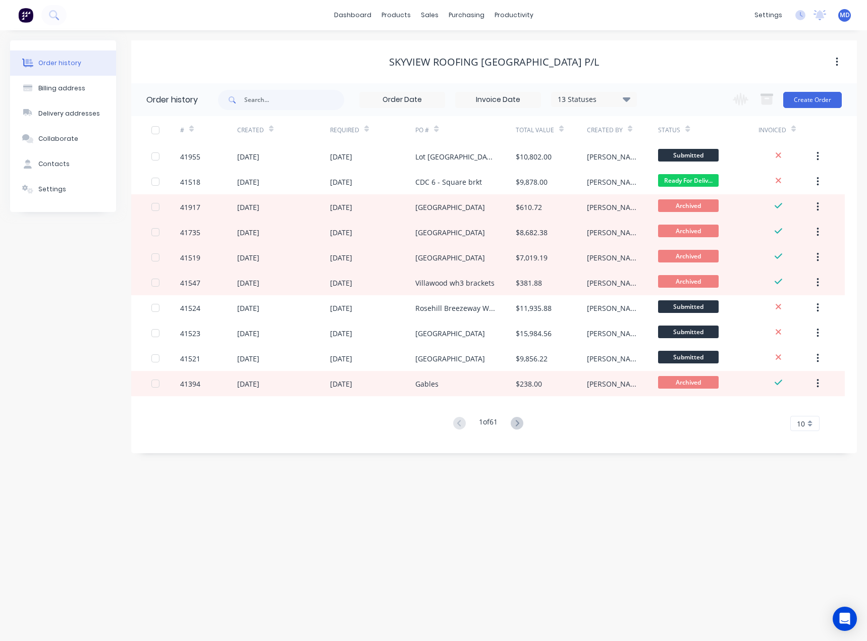
click at [370, 133] on div "Required" at bounding box center [373, 130] width 86 height 28
click at [366, 133] on div at bounding box center [366, 128] width 5 height 15
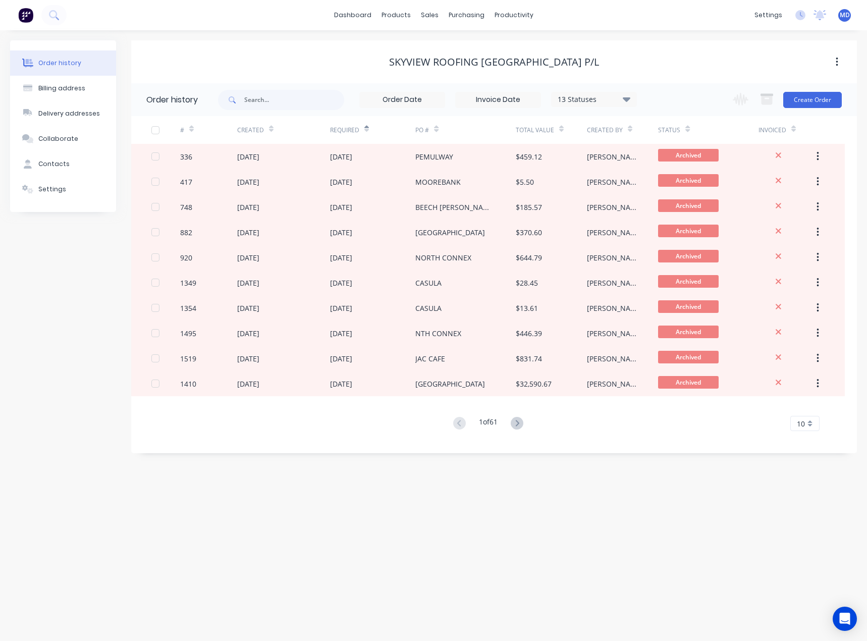
click at [367, 134] on div at bounding box center [366, 128] width 5 height 15
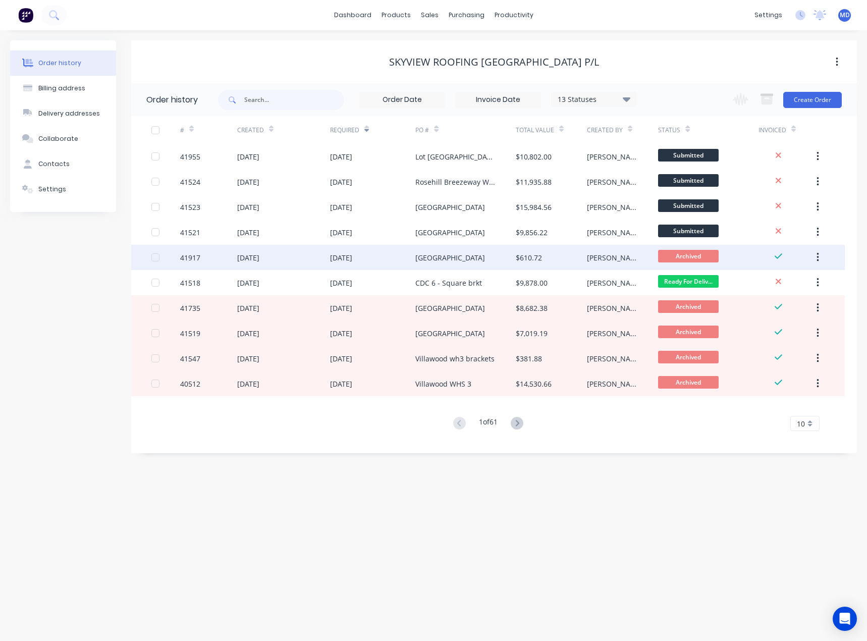
click at [387, 258] on div "[DATE]" at bounding box center [373, 257] width 86 height 25
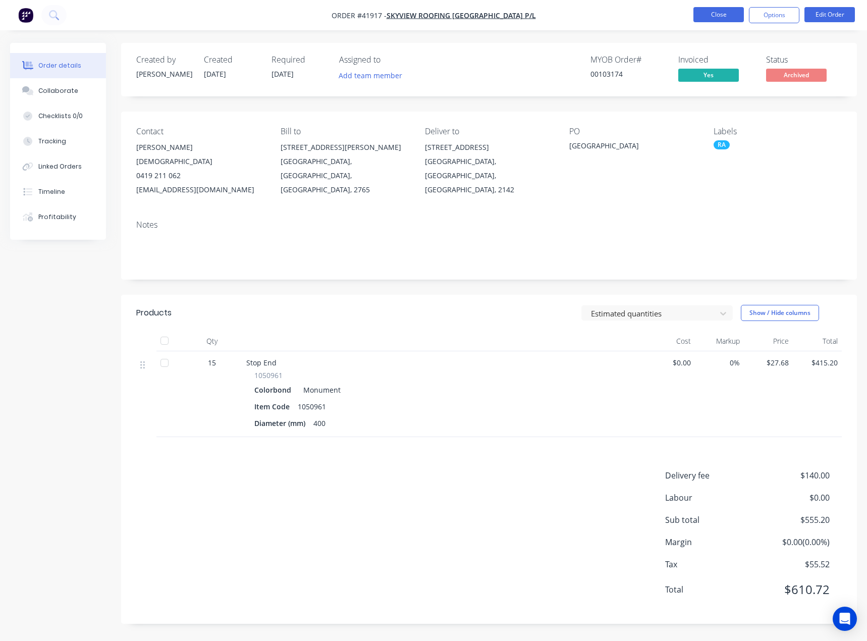
click at [709, 18] on button "Close" at bounding box center [719, 14] width 50 height 15
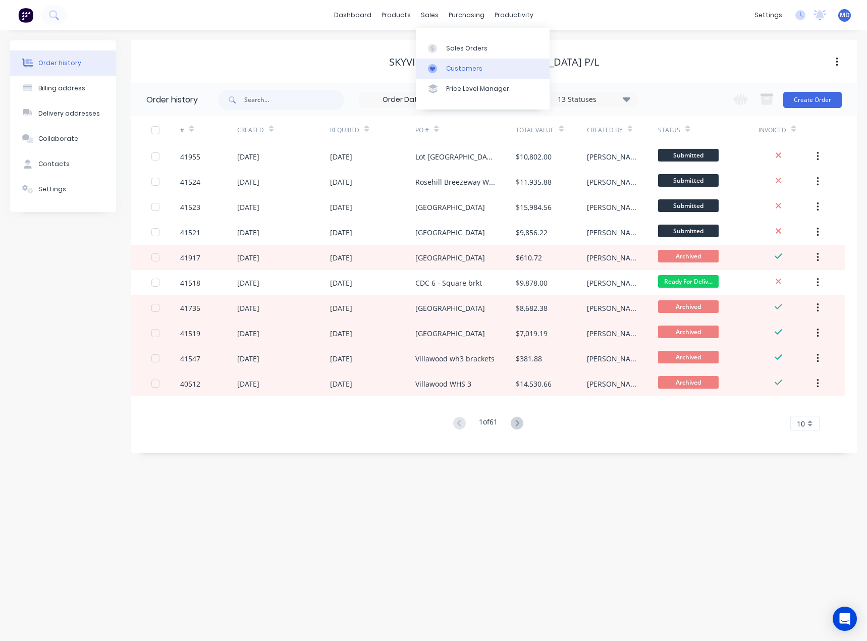
click at [461, 67] on div "Customers" at bounding box center [464, 68] width 36 height 9
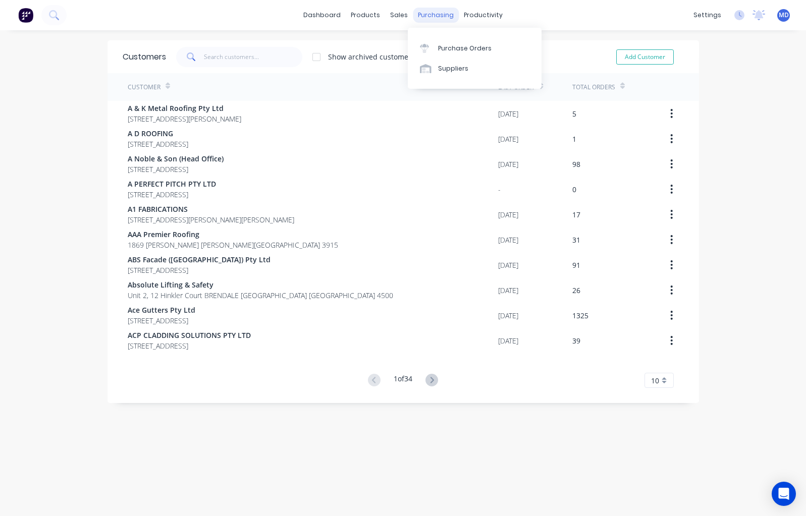
click at [423, 17] on div "purchasing" at bounding box center [436, 15] width 46 height 15
click at [471, 48] on div "Purchase Orders" at bounding box center [465, 48] width 54 height 9
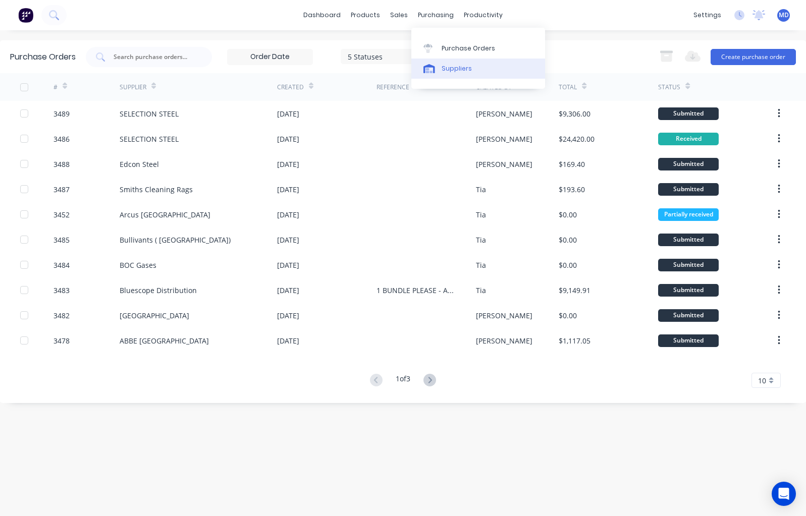
click at [463, 68] on div "Suppliers" at bounding box center [457, 68] width 30 height 9
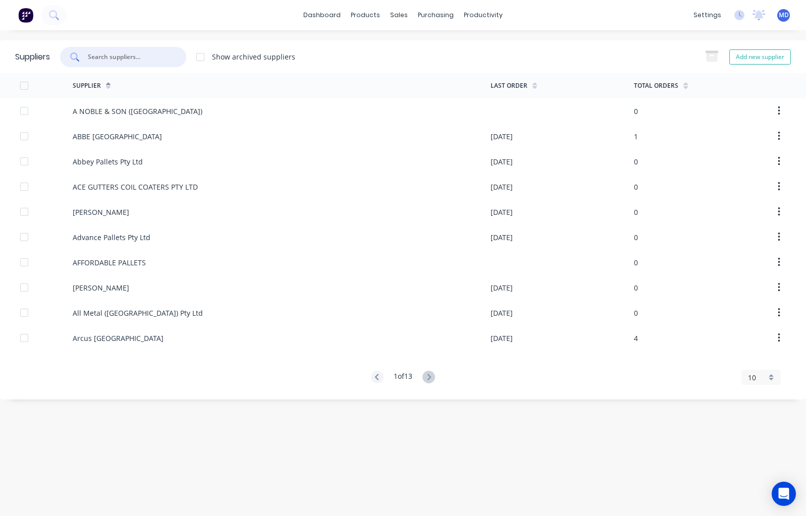
click at [125, 54] on input "text" at bounding box center [129, 57] width 84 height 10
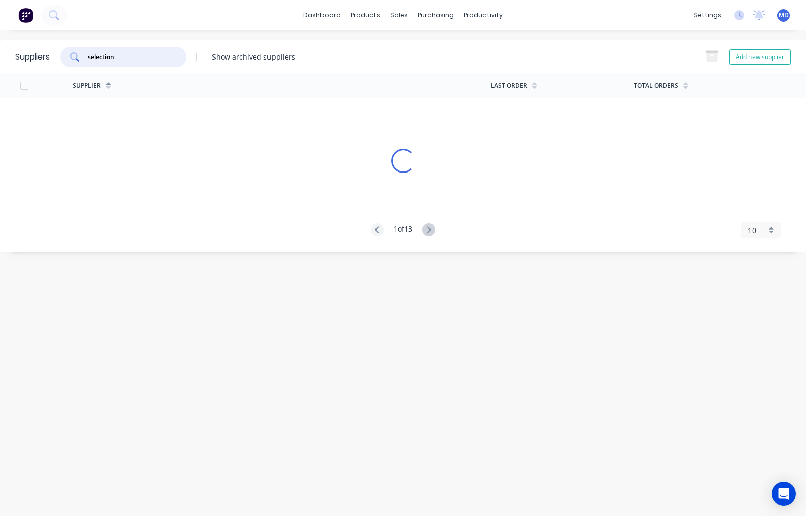
type input "selection"
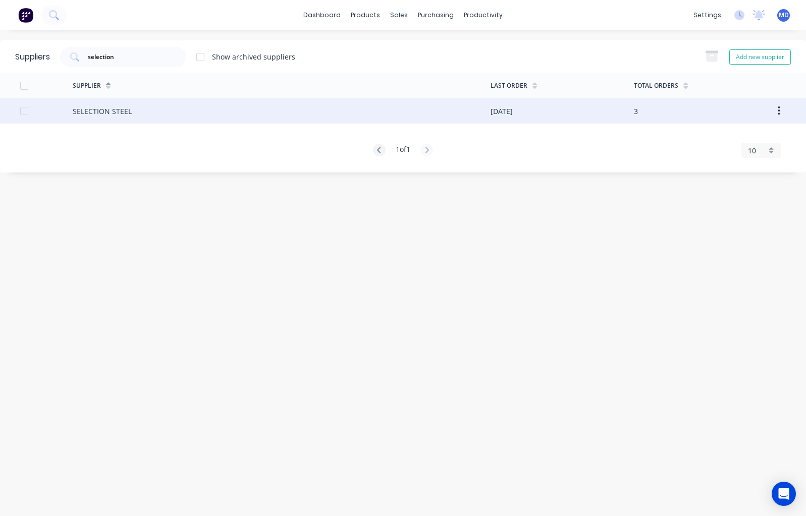
click at [114, 108] on div "SELECTION STEEL" at bounding box center [102, 111] width 59 height 11
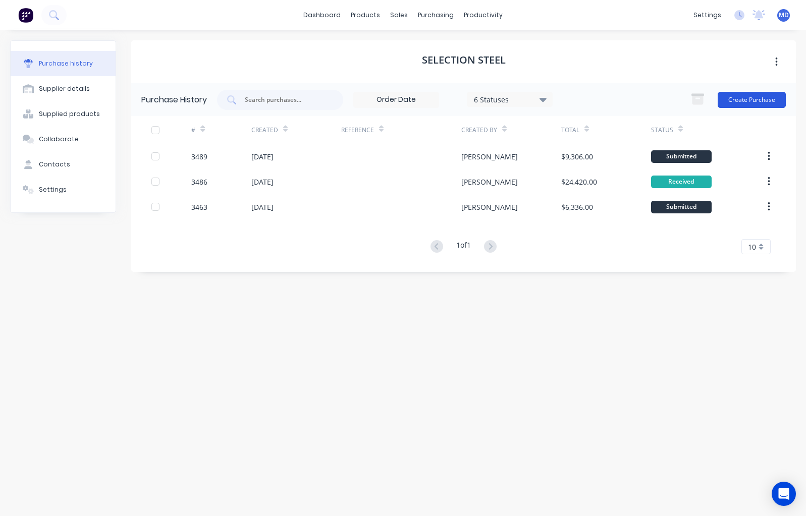
click at [741, 101] on button "Create Purchase" at bounding box center [752, 100] width 68 height 16
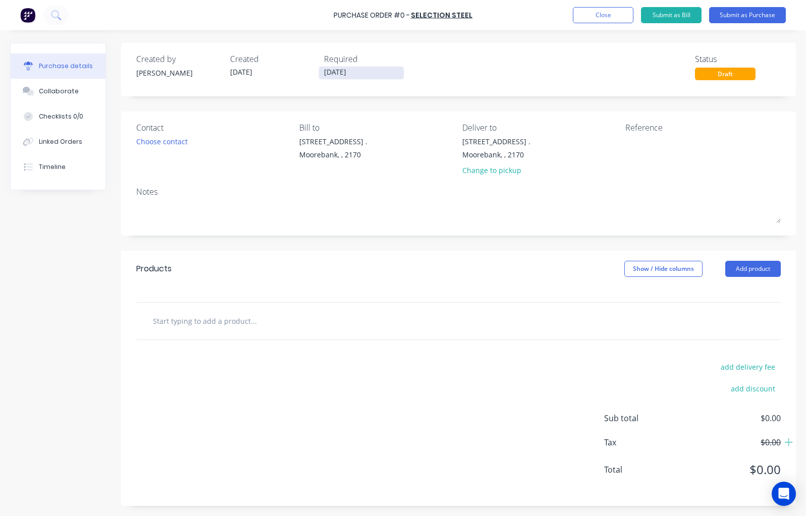
click at [340, 75] on input "[DATE]" at bounding box center [361, 73] width 85 height 13
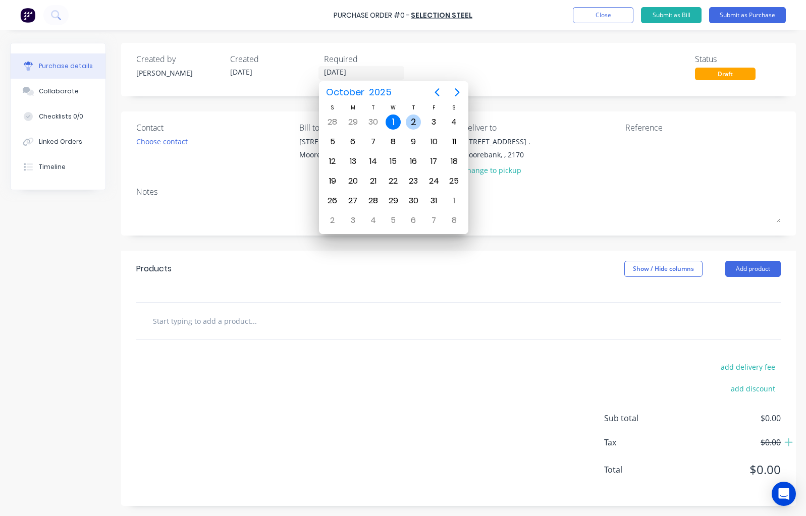
click at [412, 121] on div "2" at bounding box center [413, 122] width 15 height 15
type input "[DATE]"
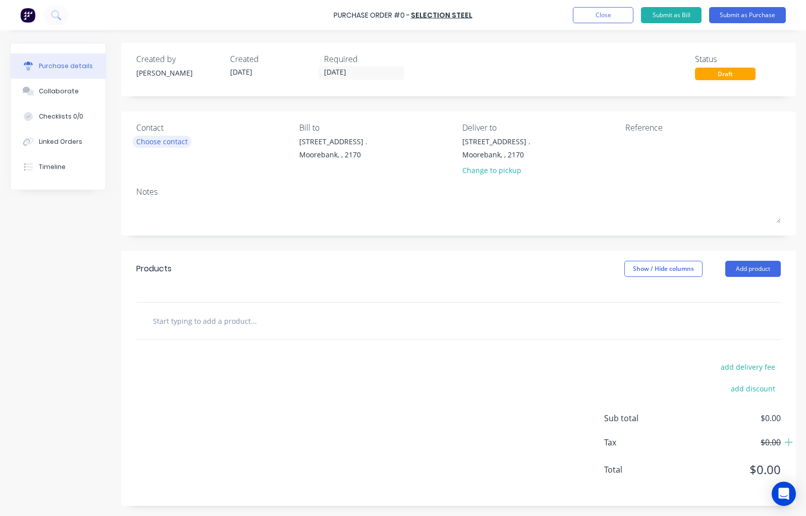
click at [163, 143] on div "Choose contact" at bounding box center [161, 141] width 51 height 11
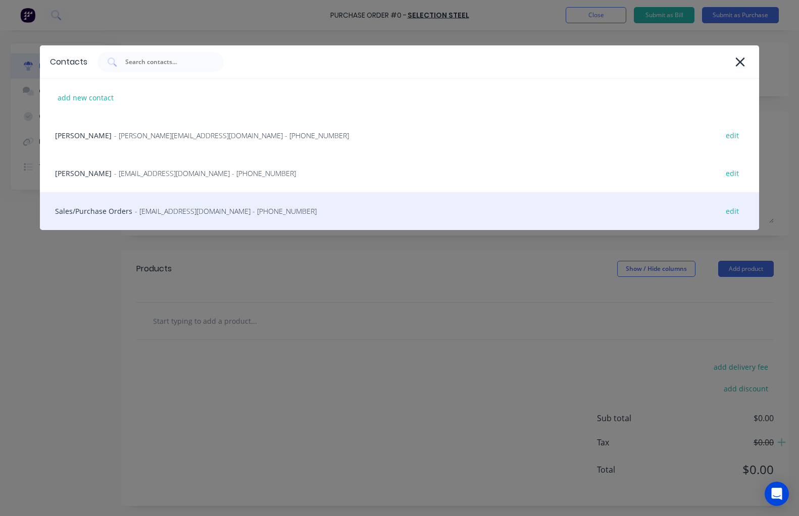
click at [107, 213] on div "Sales/Purchase Orders - [EMAIL_ADDRESS][DOMAIN_NAME] - [PHONE_NUMBER] edit" at bounding box center [399, 211] width 719 height 38
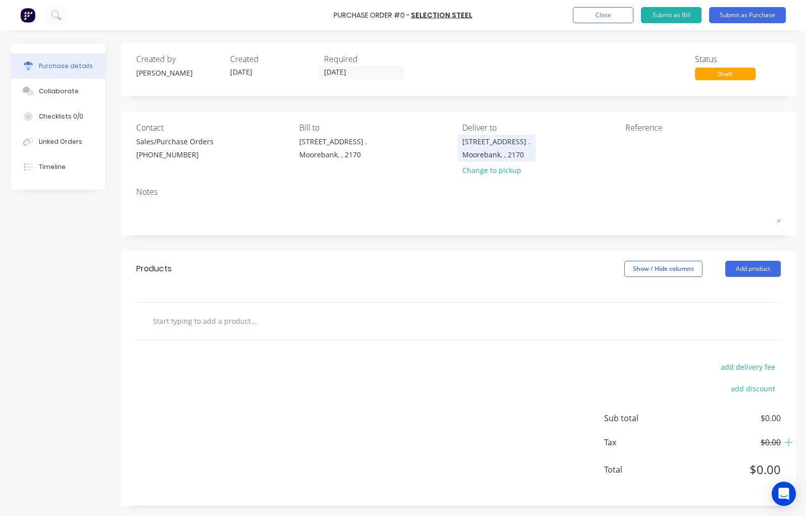
click at [494, 154] on div "Moorebank, , 2170" at bounding box center [496, 154] width 68 height 11
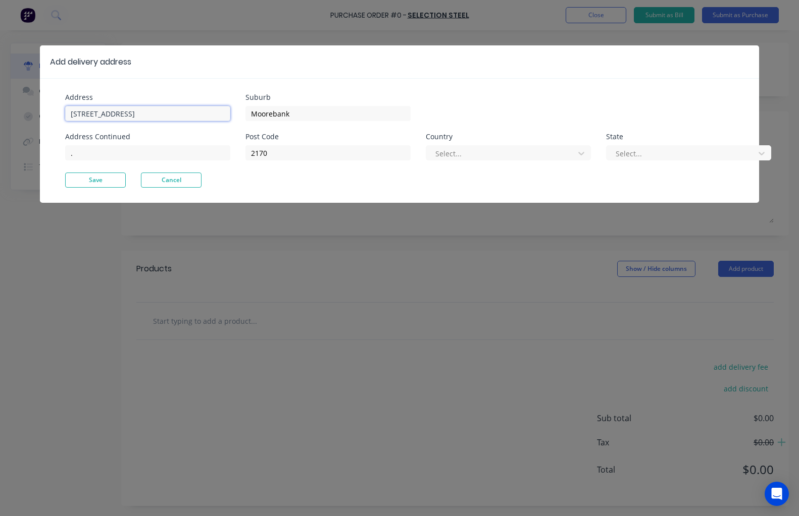
drag, startPoint x: 58, startPoint y: 105, endPoint x: -1, endPoint y: 105, distance: 58.1
click at [0, 105] on html "Purchase Order #0 - SELECTION STEEL Add product Close Submit as Bill Submit as …" at bounding box center [399, 283] width 799 height 567
type input "[STREET_ADDRESS]"
click at [106, 180] on button "Save" at bounding box center [95, 180] width 61 height 15
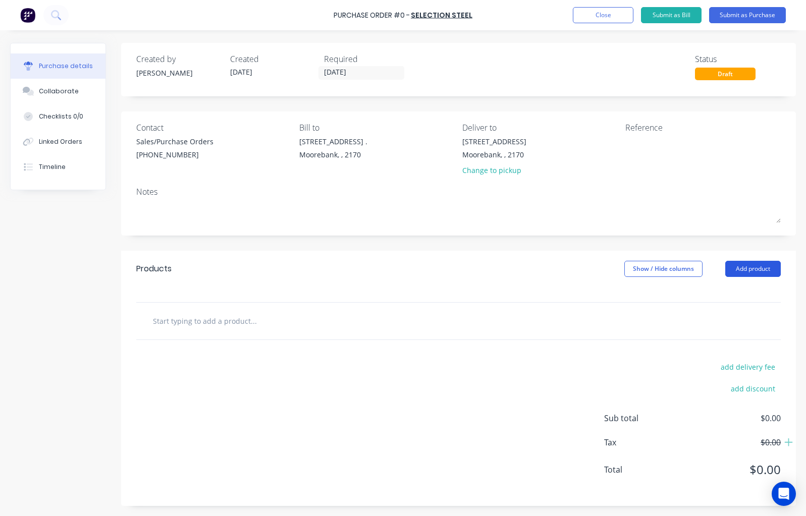
click at [756, 268] on button "Add product" at bounding box center [753, 269] width 56 height 16
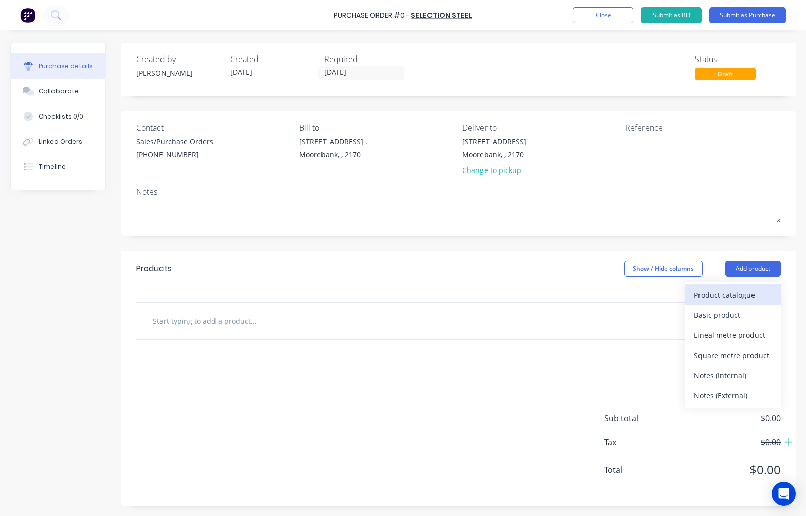
click at [739, 295] on div "Product catalogue" at bounding box center [733, 295] width 78 height 15
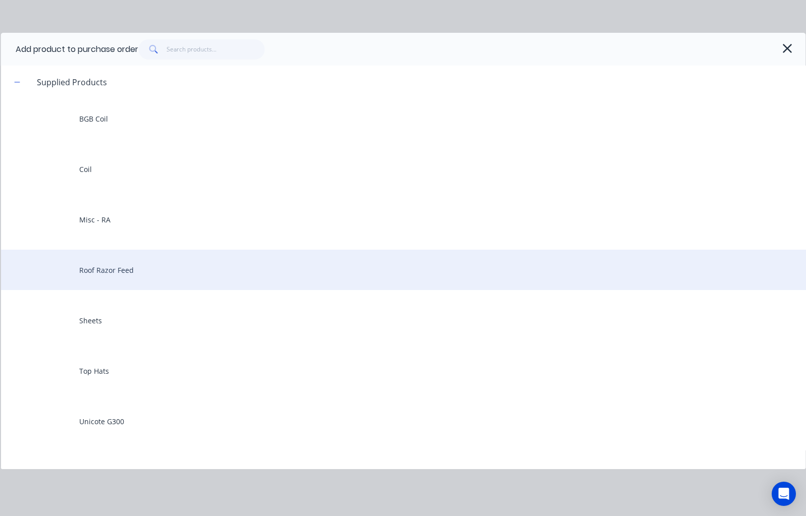
click at [131, 265] on div "Roof Razor Feed" at bounding box center [403, 270] width 805 height 40
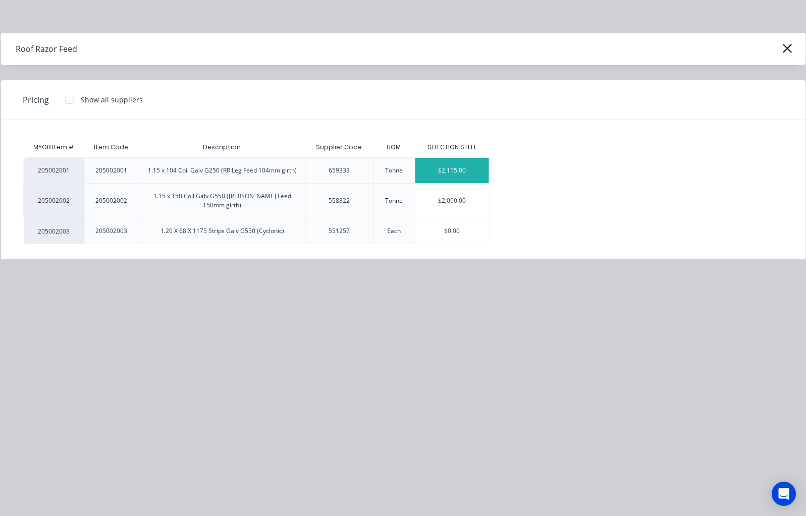
click at [460, 168] on div "$2,115.00" at bounding box center [452, 170] width 74 height 25
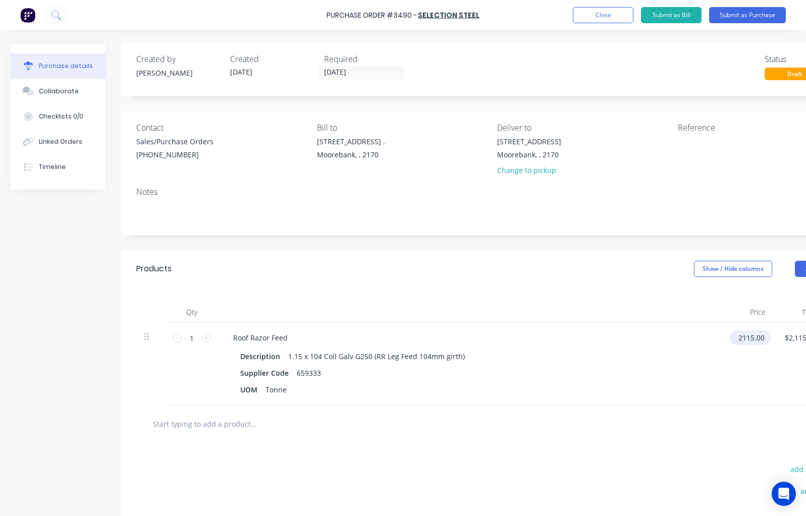
click at [754, 340] on input "2115.00" at bounding box center [748, 338] width 37 height 15
drag, startPoint x: 758, startPoint y: 339, endPoint x: 674, endPoint y: 336, distance: 83.9
click at [674, 336] on div "1 1 Roof Razor Feed Description 1.15 x 104 Coil Galv G250 (RR Leg Feed 104mm gi…" at bounding box center [490, 364] width 709 height 83
type input "$2,030.00"
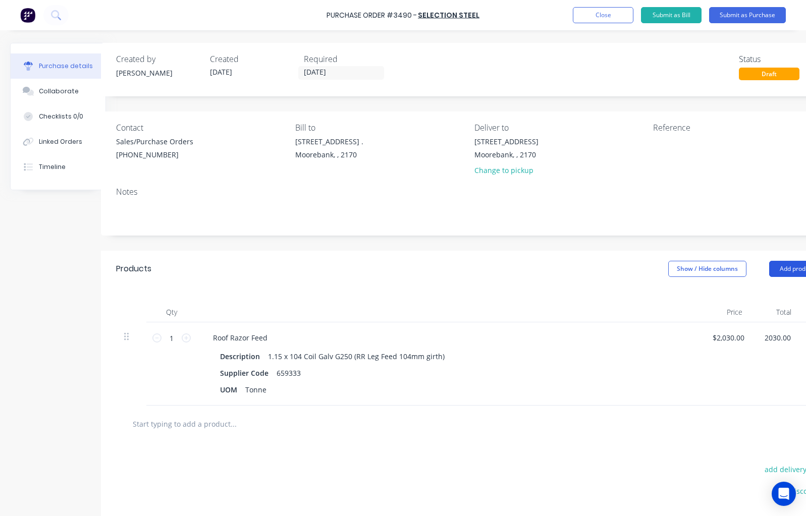
type input "$2,030.00"
click at [780, 269] on button "Add product" at bounding box center [797, 269] width 56 height 16
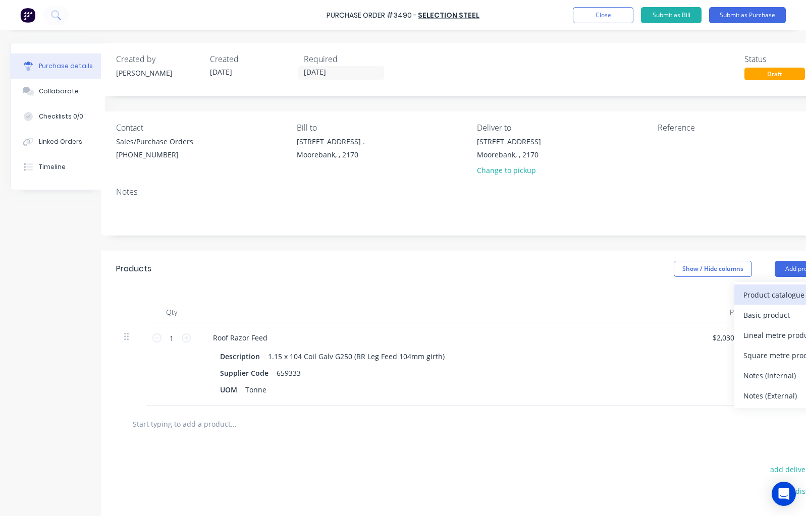
click at [768, 294] on div "Product catalogue" at bounding box center [783, 295] width 78 height 15
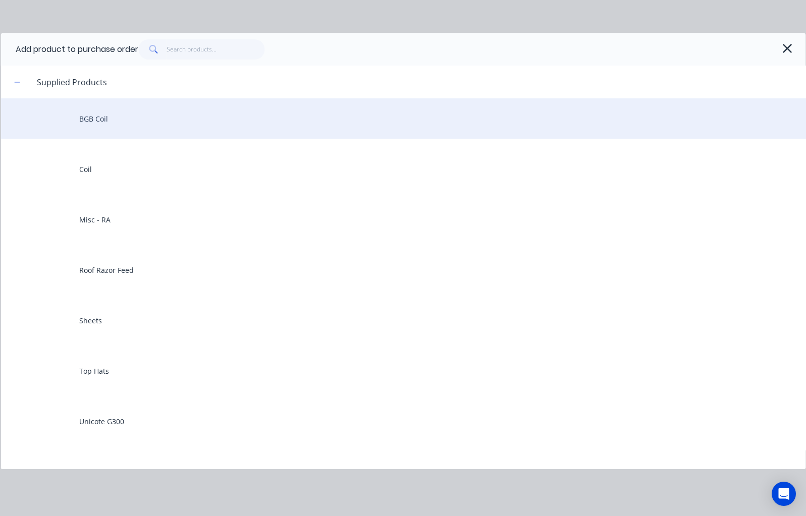
click at [100, 120] on div "BGB Coil" at bounding box center [403, 118] width 805 height 40
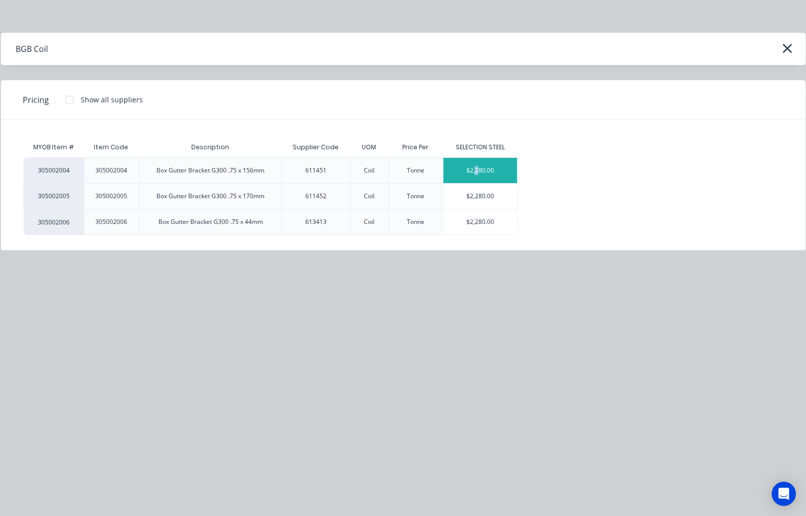
click at [477, 171] on div "$2,280.00" at bounding box center [481, 170] width 74 height 25
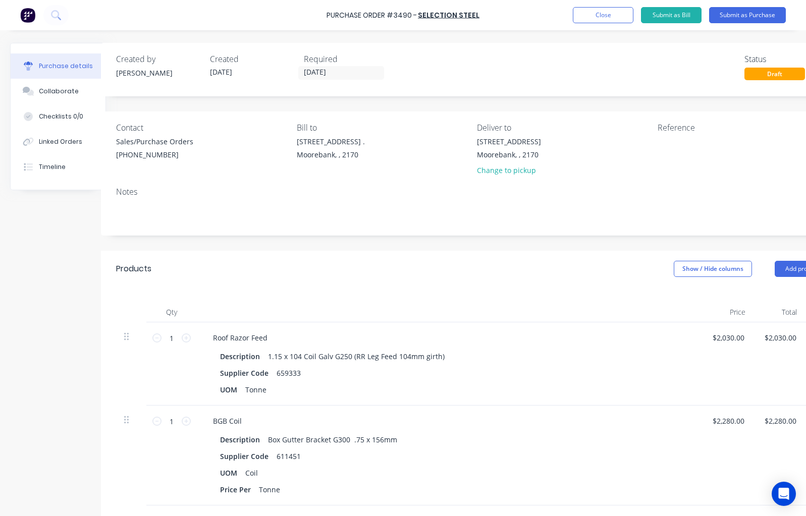
drag, startPoint x: 748, startPoint y: 422, endPoint x: 595, endPoint y: 409, distance: 153.5
click at [630, 419] on div "1 1 BGB Coil Description Box Gutter Bracket G300 .75 x 156mm Supplier Code 6114…" at bounding box center [473, 456] width 714 height 100
drag, startPoint x: 748, startPoint y: 419, endPoint x: 696, endPoint y: 421, distance: 52.5
click at [696, 421] on div "1 1 BGB Coil Description Box Gutter Bracket G300 .75 x 156mm Supplier Code 6114…" at bounding box center [473, 456] width 714 height 100
click at [729, 419] on input "2280.00" at bounding box center [728, 421] width 37 height 15
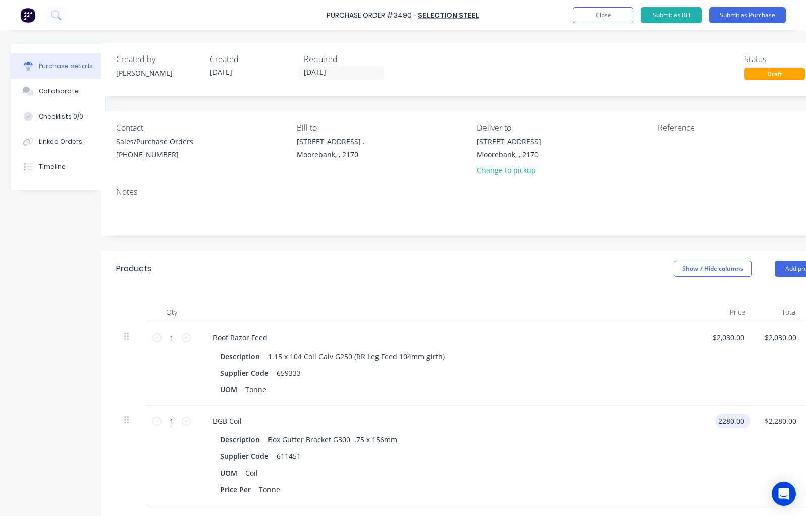
click at [733, 422] on input "2280.00" at bounding box center [730, 421] width 31 height 15
type input "$2,195.00"
click at [785, 269] on button "Add product" at bounding box center [803, 269] width 56 height 16
click at [763, 293] on div "Product catalogue" at bounding box center [783, 295] width 78 height 15
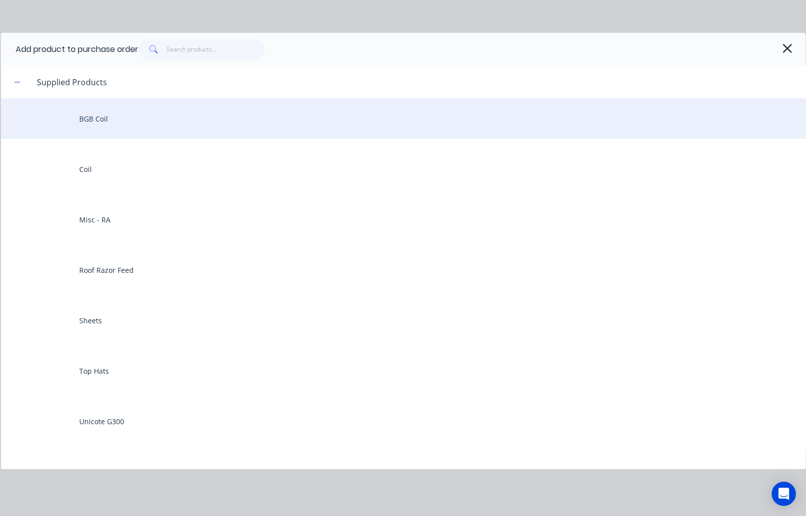
click at [82, 116] on div "BGB Coil" at bounding box center [403, 118] width 805 height 40
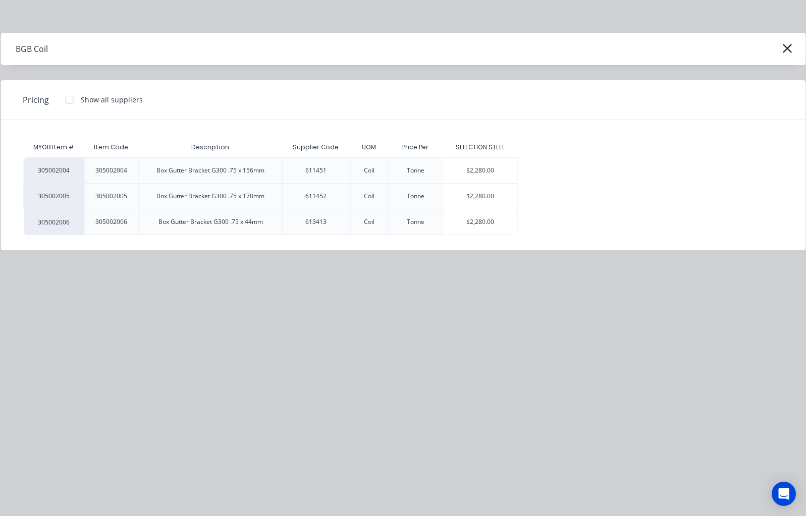
click at [518, 190] on div "305002004 305002004 Box Gutter Bracket G300 .75 x 156mm 611451 Coil Tonne $2,28…" at bounding box center [403, 196] width 760 height 78
click at [492, 192] on div "$2,280.00" at bounding box center [481, 196] width 74 height 25
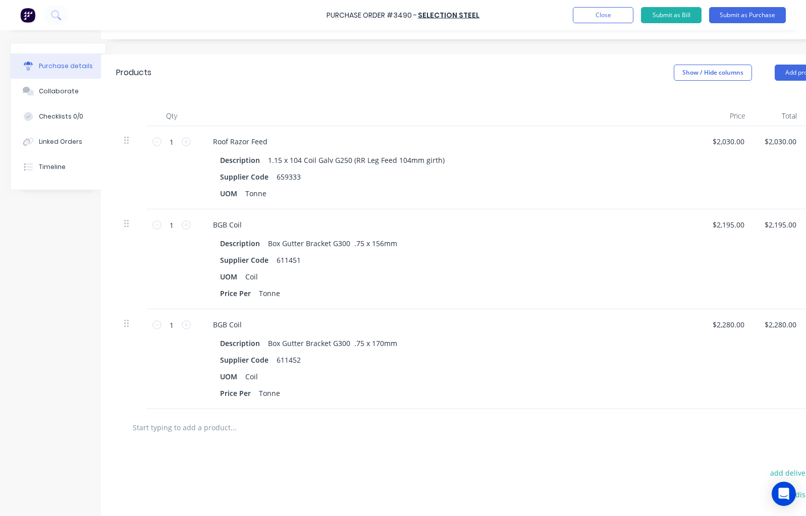
scroll to position [202, 20]
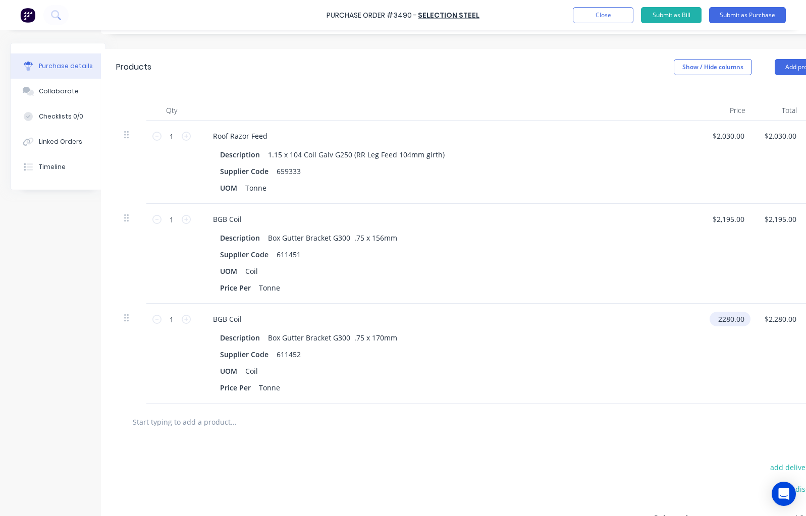
drag, startPoint x: 731, startPoint y: 319, endPoint x: 805, endPoint y: 355, distance: 82.6
click at [731, 320] on input "2280.00" at bounding box center [728, 319] width 37 height 15
type input "$2,195.00"
click at [785, 63] on button "Add product" at bounding box center [803, 67] width 56 height 16
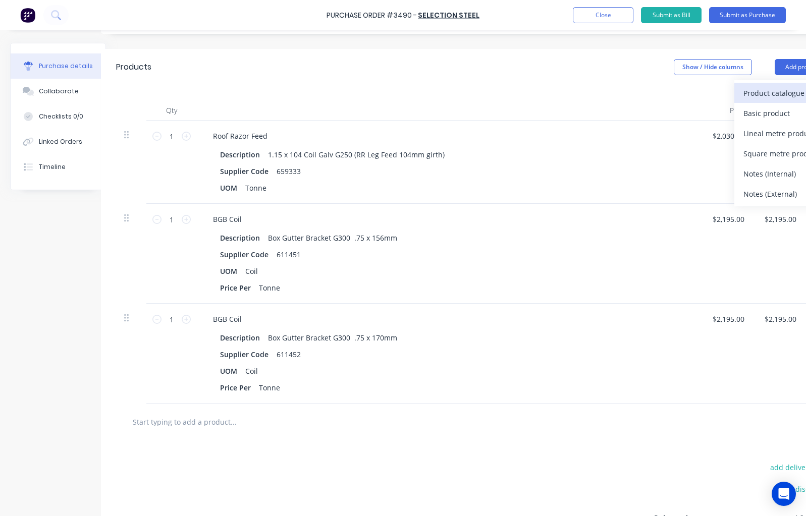
click at [755, 94] on div "Product catalogue" at bounding box center [783, 93] width 78 height 15
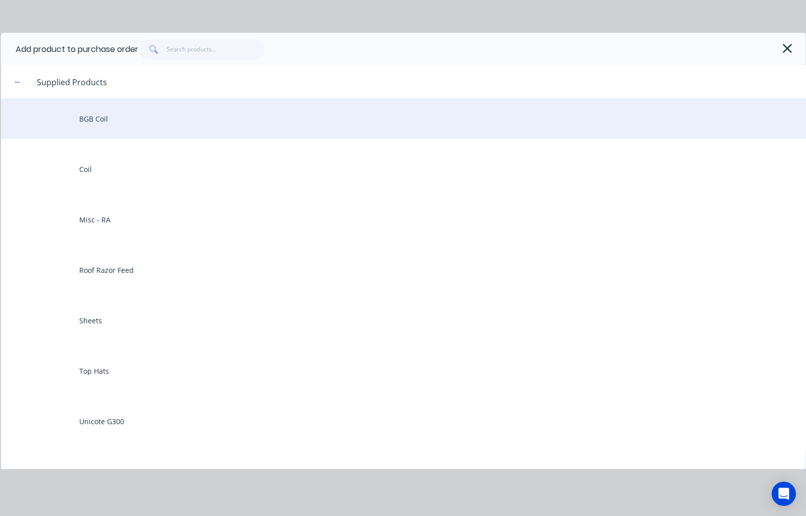
click at [108, 124] on div "BGB Coil" at bounding box center [403, 118] width 805 height 40
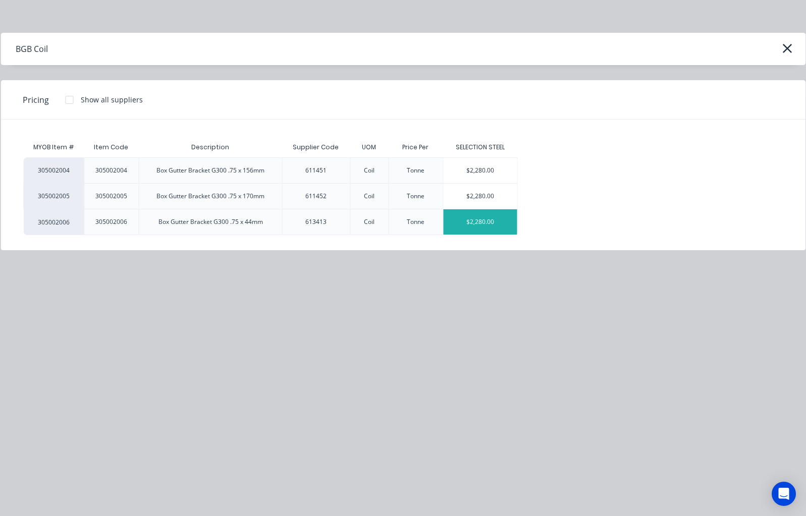
click at [480, 222] on div "$2,280.00" at bounding box center [481, 221] width 74 height 25
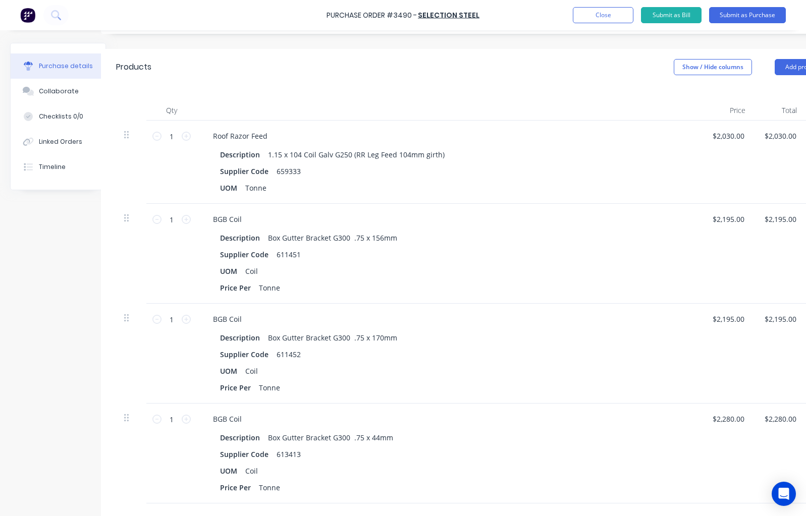
scroll to position [252, 20]
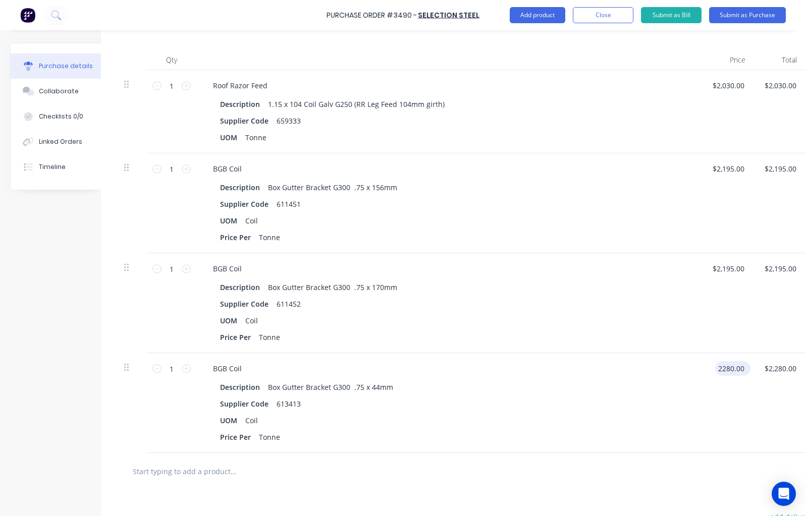
click at [731, 373] on input "2280.00" at bounding box center [730, 368] width 31 height 15
drag, startPoint x: 733, startPoint y: 371, endPoint x: 738, endPoint y: 390, distance: 19.7
click at [735, 375] on input "2280.00" at bounding box center [730, 368] width 31 height 15
type input "$2,195.00"
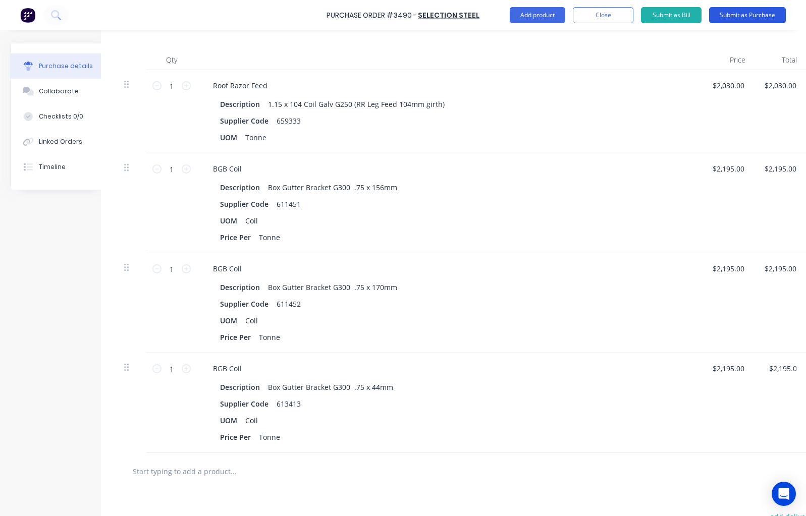
click at [736, 17] on button "Submit as Purchase" at bounding box center [747, 15] width 77 height 16
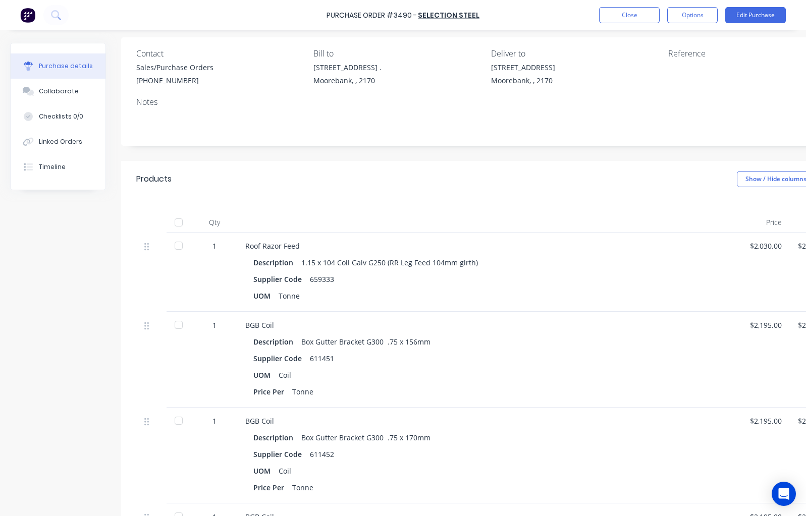
scroll to position [0, 0]
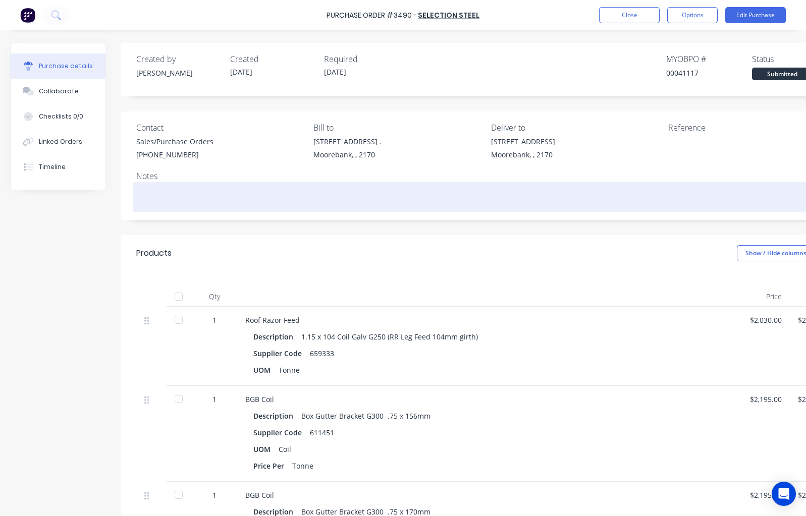
click at [173, 190] on textarea at bounding box center [487, 196] width 702 height 23
click at [168, 198] on textarea at bounding box center [487, 196] width 702 height 23
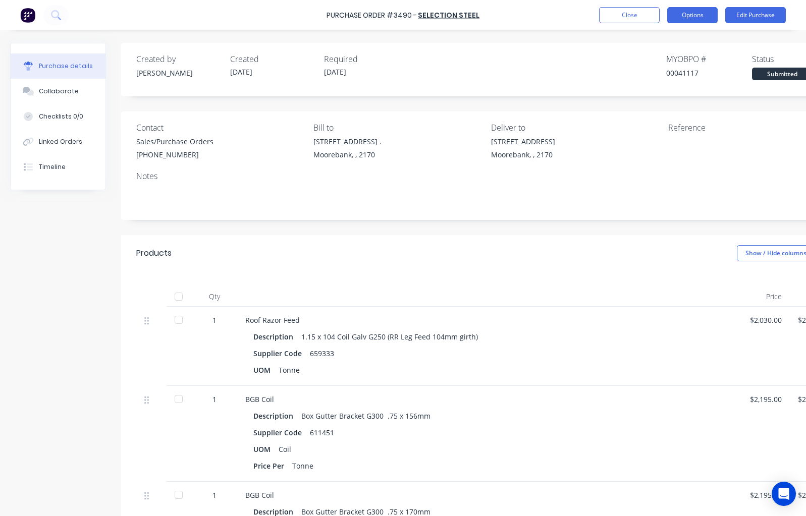
click at [688, 12] on button "Options" at bounding box center [692, 15] width 50 height 16
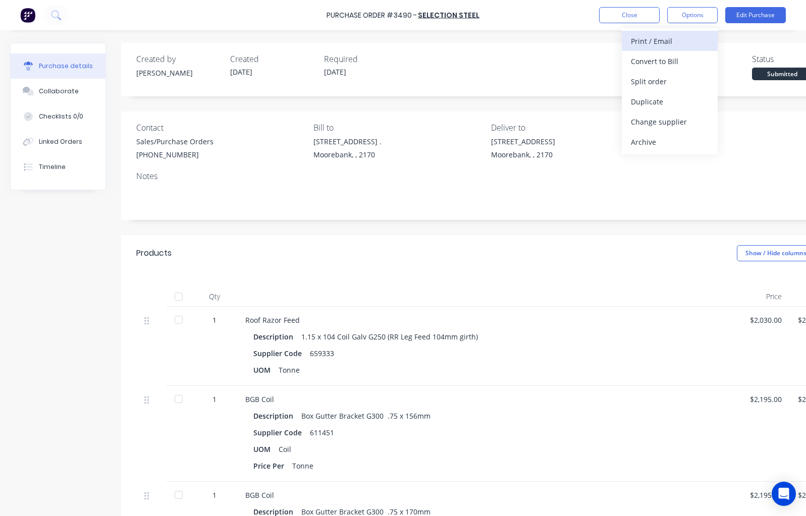
click at [662, 42] on div "Print / Email" at bounding box center [670, 41] width 78 height 15
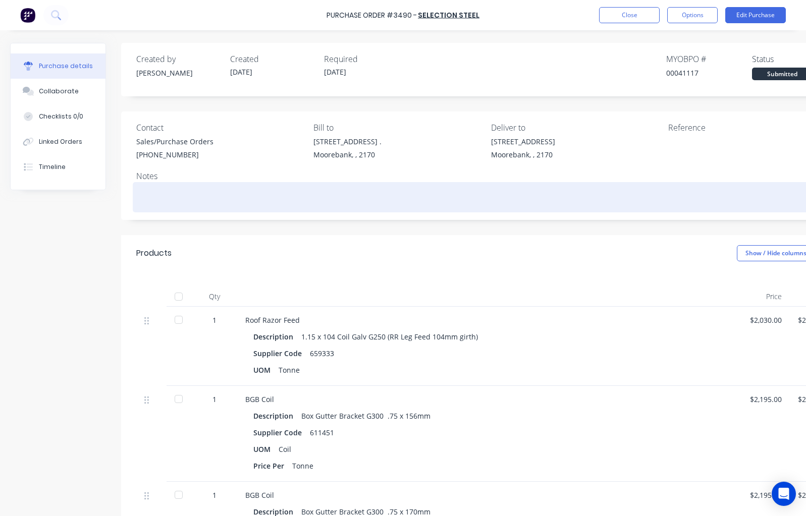
click at [215, 199] on textarea at bounding box center [487, 196] width 702 height 23
type textarea "x"
type textarea "L"
type textarea "x"
type textarea "Li"
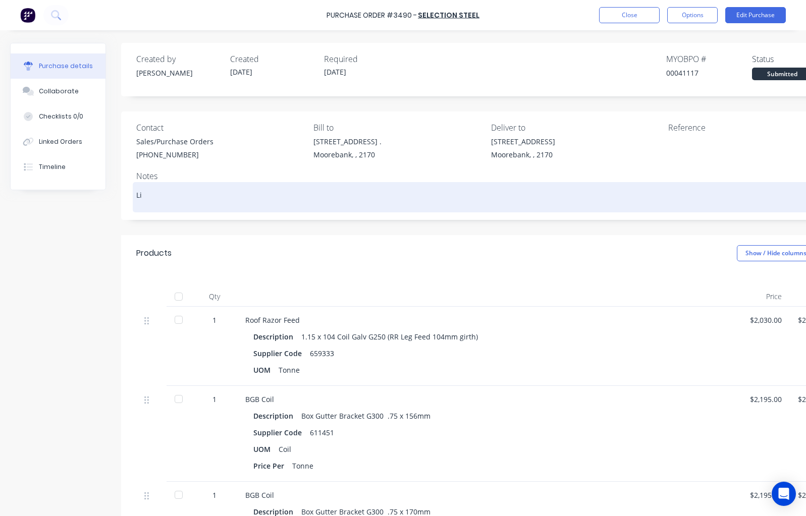
type textarea "x"
type textarea "[PERSON_NAME]"
type textarea "x"
type textarea "Line"
type textarea "x"
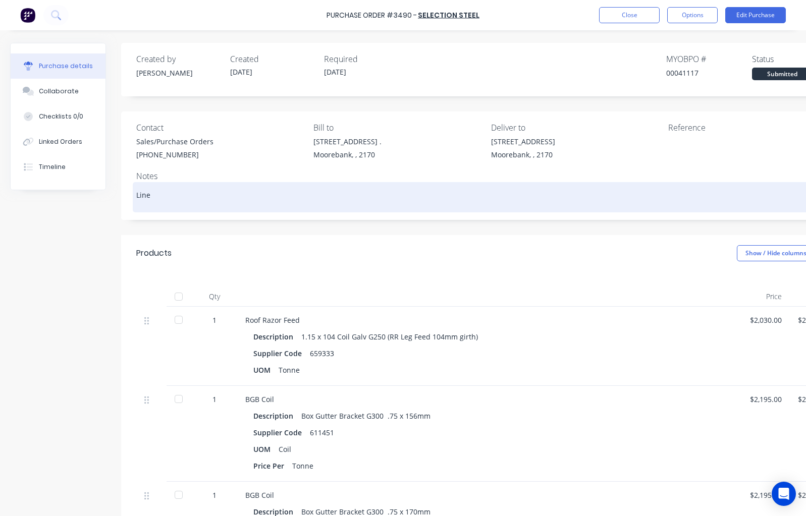
type textarea "Line"
type textarea "x"
type textarea "Line 1"
type textarea "x"
type textarea "Line 1"
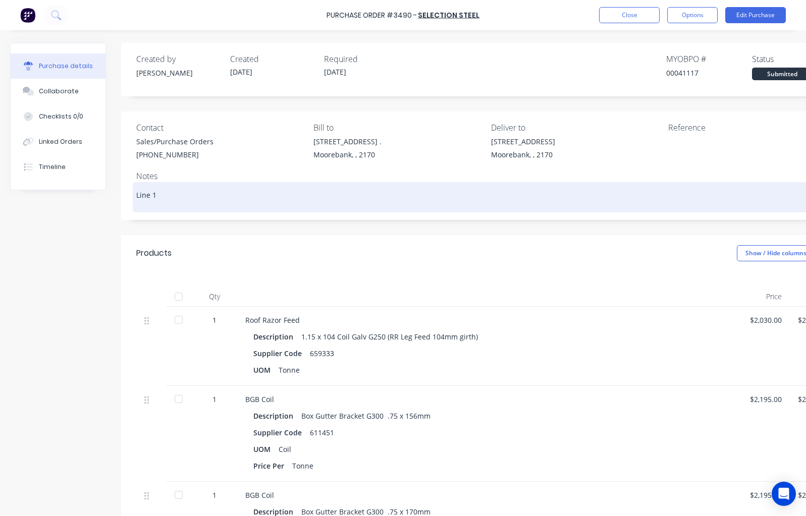
type textarea "x"
type textarea "Line 1 i"
type textarea "x"
type textarea "Line 1 is"
type textarea "x"
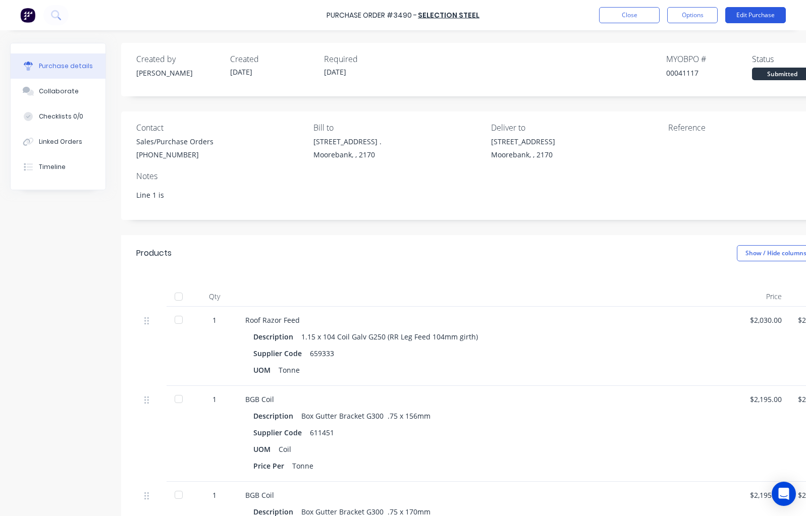
type textarea "Line 1 is"
type textarea "x"
type textarea "Line 1 is"
click at [764, 19] on button "Edit Purchase" at bounding box center [755, 15] width 61 height 16
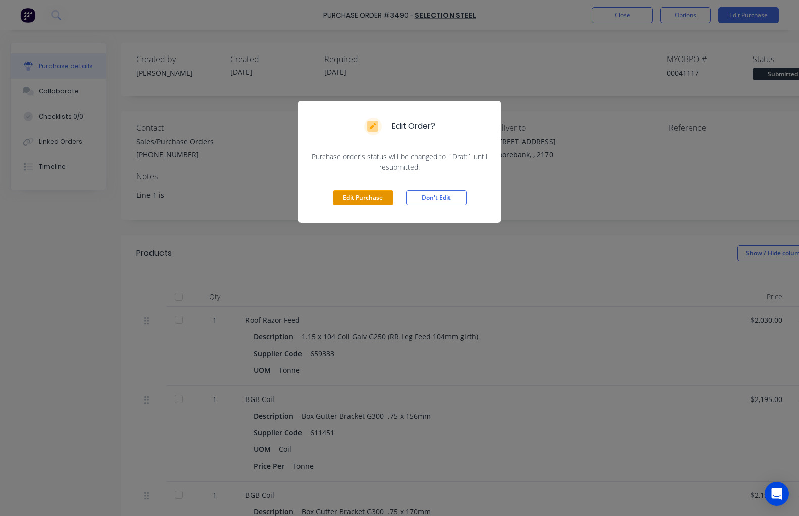
click at [359, 202] on button "Edit Purchase" at bounding box center [363, 197] width 61 height 15
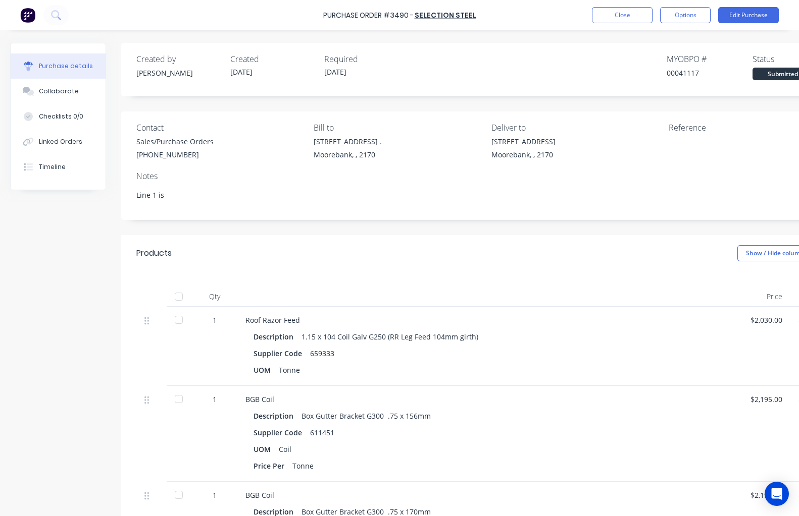
type textarea "x"
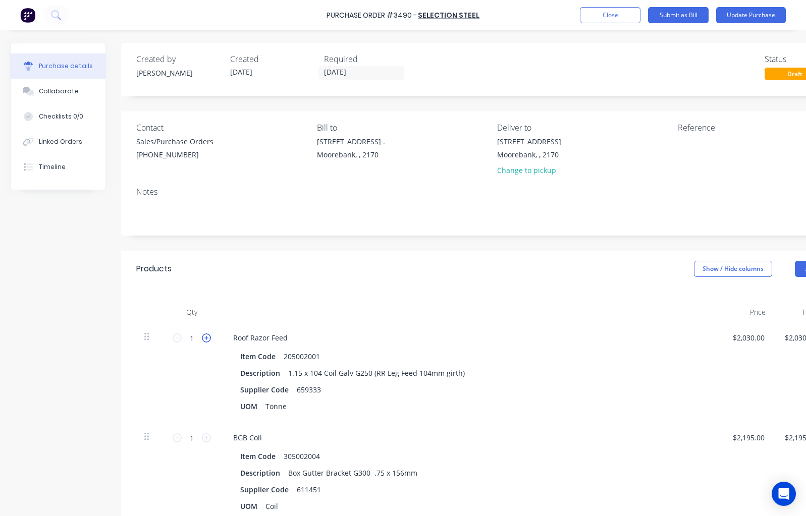
click at [210, 338] on div "1 1" at bounding box center [192, 373] width 50 height 100
click at [209, 338] on icon at bounding box center [206, 338] width 9 height 9
type input "2"
type input "$4,060.00"
click at [209, 338] on icon at bounding box center [206, 338] width 9 height 9
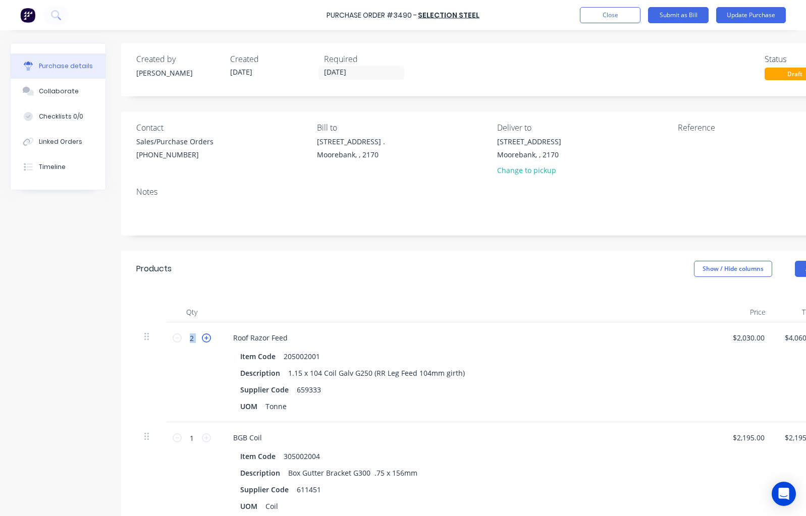
type input "3"
type input "$6,090.00"
click at [209, 338] on icon at bounding box center [206, 338] width 9 height 9
type input "4"
type input "$8,120.00"
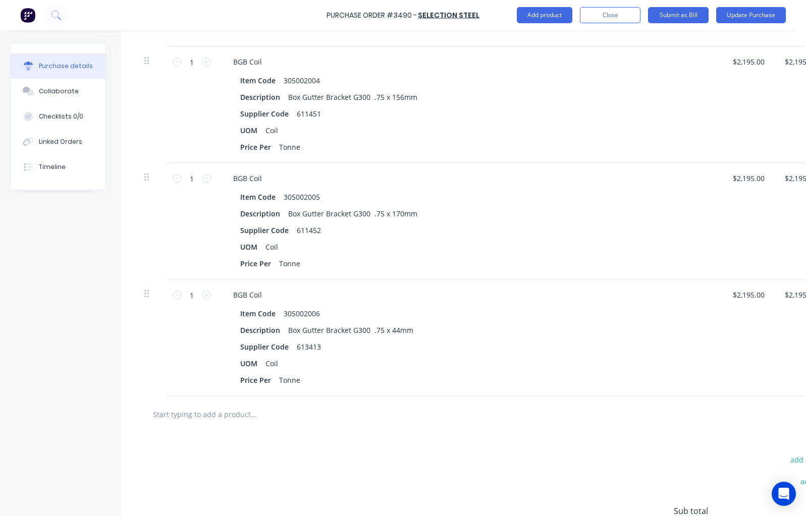
scroll to position [404, 0]
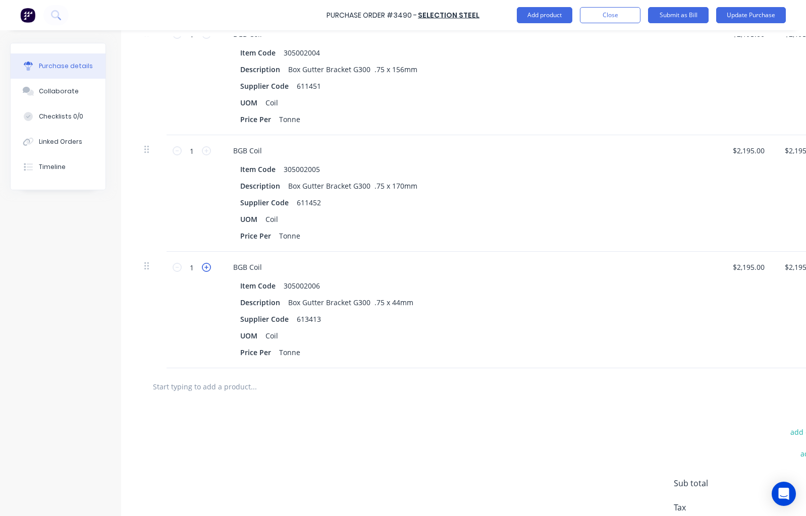
click at [208, 268] on icon at bounding box center [206, 267] width 9 height 9
type input "2"
type input "$4,390.00"
click at [208, 268] on icon at bounding box center [206, 267] width 9 height 9
type input "3"
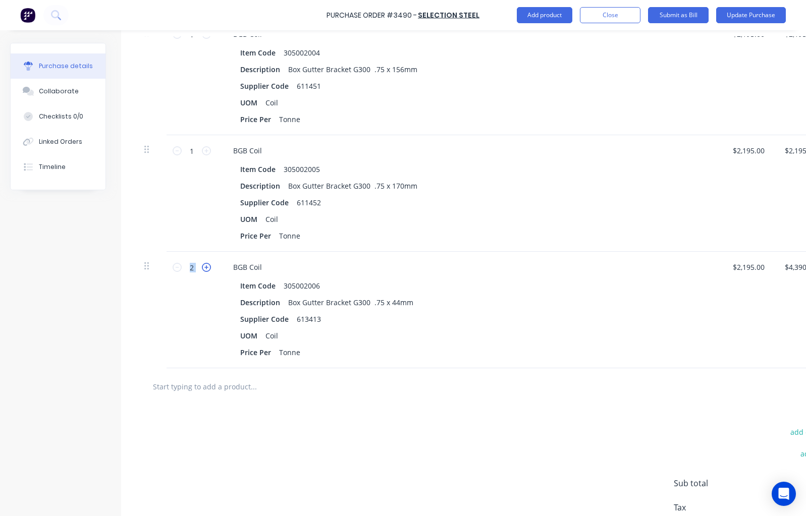
type input "$6,585.00"
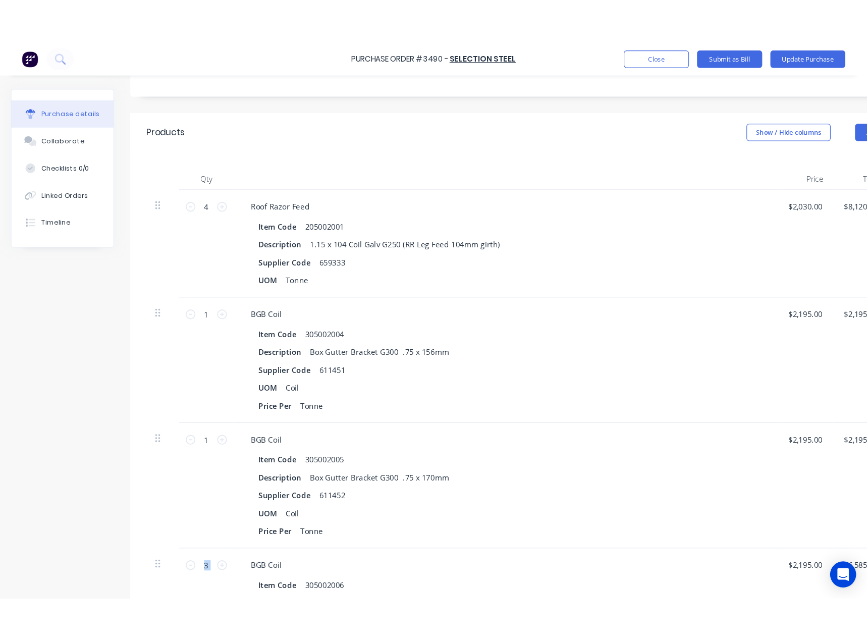
scroll to position [0, 0]
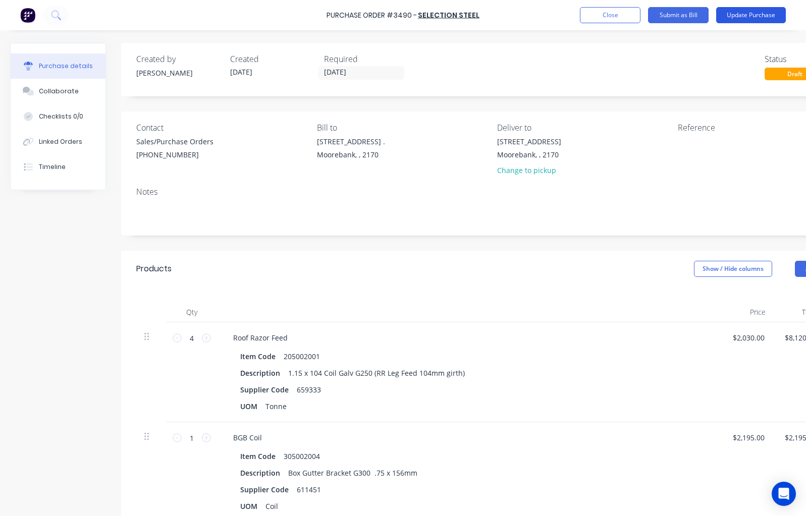
click at [746, 15] on button "Update Purchase" at bounding box center [751, 15] width 70 height 16
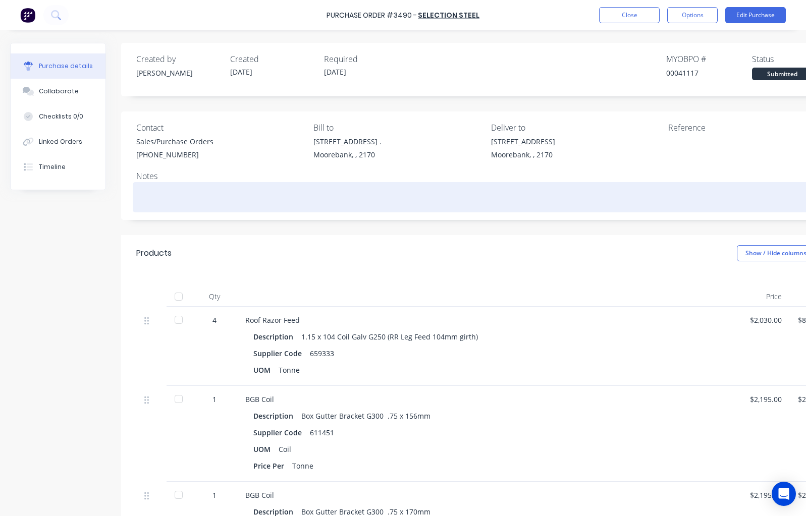
click at [183, 204] on textarea at bounding box center [487, 196] width 702 height 23
type textarea "x"
type textarea "L"
type textarea "x"
type textarea "Li"
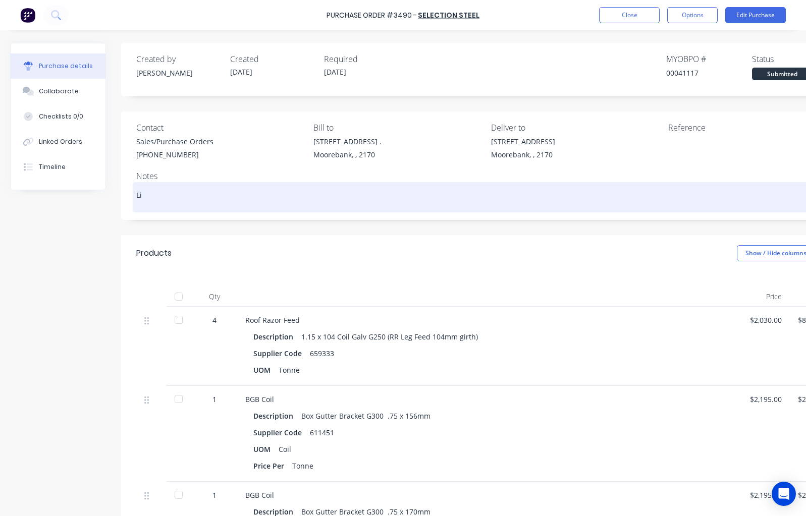
type textarea "x"
type textarea "[PERSON_NAME]"
type textarea "x"
type textarea "Line"
type textarea "x"
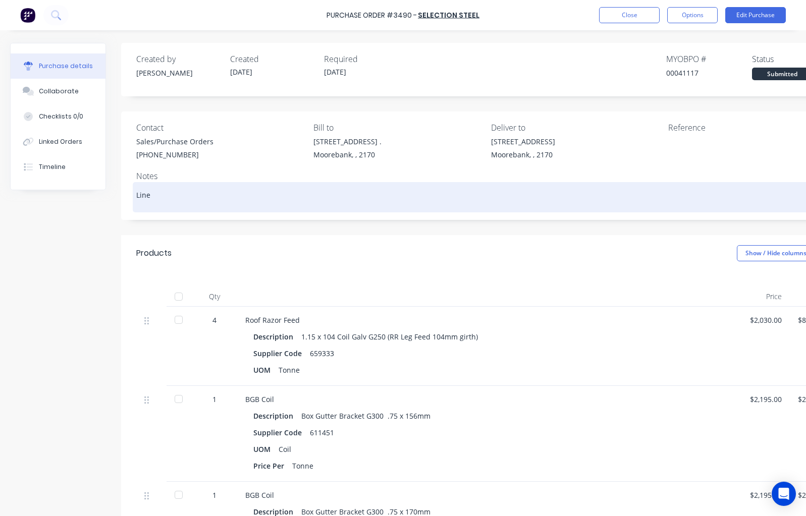
type textarea "Line"
type textarea "x"
type textarea "Line 1"
type textarea "x"
type textarea "Line 1"
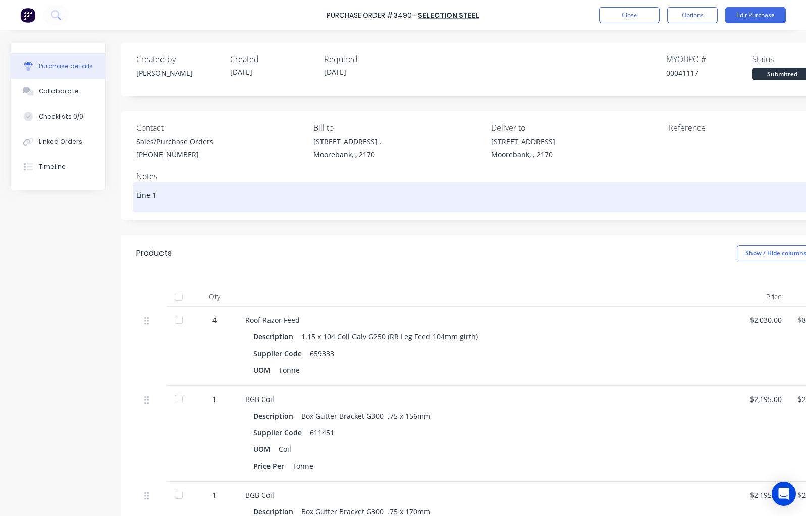
type textarea "x"
type textarea "Line 1 i"
type textarea "x"
type textarea "Line 1 is"
type textarea "x"
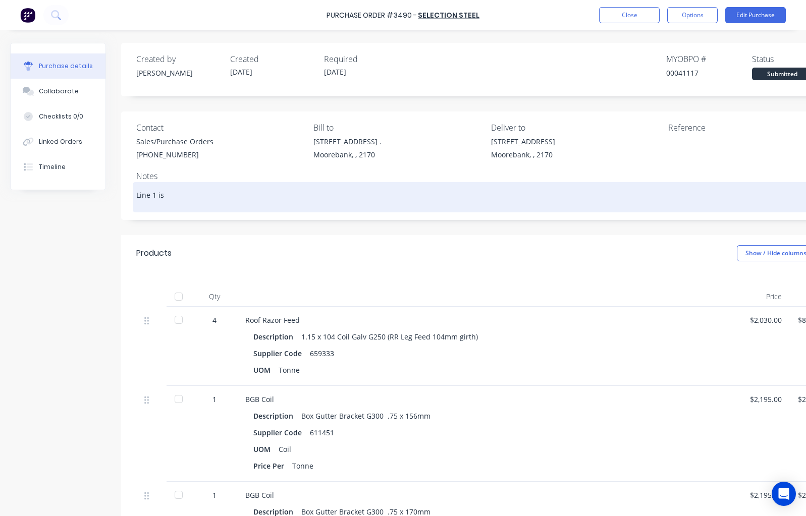
type textarea "Line 1 is"
type textarea "x"
type textarea "Line 1 is T"
type textarea "x"
type textarea "Line 1 is"
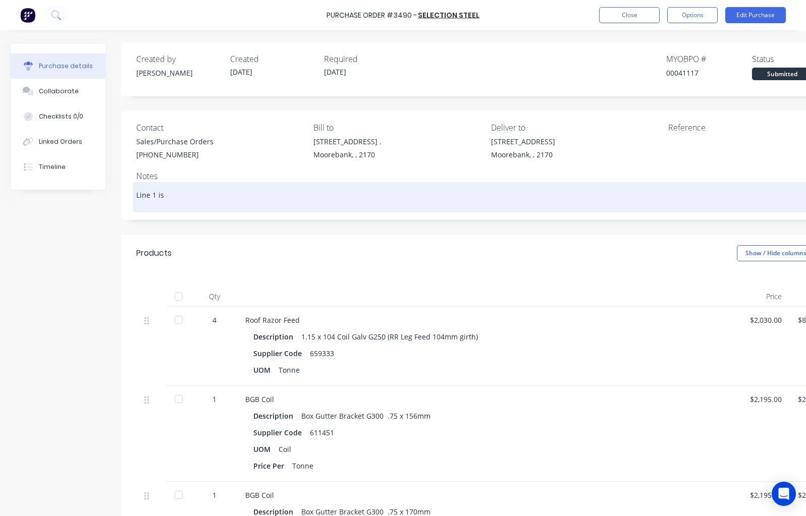
type textarea "x"
type textarea "Line 1 is m"
type textarea "x"
type textarea "Line 1 is me"
type textarea "x"
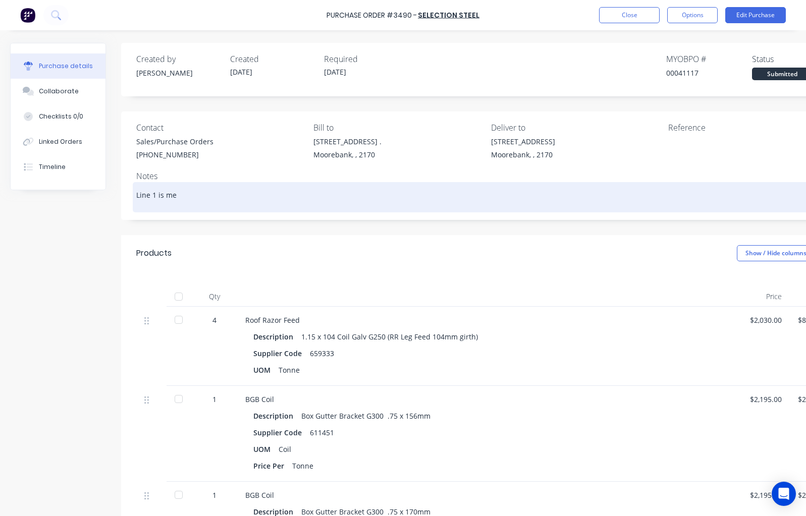
type textarea "Line 1 is m"
type textarea "x"
type textarea "Line 1 is"
type textarea "x"
type textarea "Line 1 is 4"
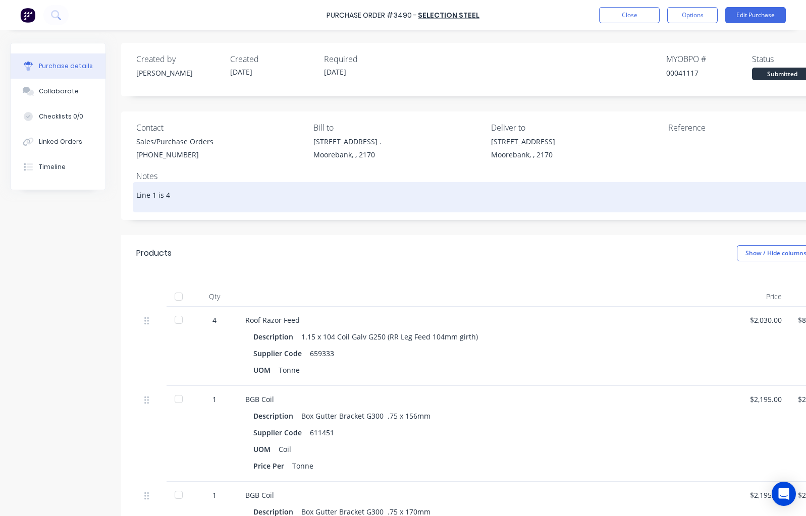
type textarea "x"
type textarea "Line 1 is 4T"
type textarea "x"
type textarea "Line 1 is 4T"
type textarea "x"
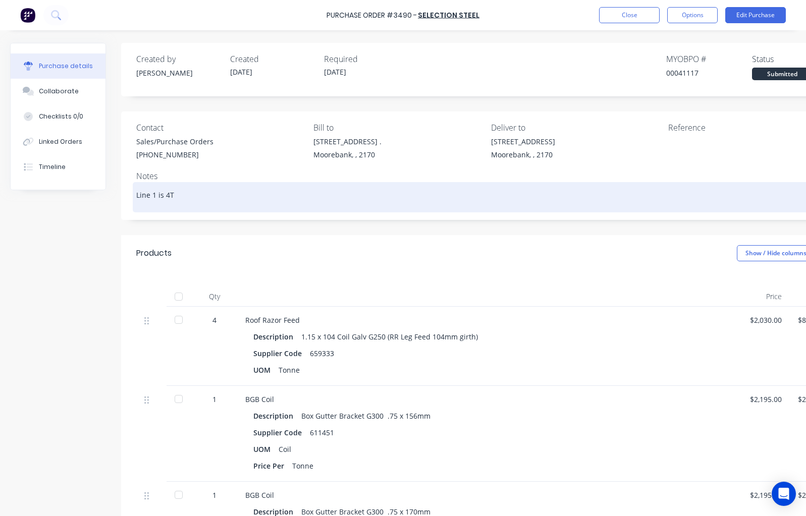
type textarea "Line 1 is 4T a"
type textarea "x"
type textarea "Line 1 is 4T an"
type textarea "x"
type textarea "Line 1 is 4T and"
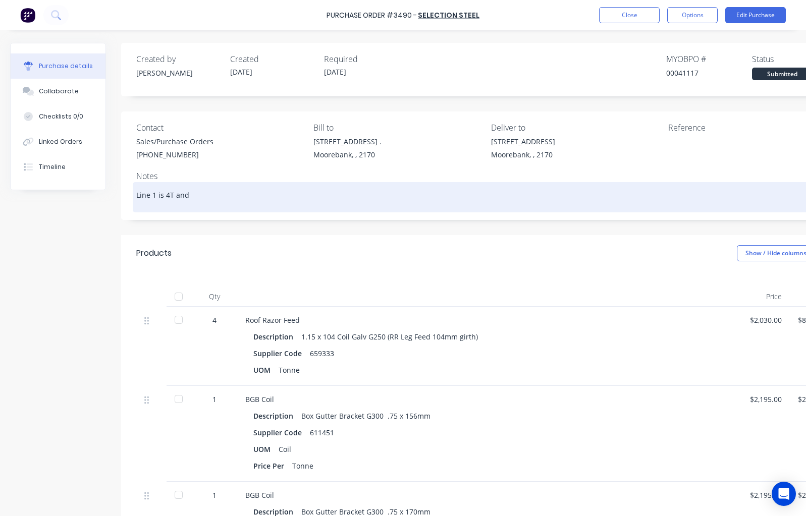
type textarea "x"
type textarea "Line 1 is 4T and"
type textarea "x"
type textarea "Line 1 is 4T and L"
type textarea "x"
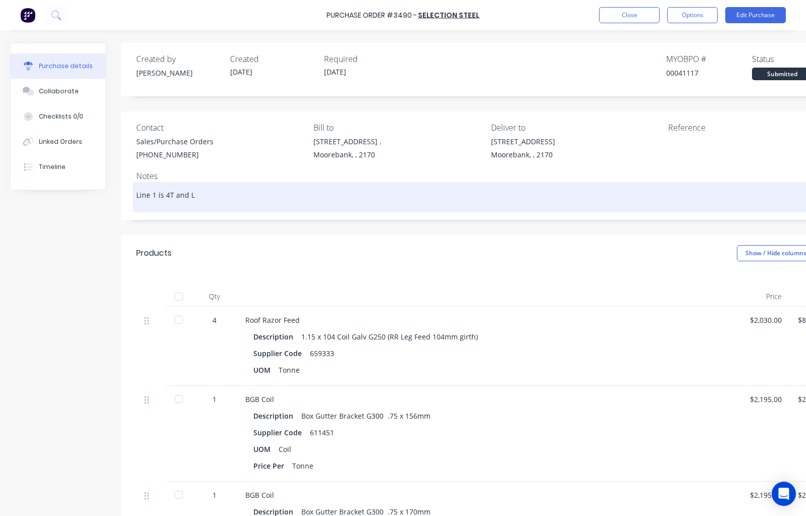
type textarea "Line 1 is 4T and Li"
type textarea "x"
type textarea "Line 1 is 4T and Lin"
type textarea "x"
type textarea "Line 1 is 4T and Line"
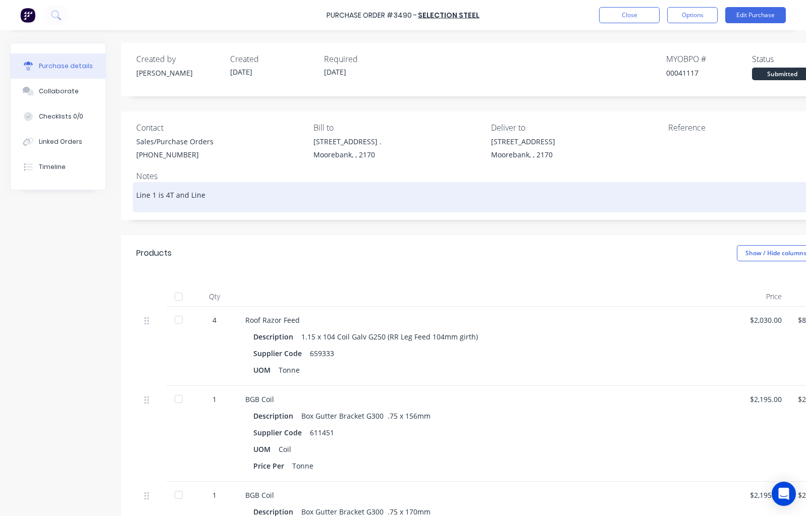
type textarea "x"
type textarea "Line 1 is 4T and Lines"
type textarea "x"
type textarea "Line 1 is 4T and Lines"
type textarea "x"
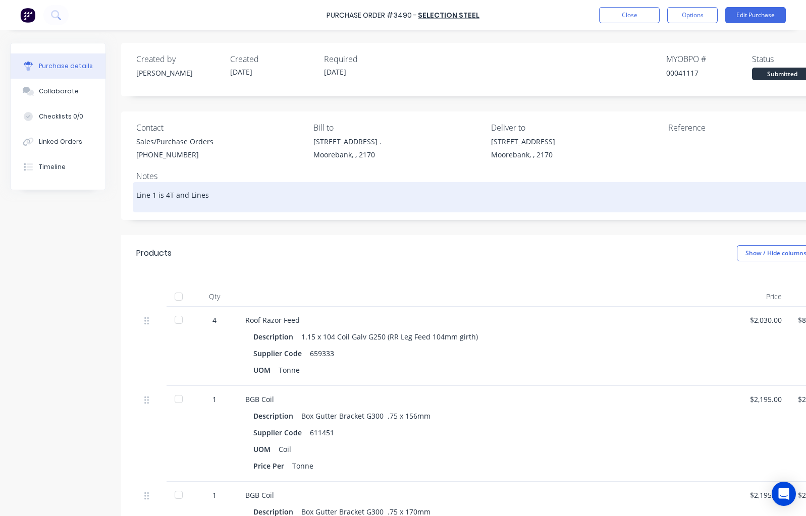
type textarea "Line 1 is 4T and Lines 2"
type textarea "x"
type textarea "Line 1 is 4T and Lines 2"
type textarea "x"
type textarea "Line 1 is 4T and Lines 2 t"
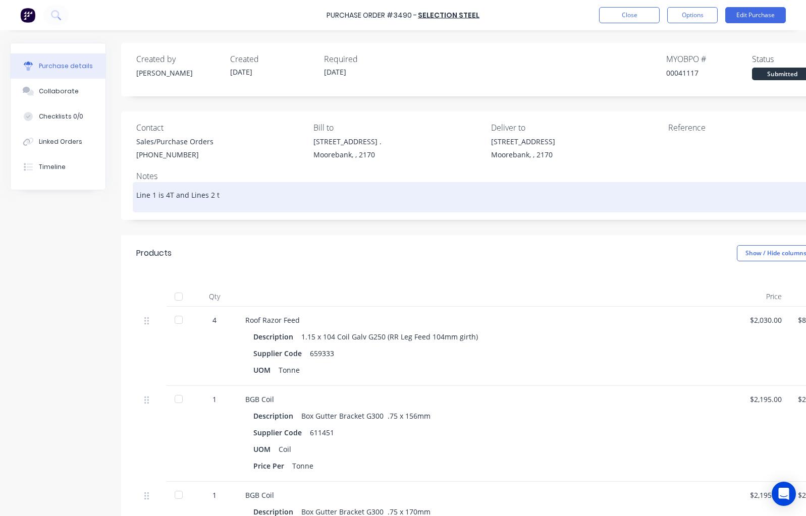
type textarea "x"
type textarea "Line 1 is 4T and Lines 2 to"
type textarea "x"
type textarea "Line 1 is 4T and Lines 2 to"
type textarea "x"
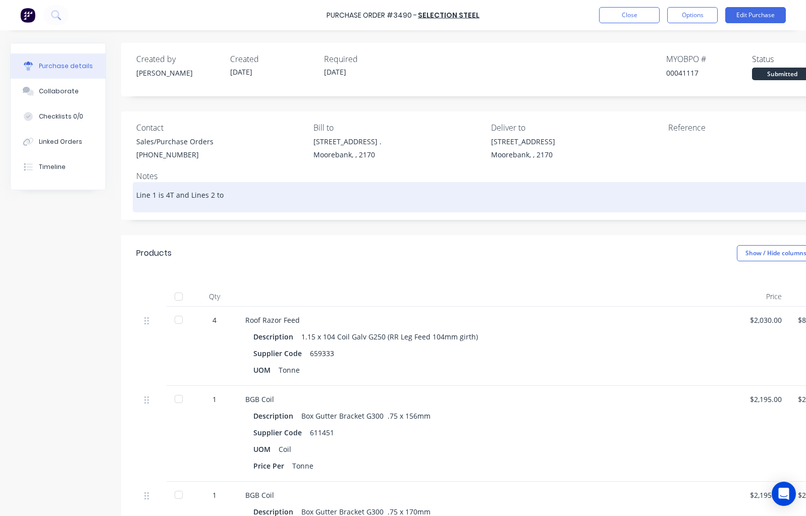
type textarea "Line 1 is 4T and Lines 2 to 4"
type textarea "x"
type textarea "Line 1 is 4T and Lines 2 to 4"
type textarea "x"
type textarea "Line 1 is 4T and Lines 2 to 4 a"
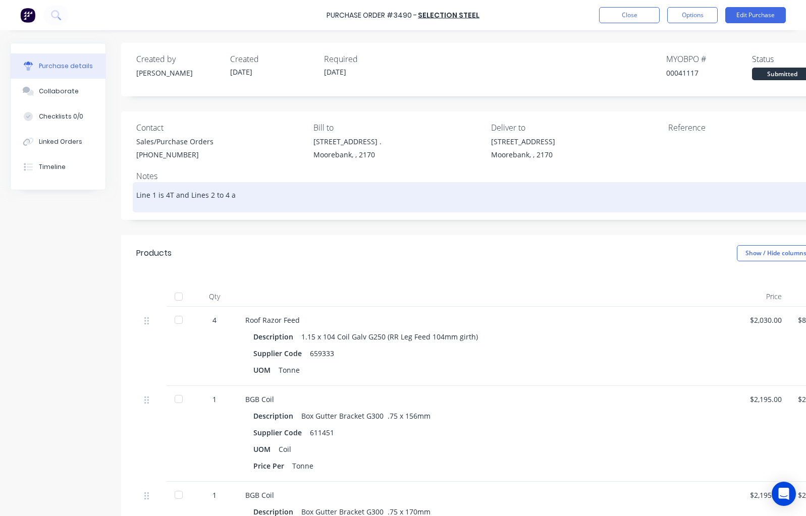
type textarea "x"
type textarea "Line 1 is 4T and Lines 2 to 4 ar"
type textarea "x"
type textarea "Line 1 is 4T and Lines 2 to 4 are"
type textarea "x"
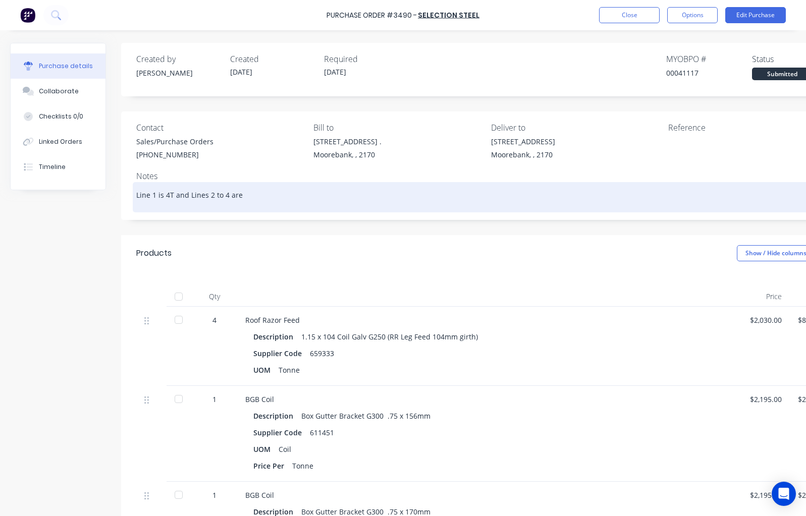
type textarea "Line 1 is 4T and Lines 2 to 4 are"
type textarea "x"
type textarea "Line 1 is 4T and Lines 2 to 4 are q"
type textarea "x"
type textarea "Line 1 is 4T and Lines 2 to 4 are qu"
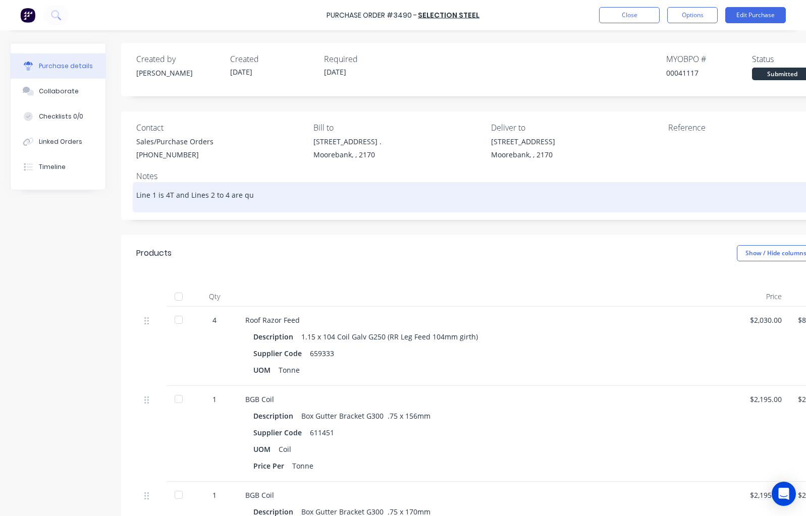
type textarea "x"
type textarea "Line 1 is 4T and Lines 2 to 4 are q"
type textarea "x"
type textarea "Line 1 is 4T and Lines 2 to 4 are qt"
type textarea "x"
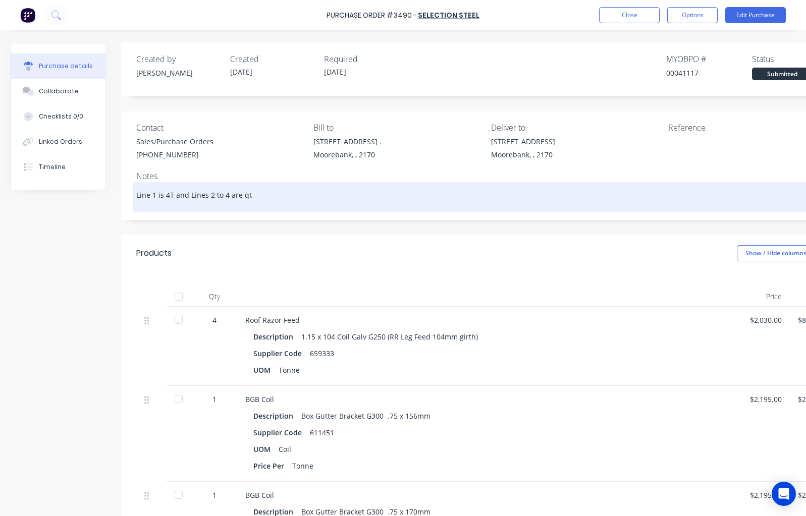
type textarea "Line 1 is 4T and Lines 2 to 4 are qty"
type textarea "x"
type textarea "Line 1 is 4T and Lines 2 to 4 are qty"
type textarea "x"
type textarea "Line 1 is 4T and Lines 2 to 4 are qty o"
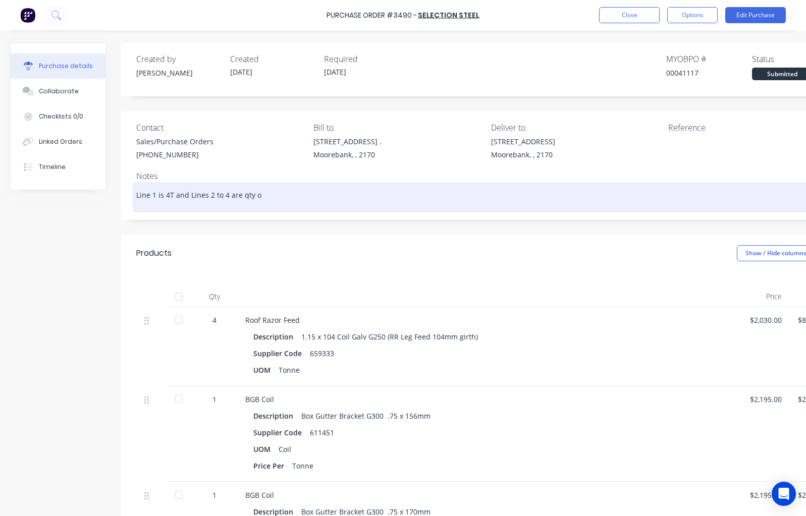
type textarea "x"
type textarea "Line 1 is 4T and Lines 2 to 4 are qty of"
type textarea "x"
type textarea "Line 1 is 4T and Lines 2 to 4 are qty of c"
type textarea "x"
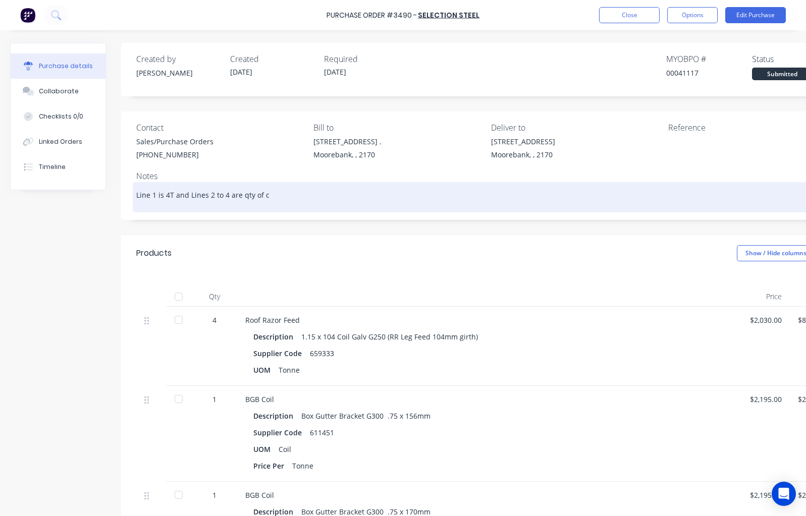
type textarea "Line 1 is 4T and Lines 2 to 4 are qty of co"
type textarea "x"
type textarea "Line 1 is 4T and Lines 2 to 4 are qty of coi"
type textarea "x"
type textarea "Line 1 is 4T and Lines 2 to 4 are qty of coil"
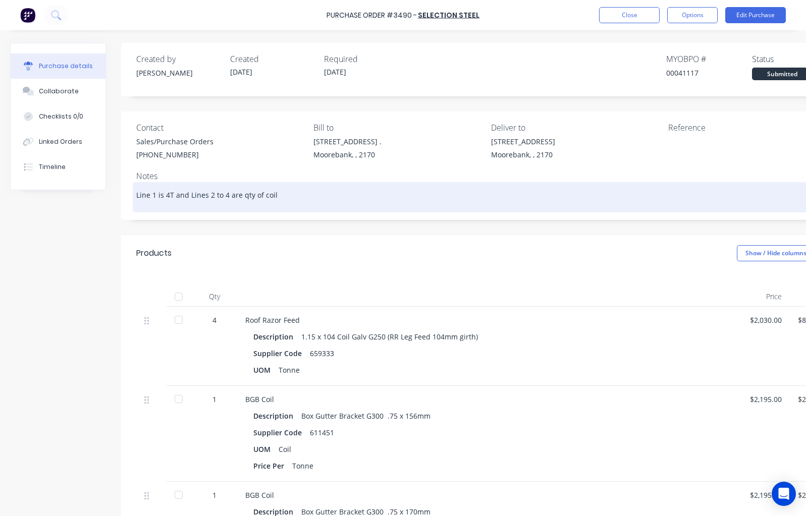
type textarea "x"
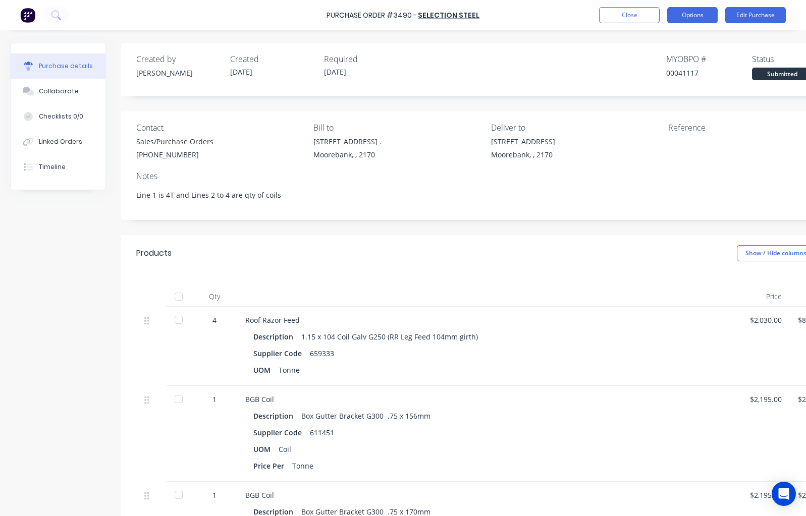
type textarea "Line 1 is 4T and Lines 2 to 4 are qty of coils"
type textarea "x"
type textarea "Line 1 is 4T and Lines 2 to 4 are qty of coils"
click at [681, 17] on button "Options" at bounding box center [692, 15] width 50 height 16
click at [653, 63] on div "With pricing" at bounding box center [670, 61] width 78 height 15
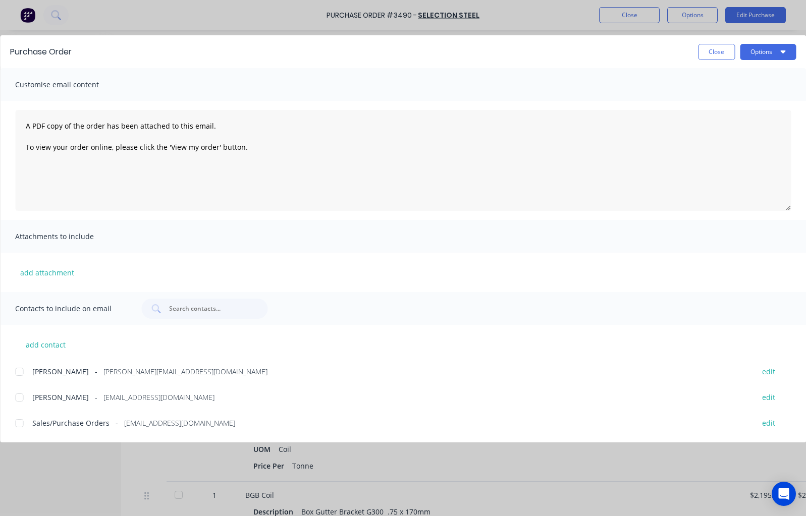
click at [20, 425] on div at bounding box center [19, 423] width 20 height 20
click at [761, 49] on button "Options" at bounding box center [768, 52] width 56 height 16
click at [717, 119] on div "Email" at bounding box center [748, 118] width 78 height 15
click at [713, 49] on button "Close" at bounding box center [716, 52] width 37 height 16
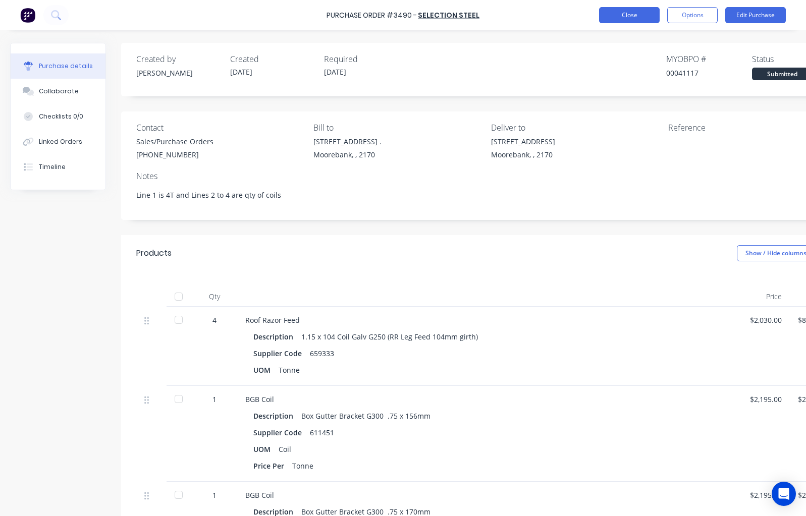
click at [642, 20] on button "Close" at bounding box center [629, 15] width 61 height 16
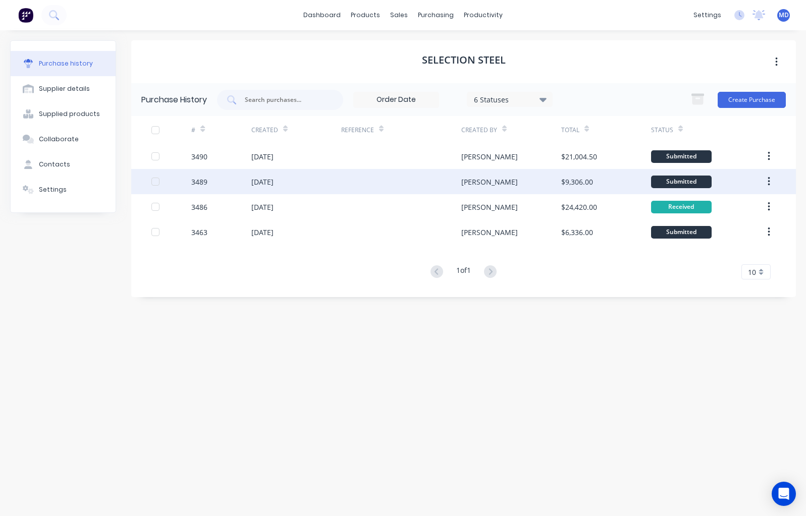
click at [267, 183] on div "[DATE]" at bounding box center [262, 182] width 22 height 11
type textarea "x"
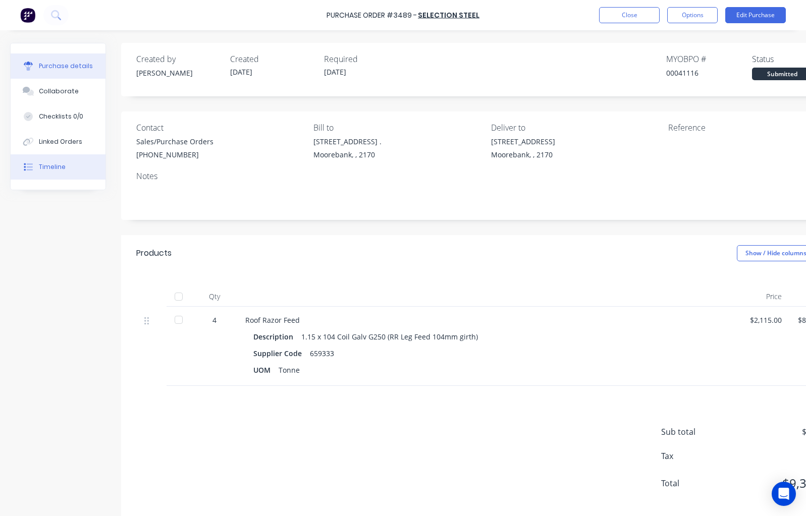
click at [49, 170] on div "Timeline" at bounding box center [52, 167] width 27 height 9
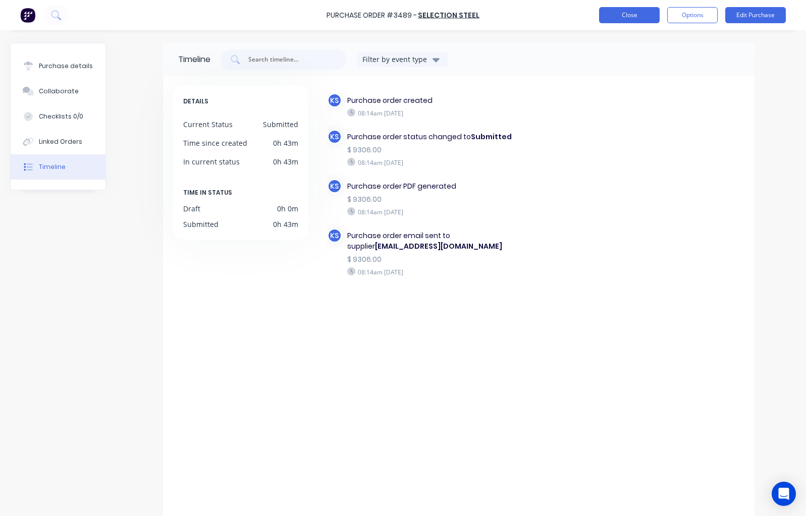
click at [627, 13] on button "Close" at bounding box center [629, 15] width 61 height 16
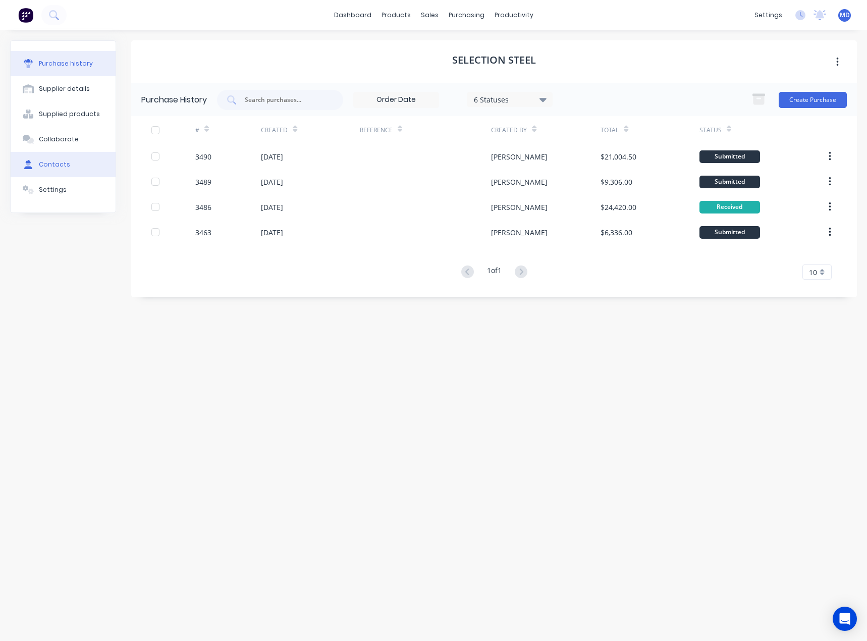
click at [56, 167] on div "Contacts" at bounding box center [54, 164] width 31 height 9
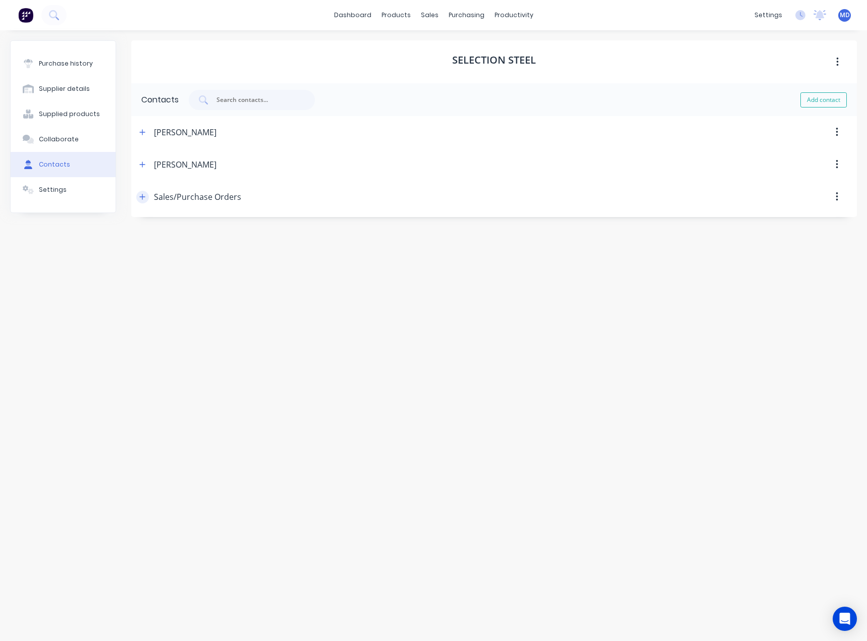
click at [144, 196] on icon "button" at bounding box center [142, 196] width 6 height 7
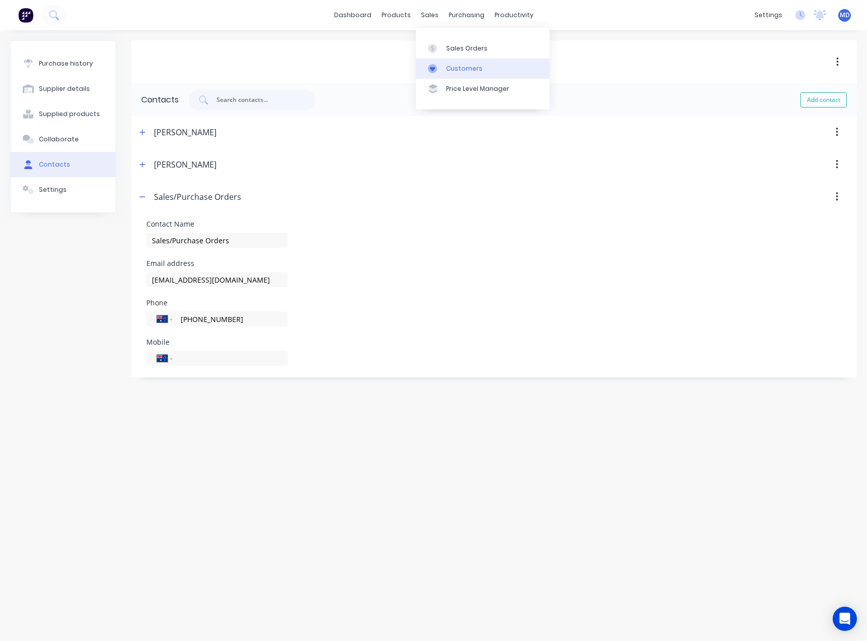
click at [464, 72] on div "Customers" at bounding box center [464, 68] width 36 height 9
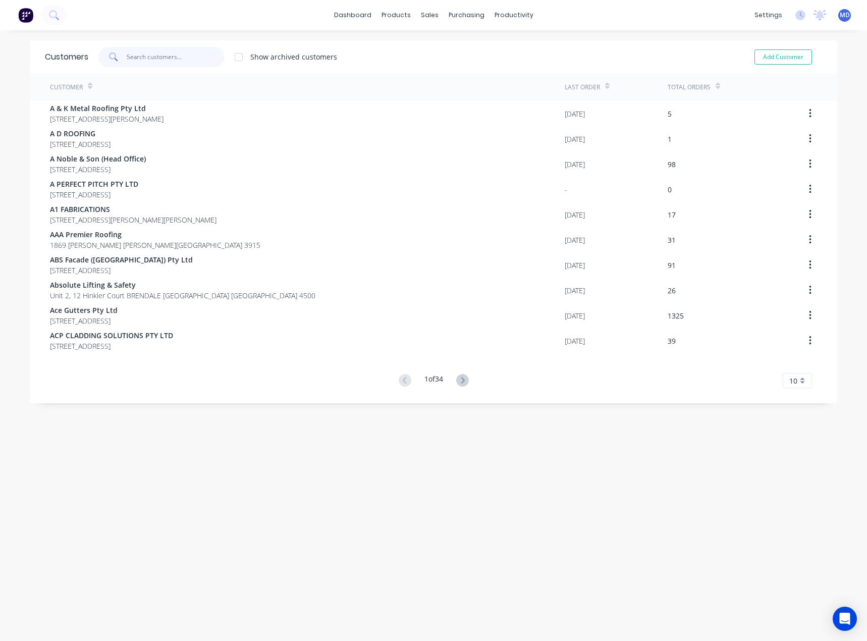
drag, startPoint x: 172, startPoint y: 60, endPoint x: 164, endPoint y: 47, distance: 14.7
click at [170, 60] on input "text" at bounding box center [176, 57] width 98 height 20
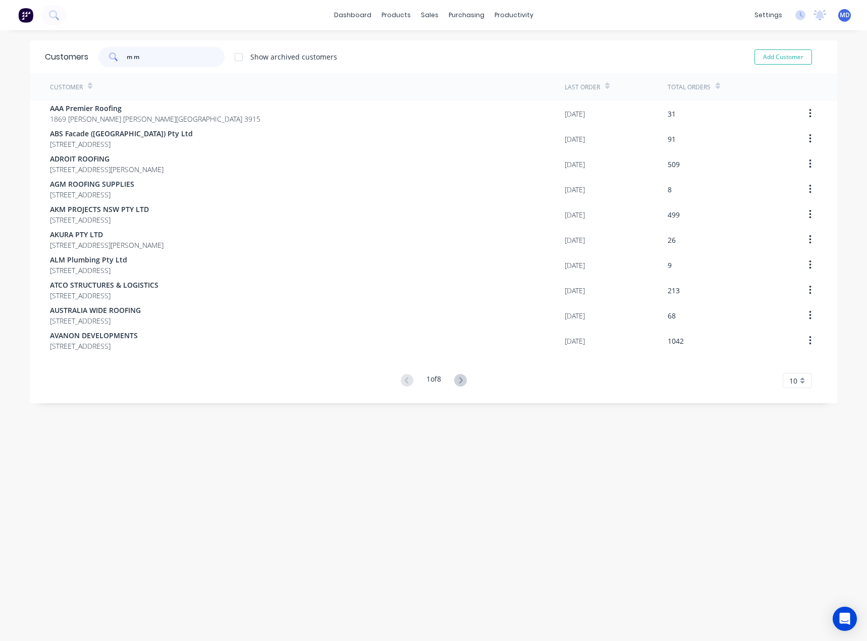
type input "m m"
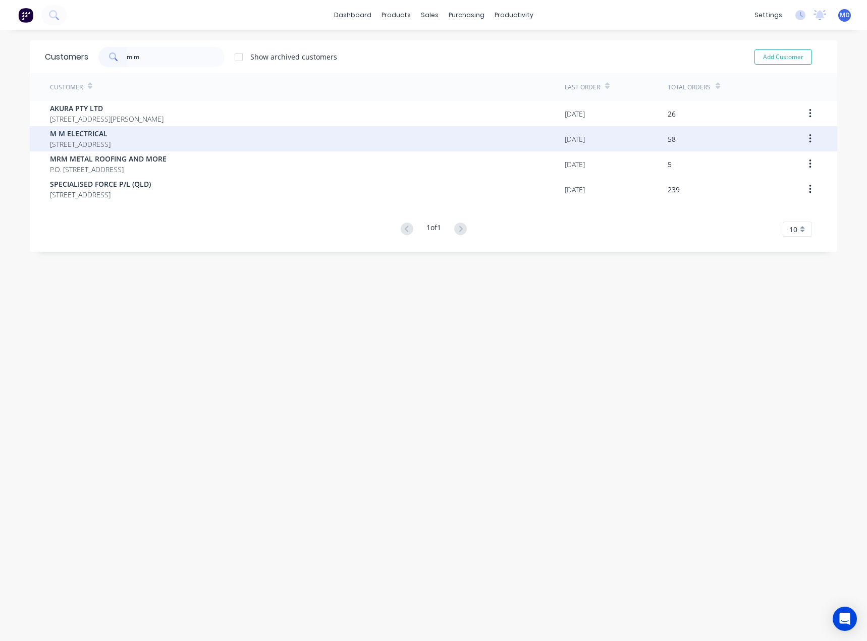
click at [65, 138] on span "M M ELECTRICAL" at bounding box center [80, 133] width 61 height 11
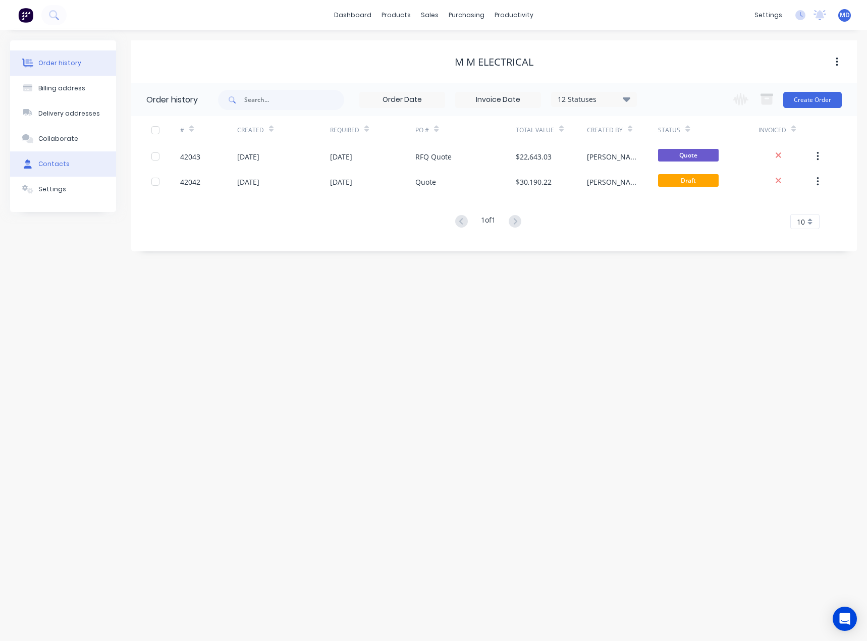
click at [49, 164] on div "Contacts" at bounding box center [53, 164] width 31 height 9
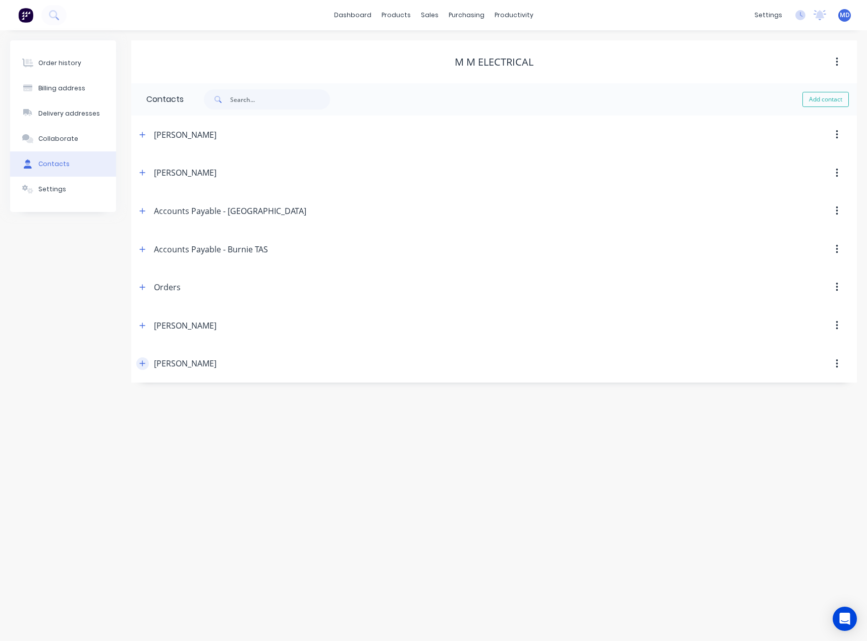
click at [142, 364] on icon "button" at bounding box center [143, 364] width 6 height 6
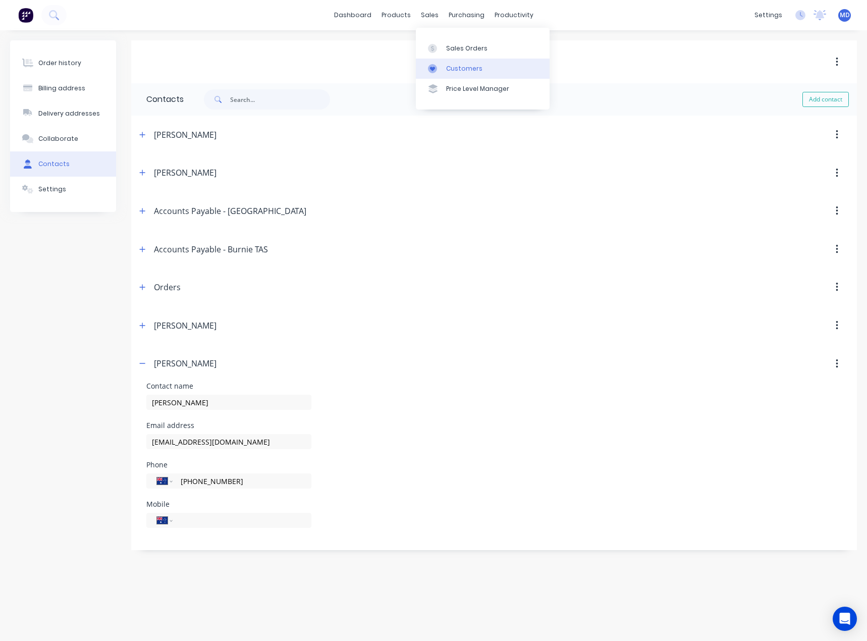
click at [466, 69] on div "Customers" at bounding box center [464, 68] width 36 height 9
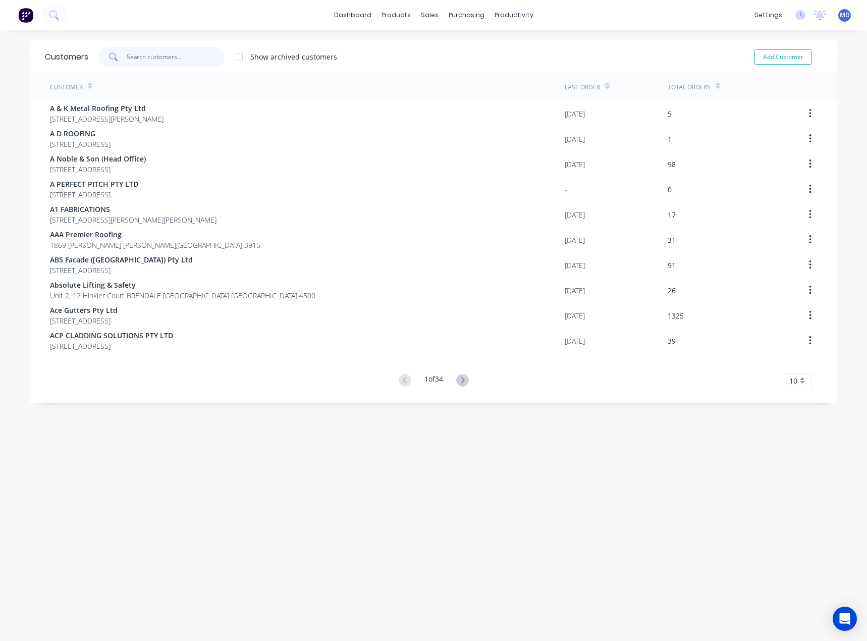
drag, startPoint x: 186, startPoint y: 62, endPoint x: 179, endPoint y: 63, distance: 7.2
click at [184, 62] on input "text" at bounding box center [176, 57] width 98 height 20
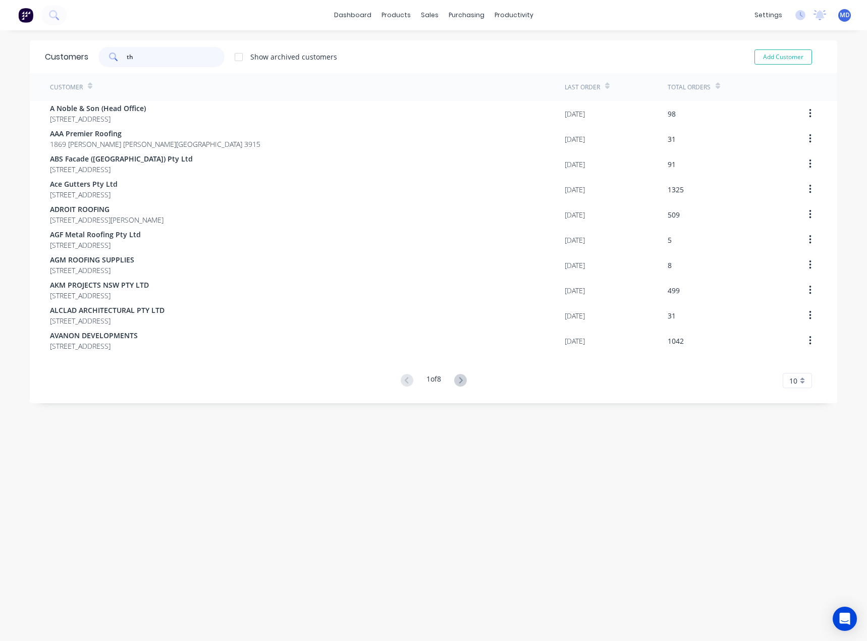
type input "t"
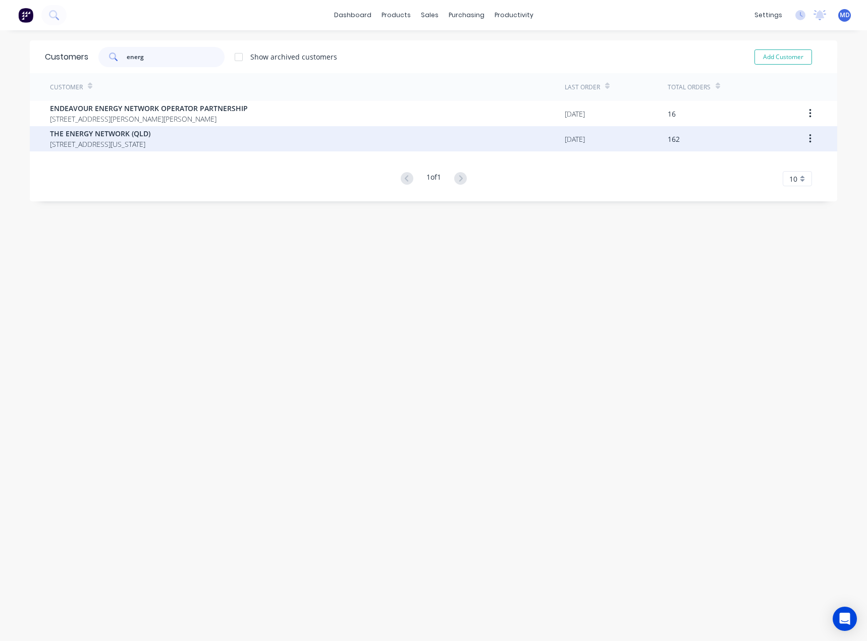
type input "energ"
click at [118, 144] on span "[STREET_ADDRESS][US_STATE]" at bounding box center [100, 144] width 100 height 11
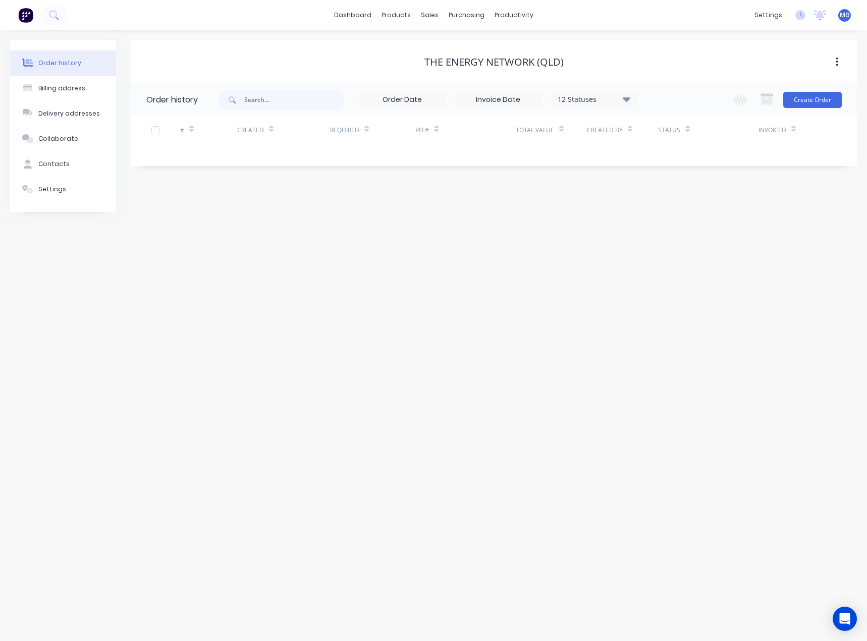
click at [629, 104] on icon at bounding box center [627, 99] width 8 height 12
click at [677, 216] on label at bounding box center [677, 216] width 0 height 0
click at [677, 222] on input "checkbox" at bounding box center [681, 221] width 8 height 10
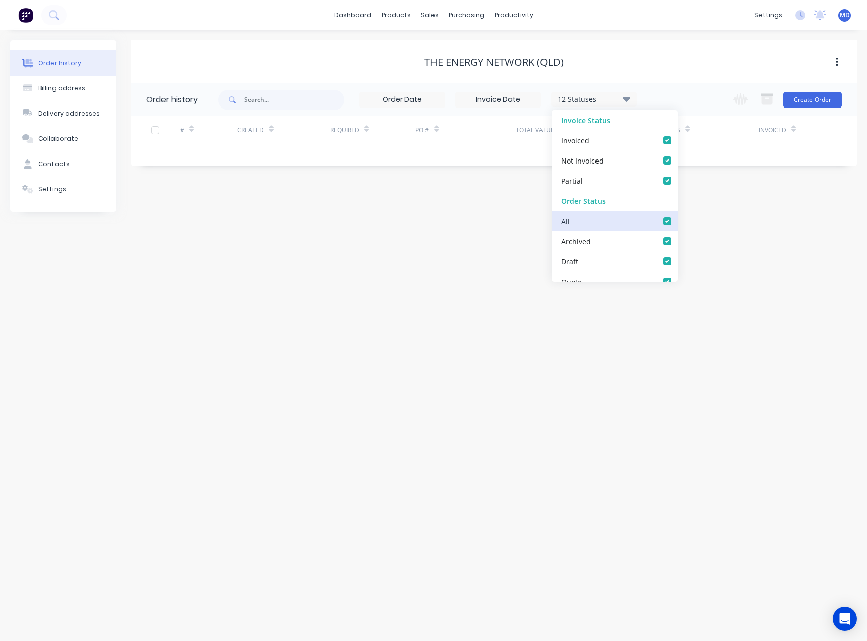
checkbox input "true"
click at [712, 243] on div "Order history Billing address Delivery addresses Collaborate Contacts Settings …" at bounding box center [433, 335] width 867 height 611
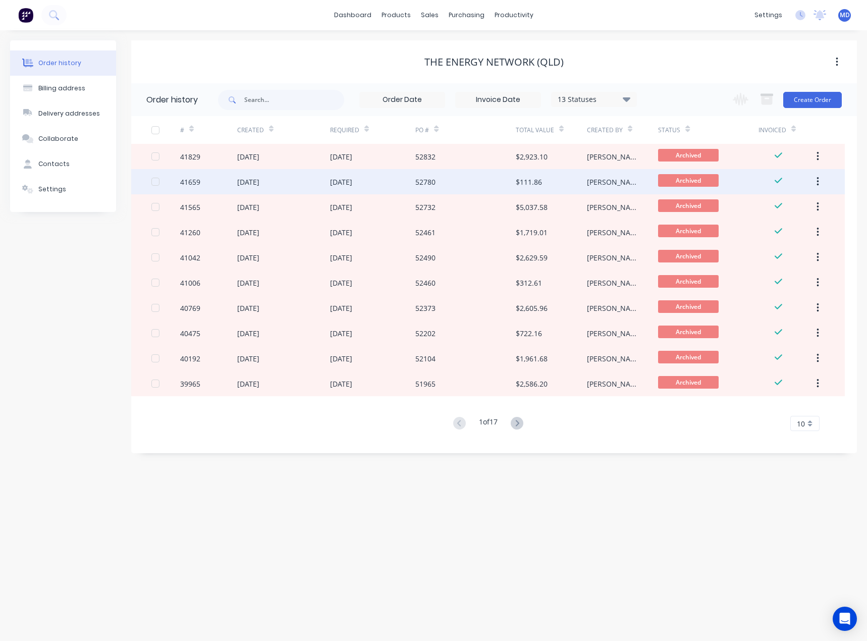
click at [461, 183] on div "52780" at bounding box center [465, 181] width 100 height 25
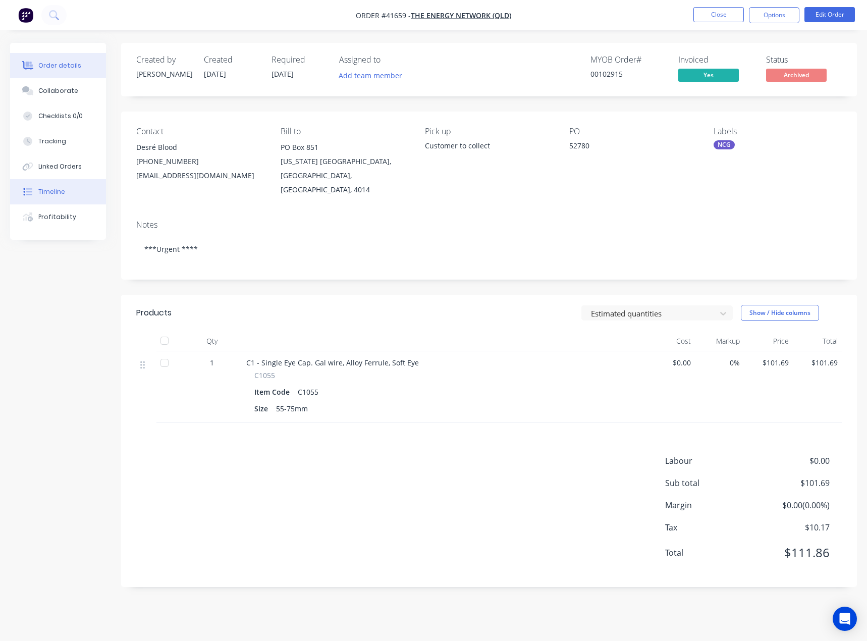
click at [52, 195] on div "Timeline" at bounding box center [51, 191] width 27 height 9
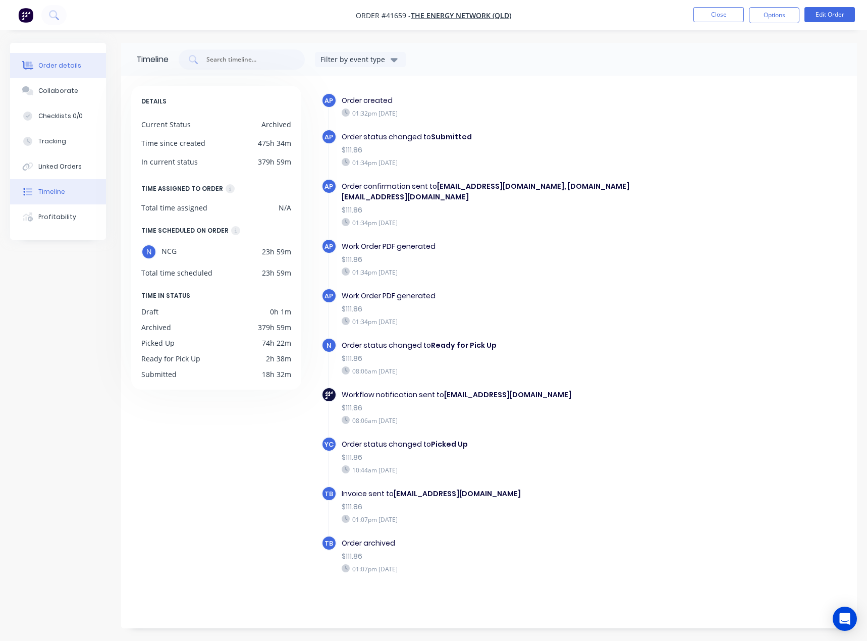
click at [56, 67] on div "Order details" at bounding box center [59, 65] width 43 height 9
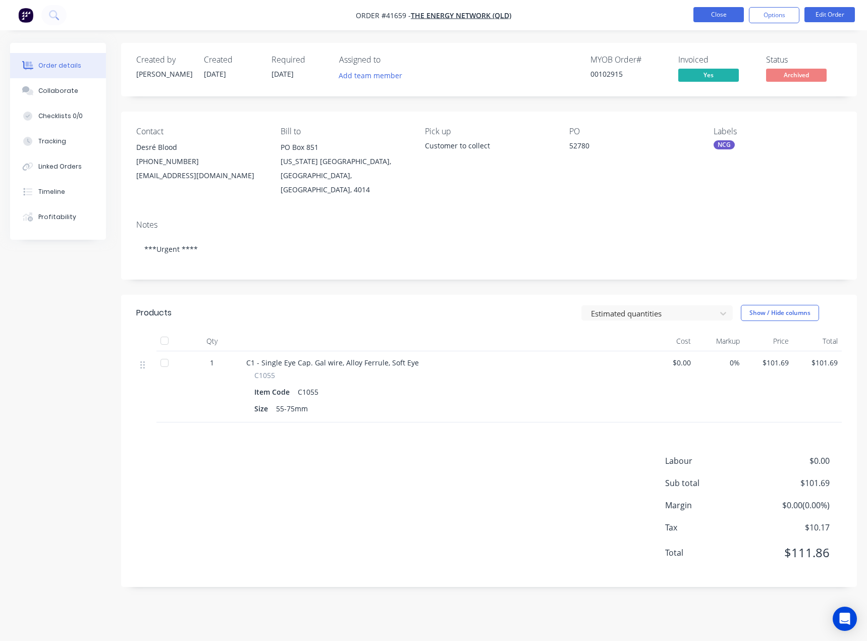
click at [712, 15] on button "Close" at bounding box center [719, 14] width 50 height 15
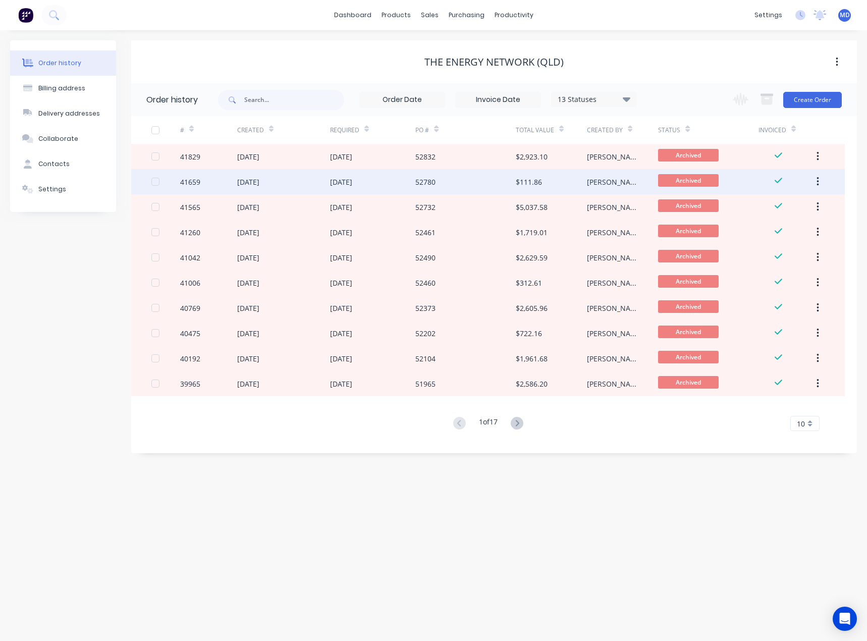
click at [352, 180] on div "[DATE]" at bounding box center [341, 182] width 22 height 11
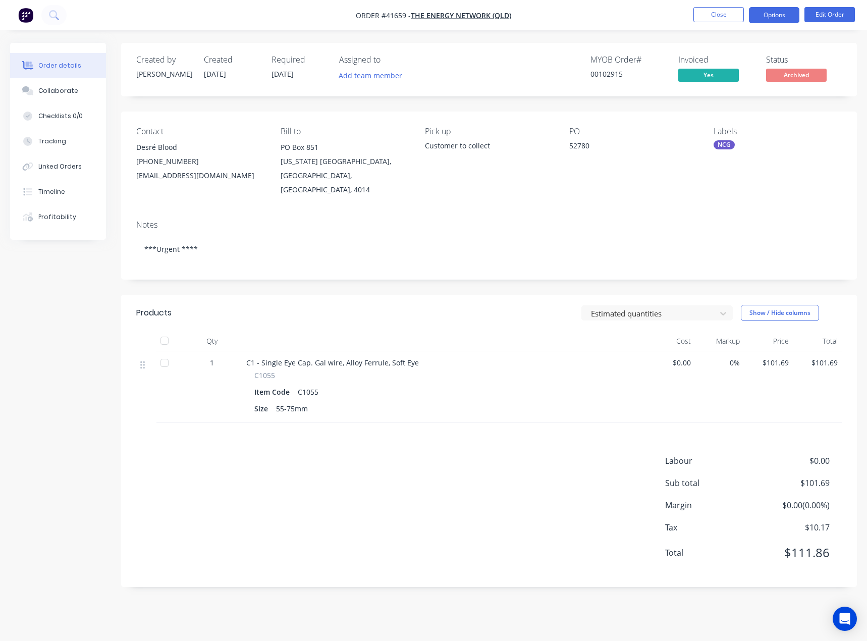
click at [777, 16] on button "Options" at bounding box center [774, 15] width 50 height 16
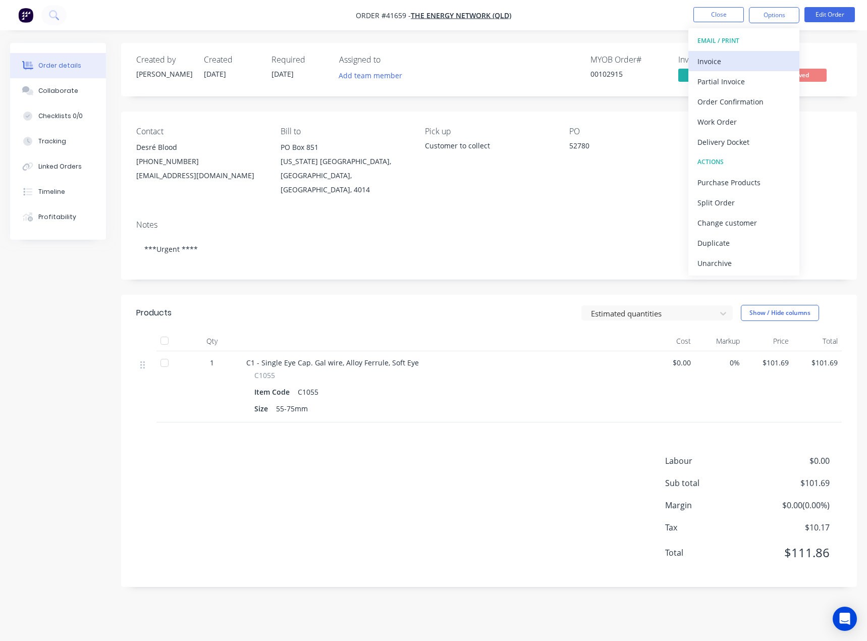
click at [715, 62] on div "Invoice" at bounding box center [744, 61] width 93 height 15
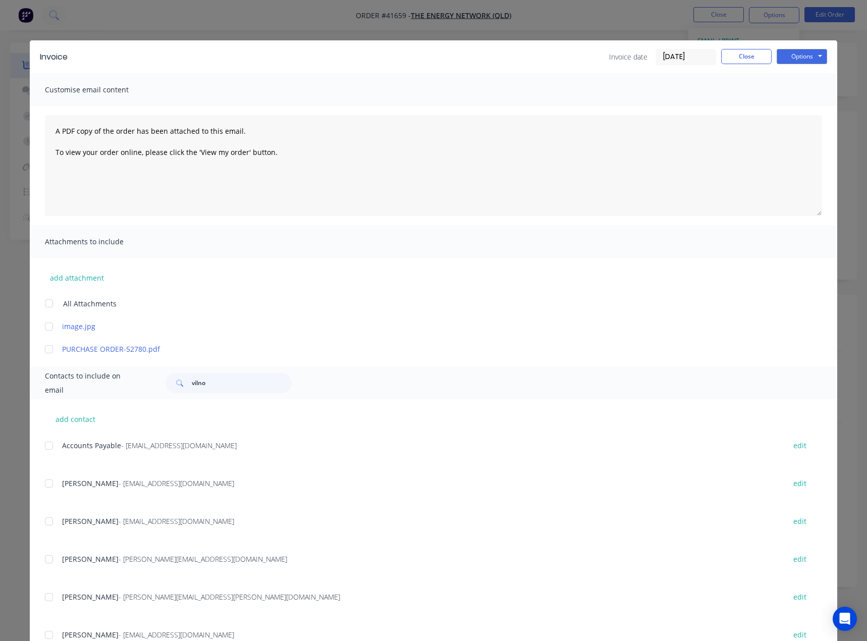
click at [44, 449] on div at bounding box center [49, 446] width 20 height 20
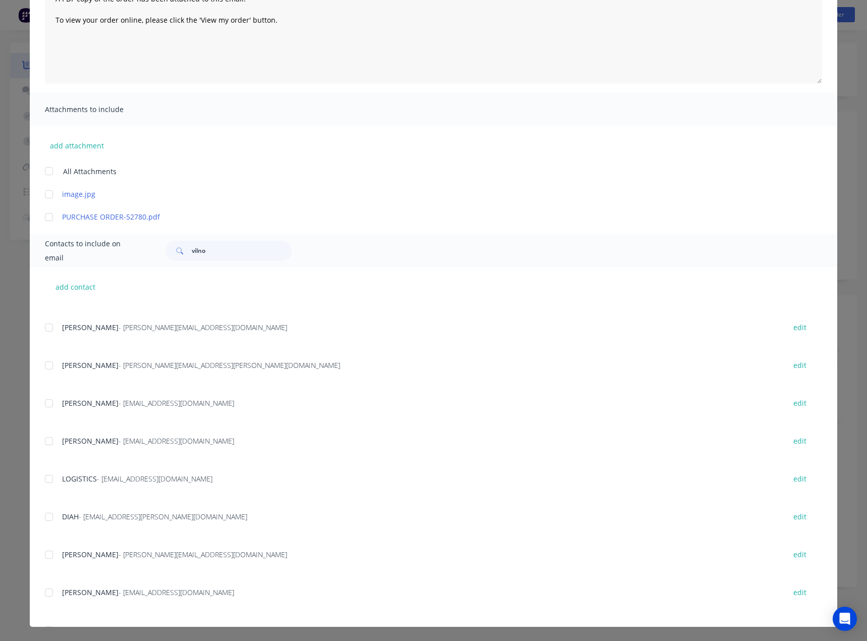
scroll to position [96, 0]
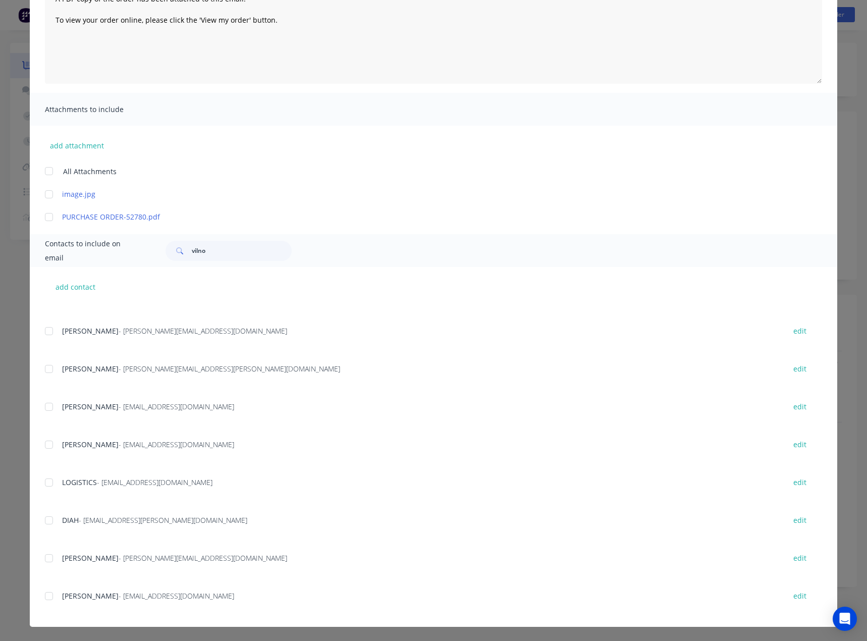
click at [44, 486] on div at bounding box center [49, 482] width 20 height 20
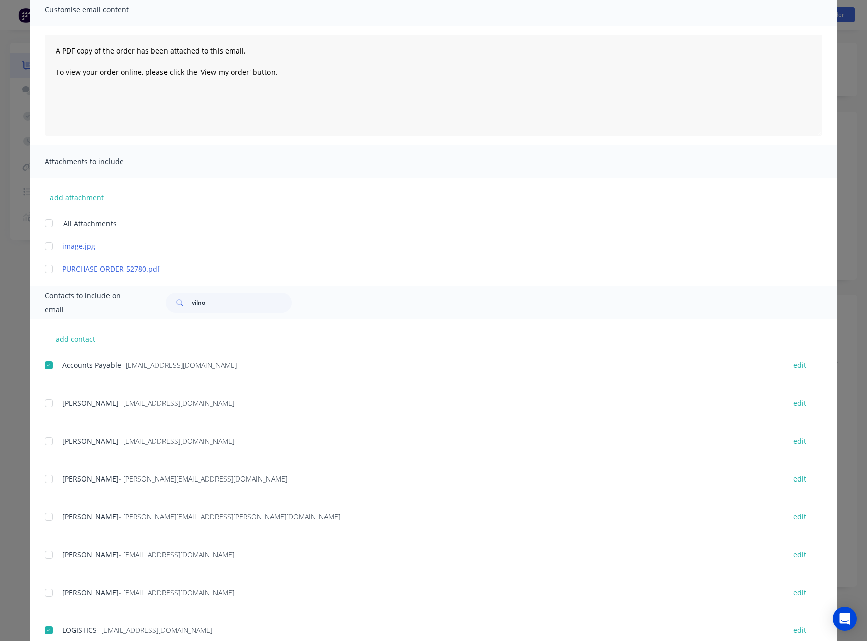
scroll to position [0, 0]
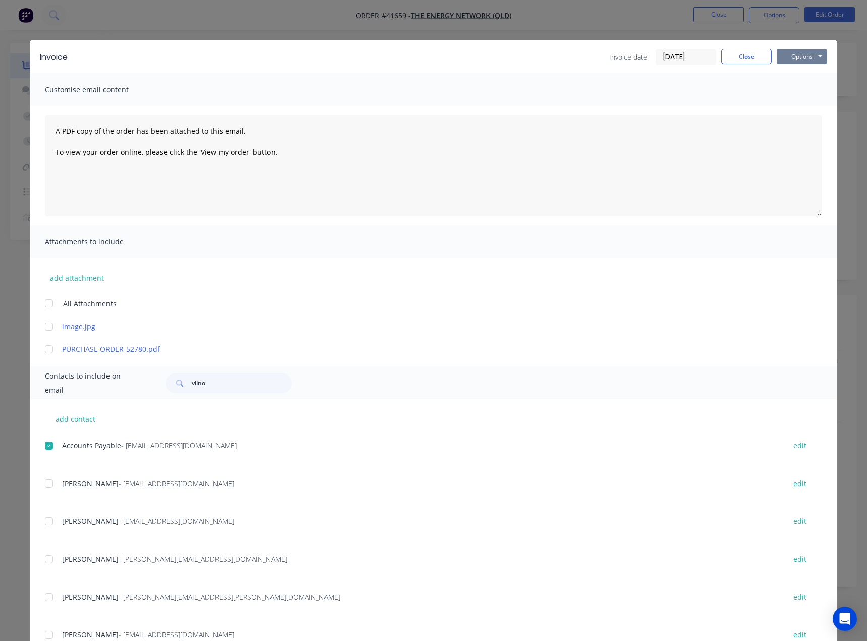
click at [797, 54] on button "Options" at bounding box center [802, 56] width 50 height 15
click at [802, 106] on button "Email" at bounding box center [809, 107] width 65 height 17
drag, startPoint x: 739, startPoint y: 57, endPoint x: 734, endPoint y: 37, distance: 20.3
click at [739, 56] on button "Close" at bounding box center [746, 56] width 50 height 15
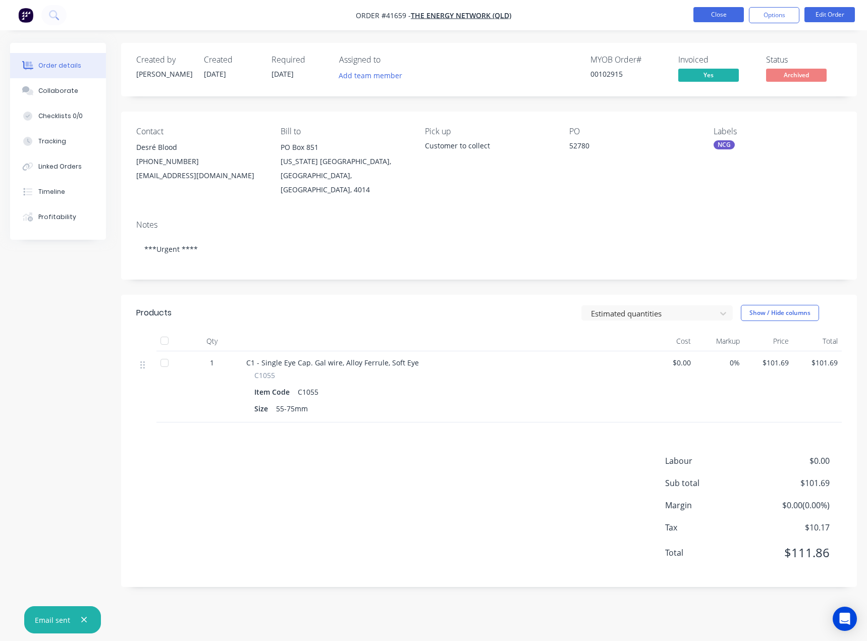
click at [723, 12] on button "Close" at bounding box center [719, 14] width 50 height 15
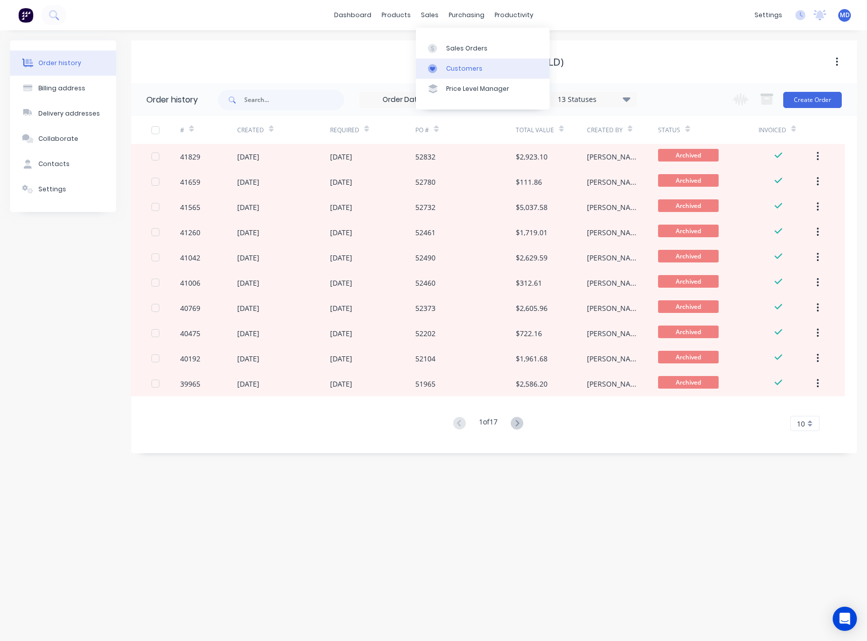
click at [469, 64] on div "Customers" at bounding box center [464, 68] width 36 height 9
